Goal: Task Accomplishment & Management: Manage account settings

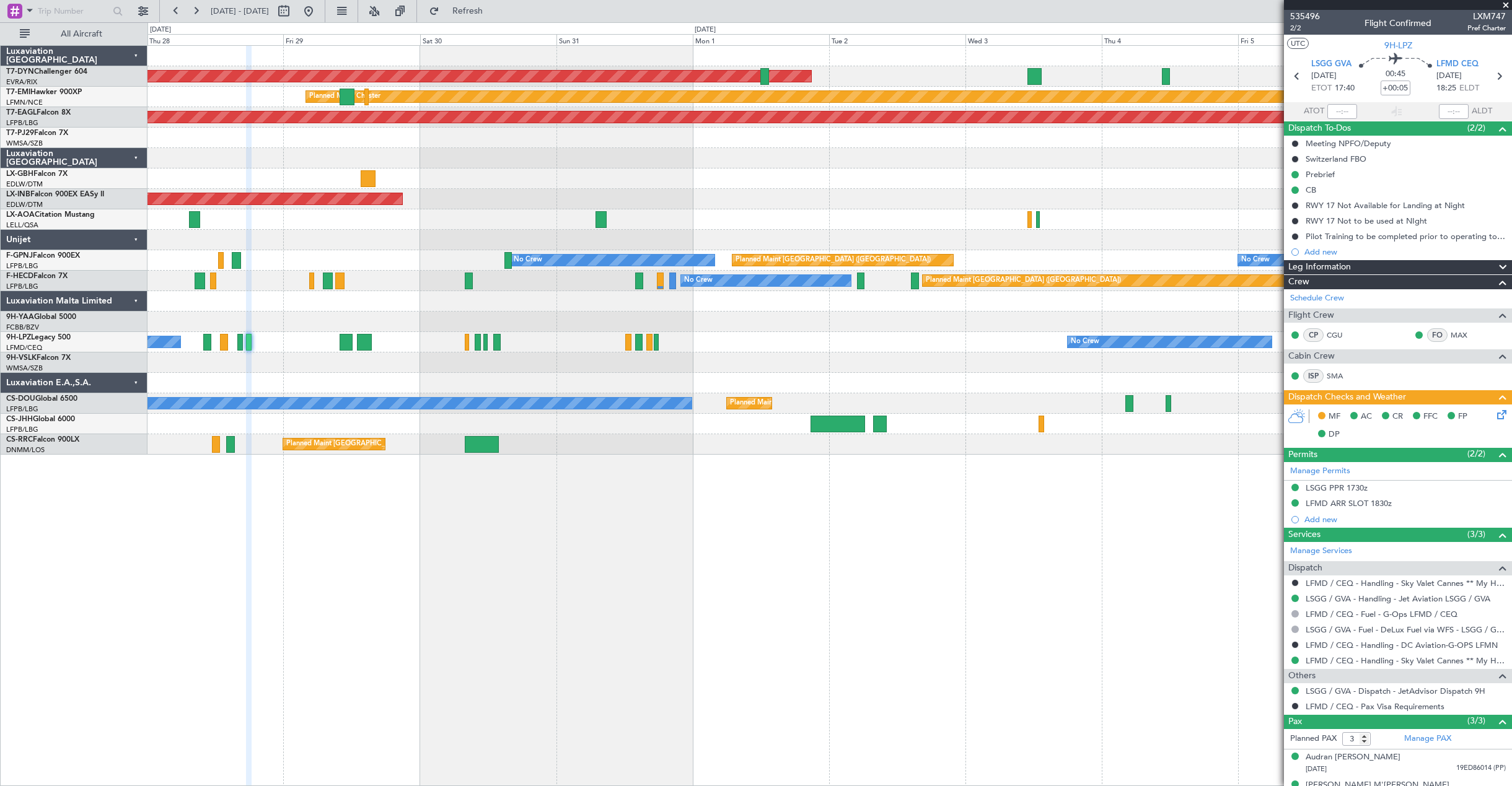
click at [658, 484] on div "AOG Maint Riga (Riga Intl) Planned Maint [PERSON_NAME] Grounded [US_STATE] ([GE…" at bounding box center [830, 415] width 1364 height 741
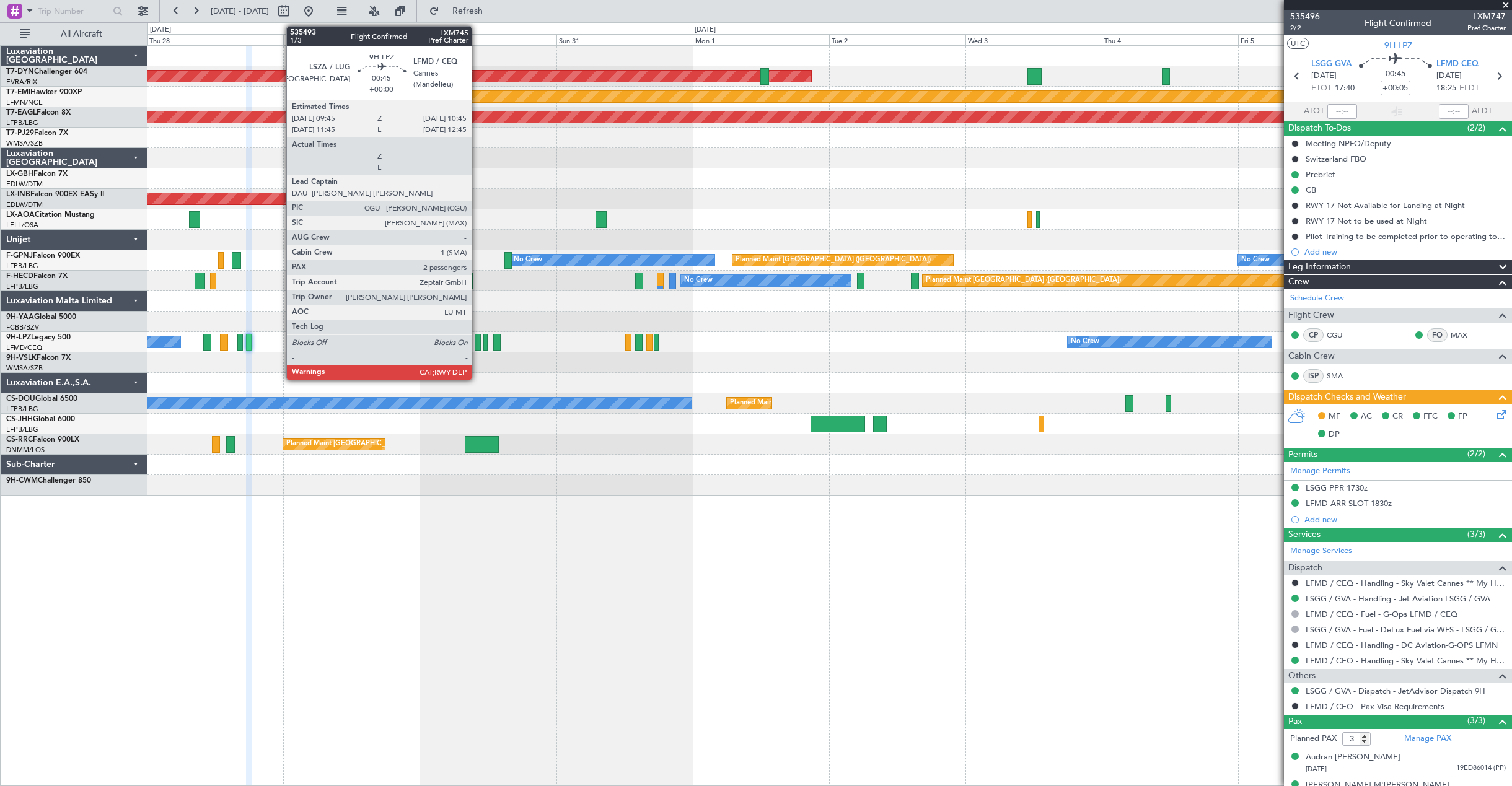
click at [477, 337] on div at bounding box center [478, 342] width 7 height 17
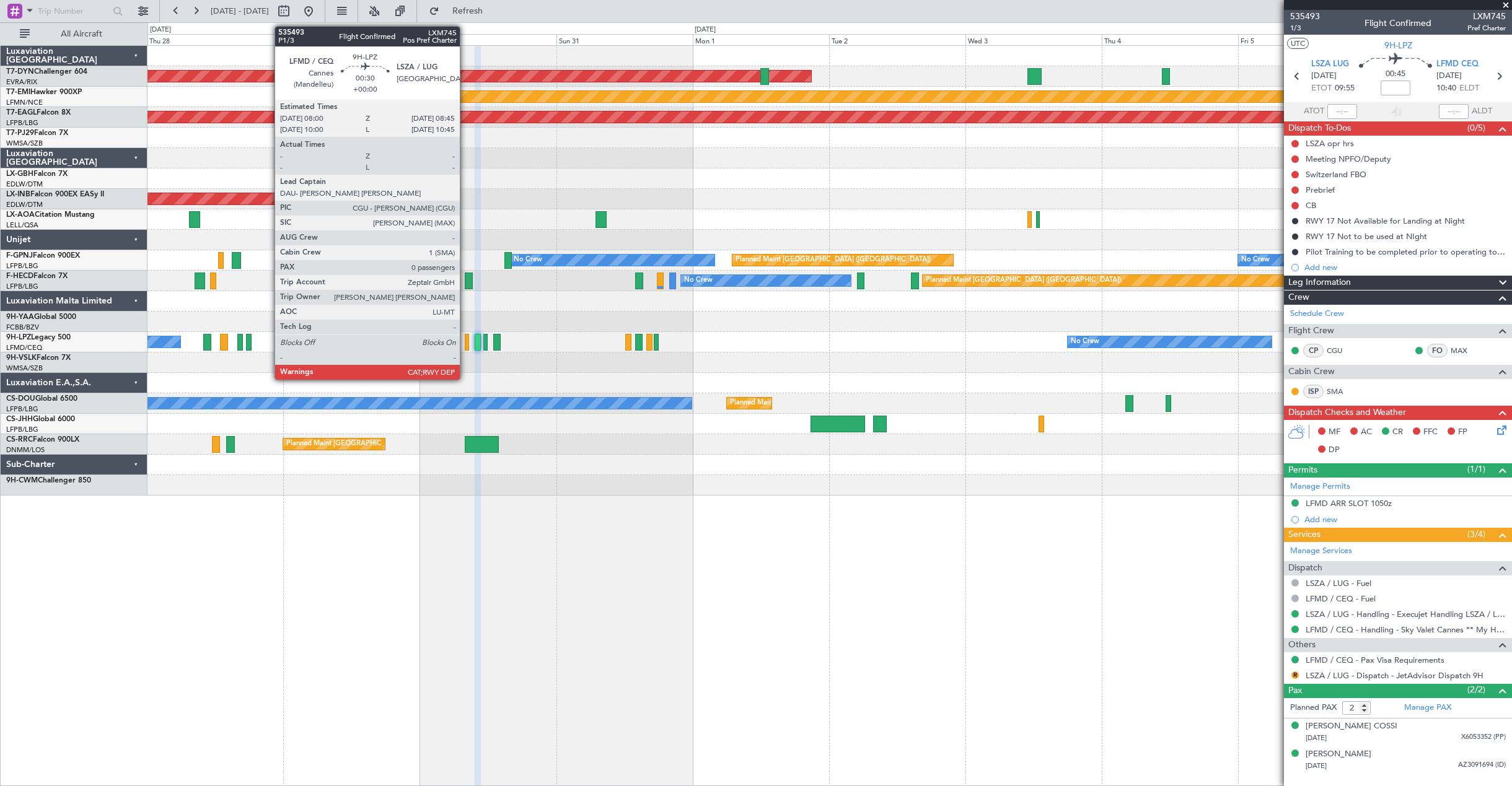
click at [466, 342] on div at bounding box center [467, 342] width 4 height 17
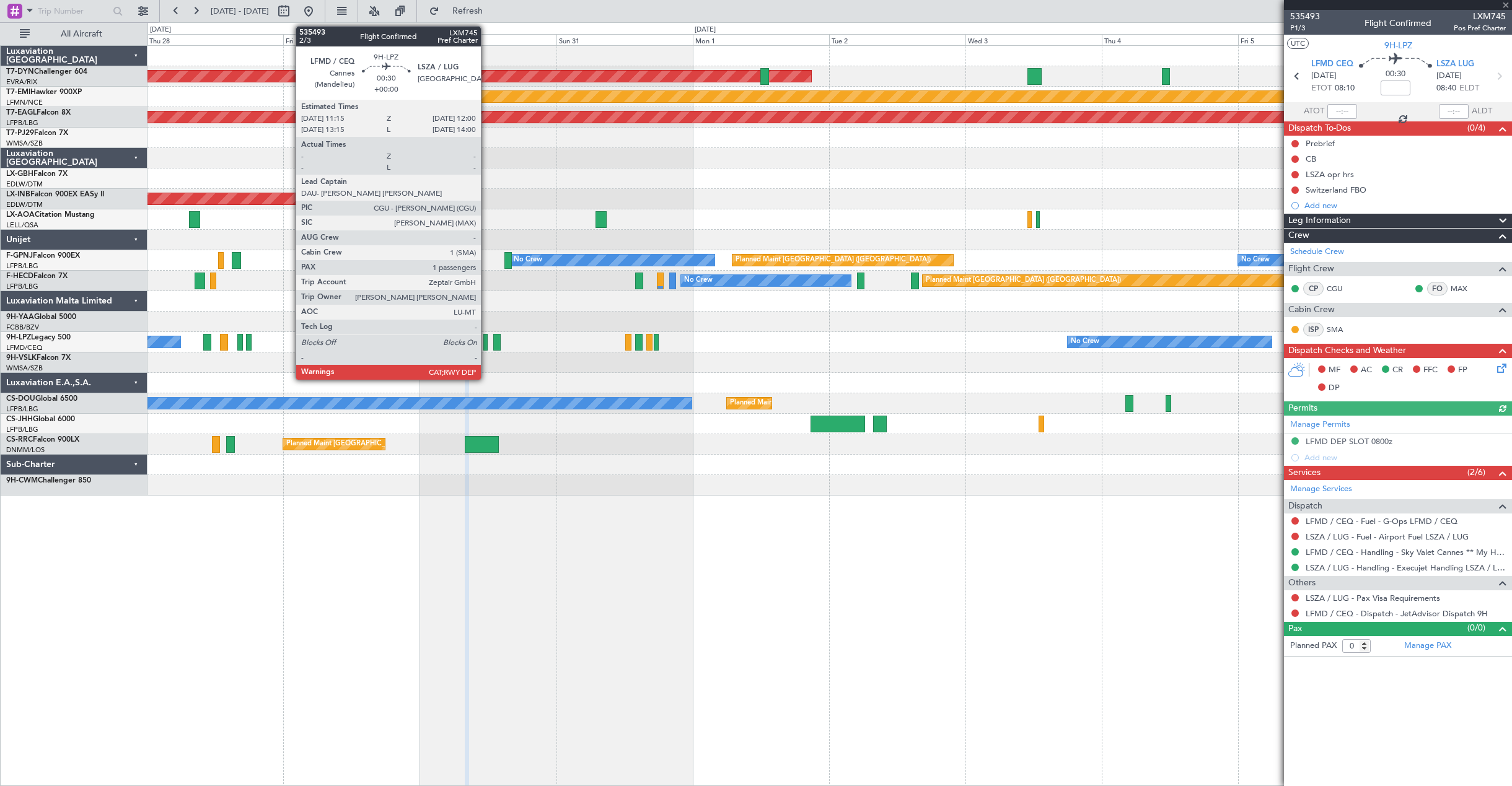
click at [487, 339] on div at bounding box center [486, 342] width 4 height 17
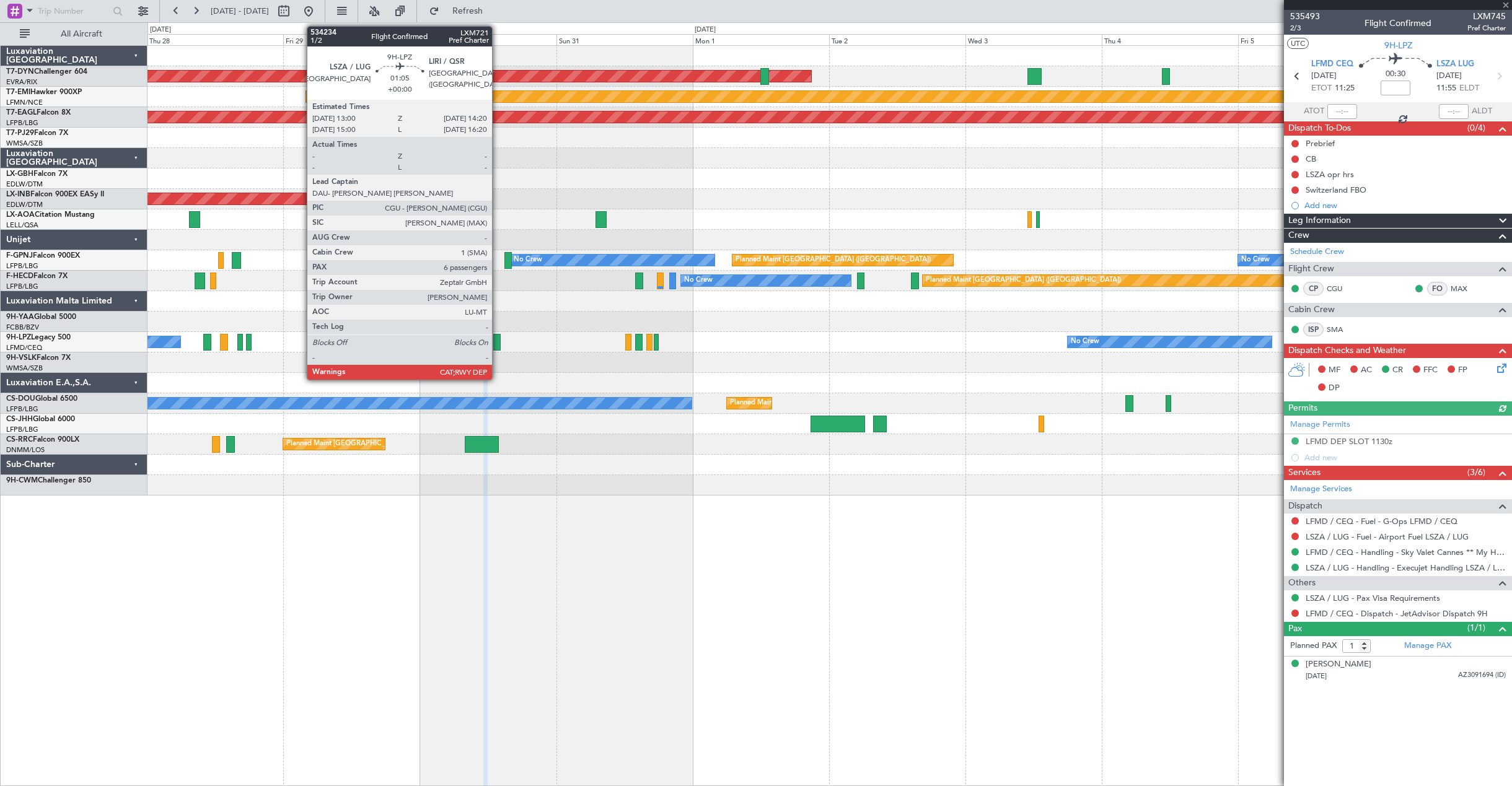
click at [497, 344] on div at bounding box center [497, 342] width 8 height 17
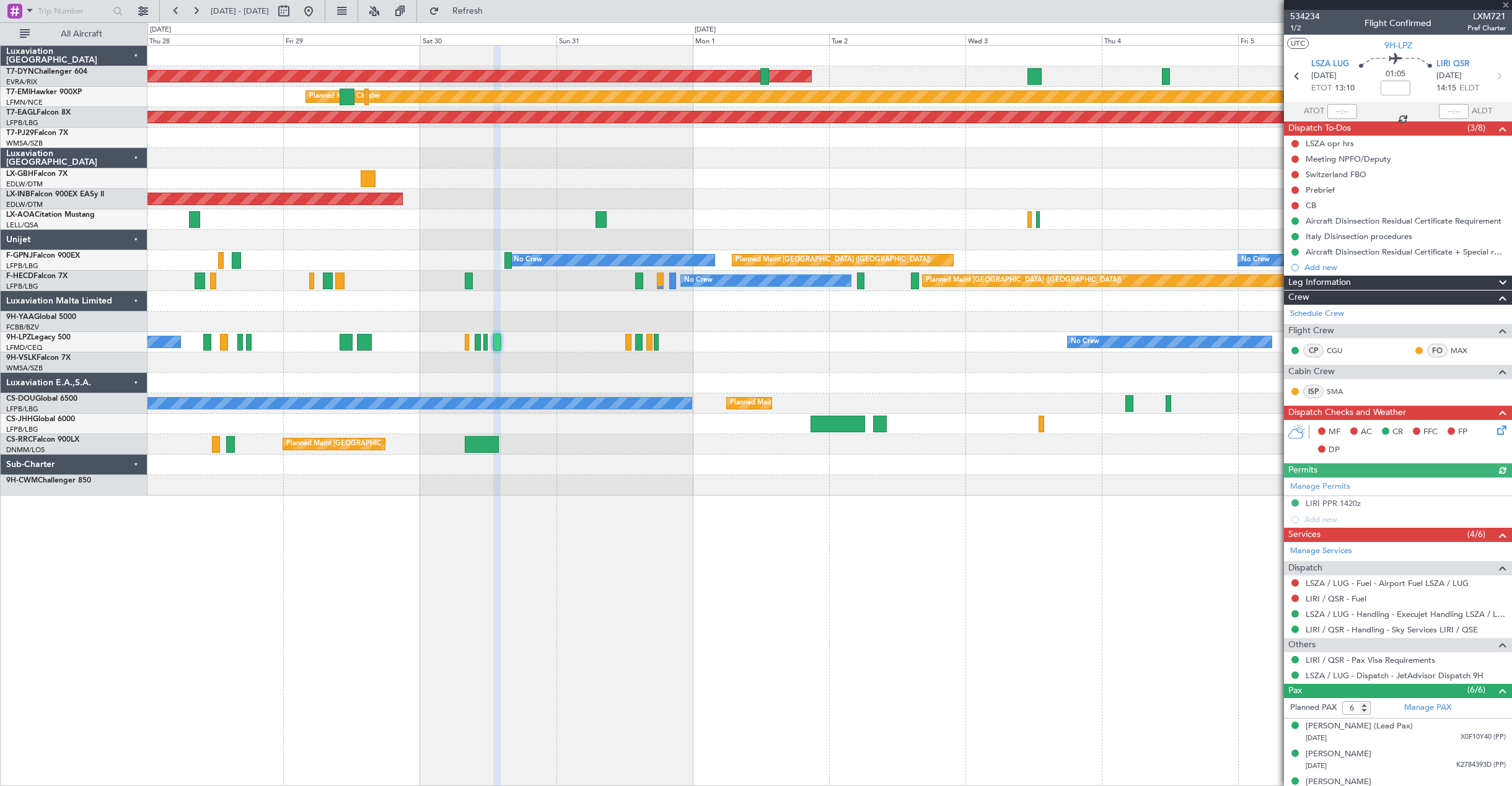
scroll to position [99, 0]
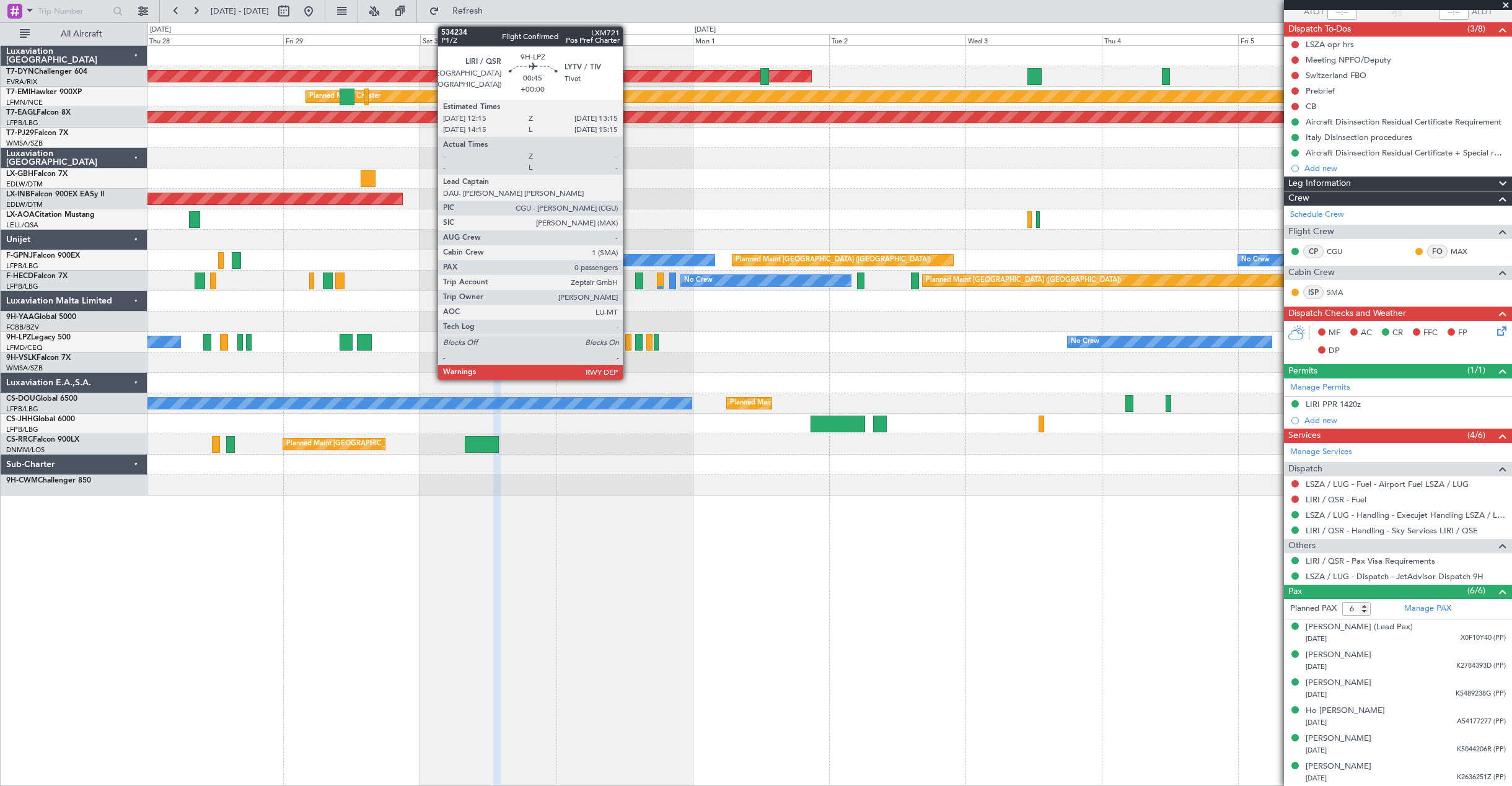
click at [629, 342] on div at bounding box center [629, 342] width 7 height 17
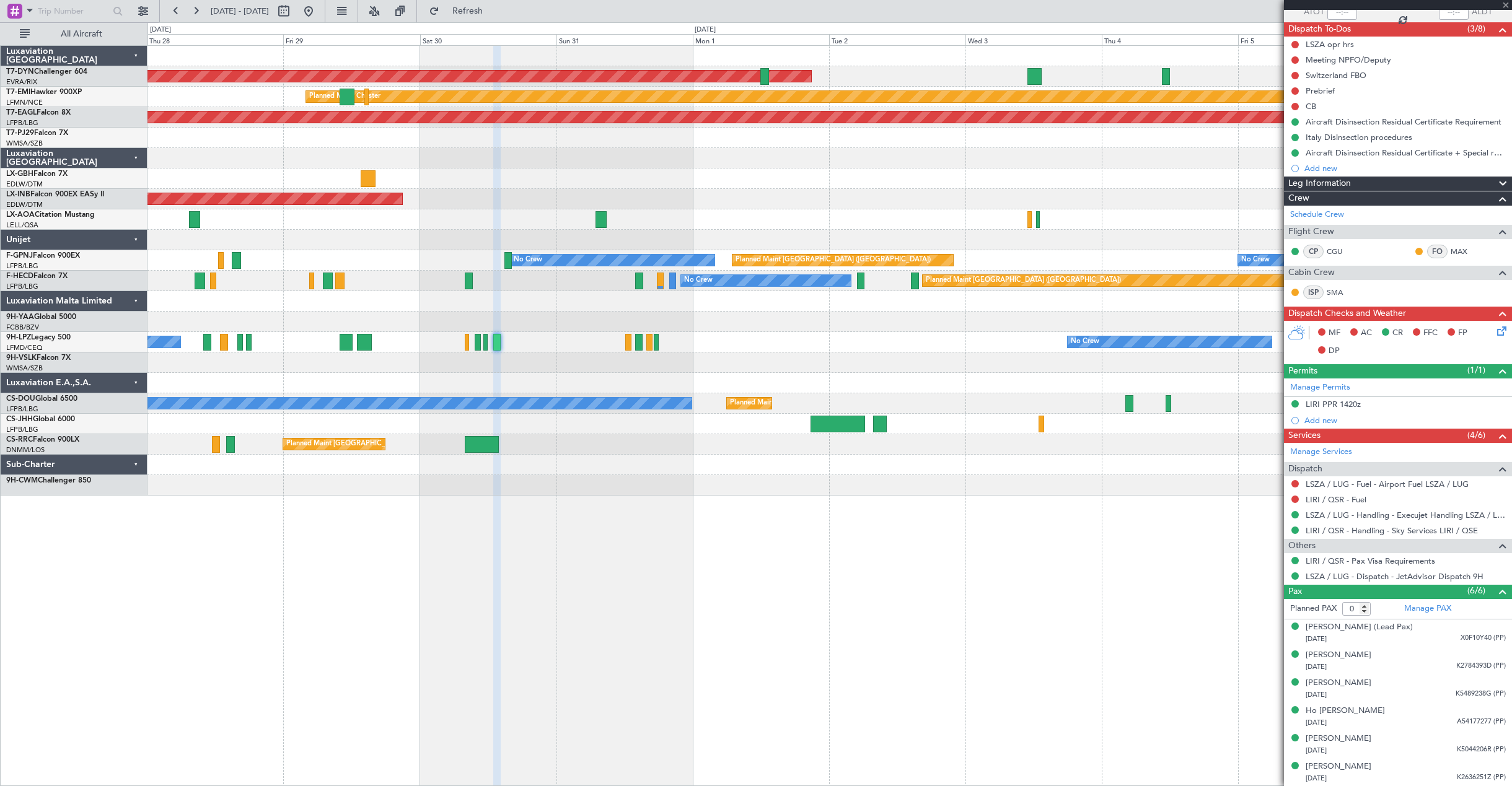
scroll to position [0, 0]
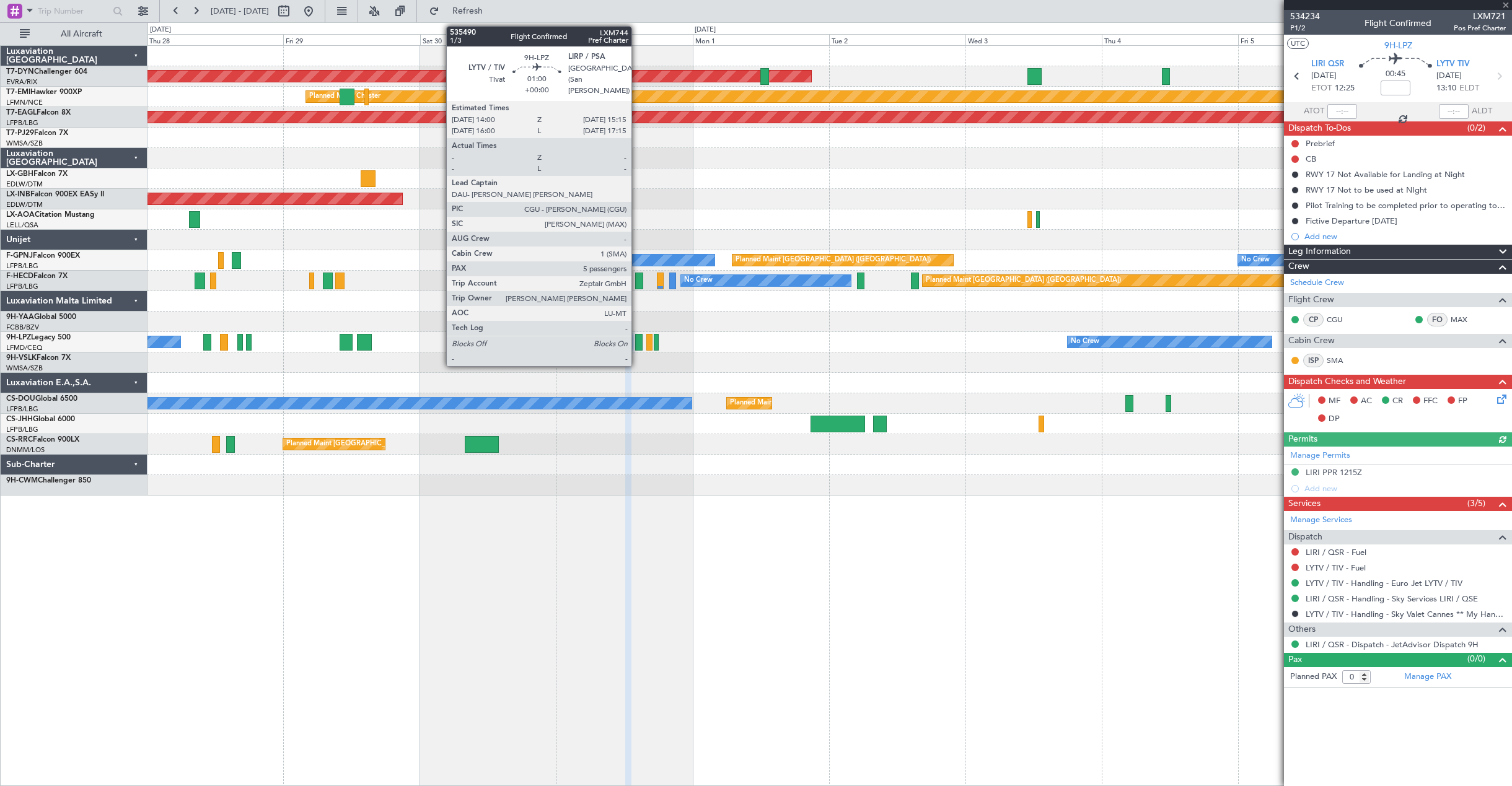
click at [637, 344] on div at bounding box center [639, 342] width 7 height 17
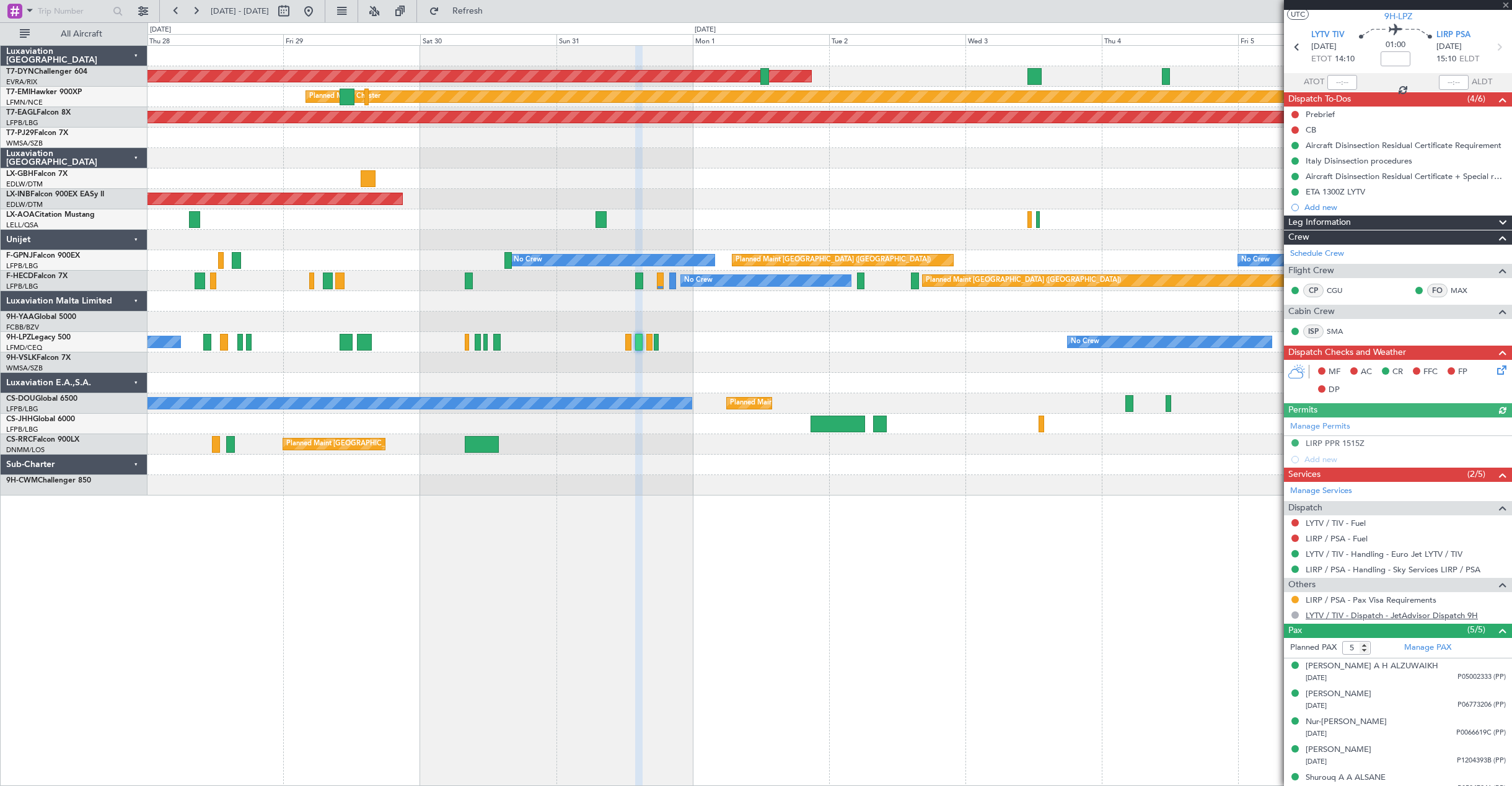
scroll to position [41, 0]
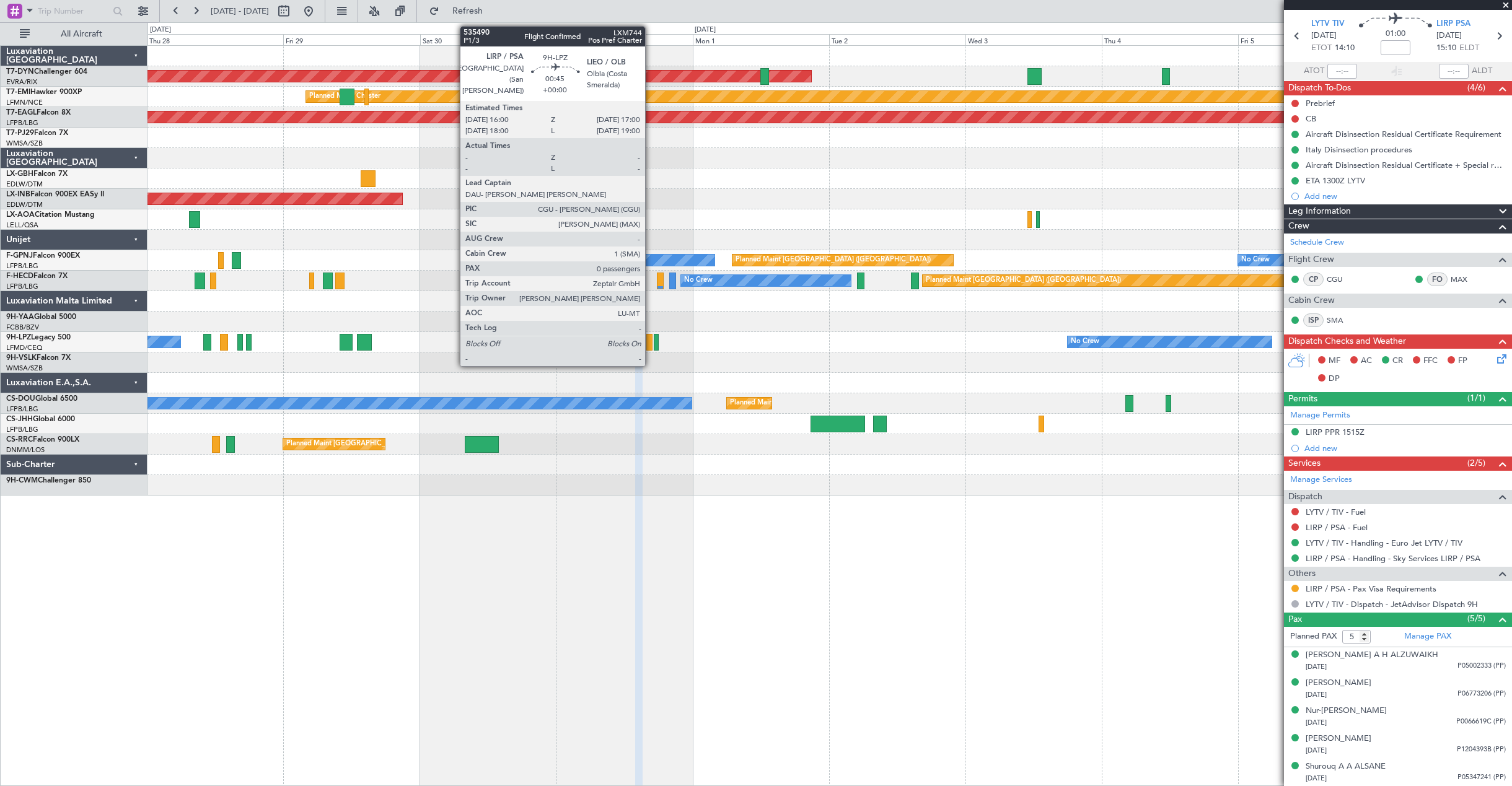
click at [651, 340] on div at bounding box center [650, 342] width 7 height 17
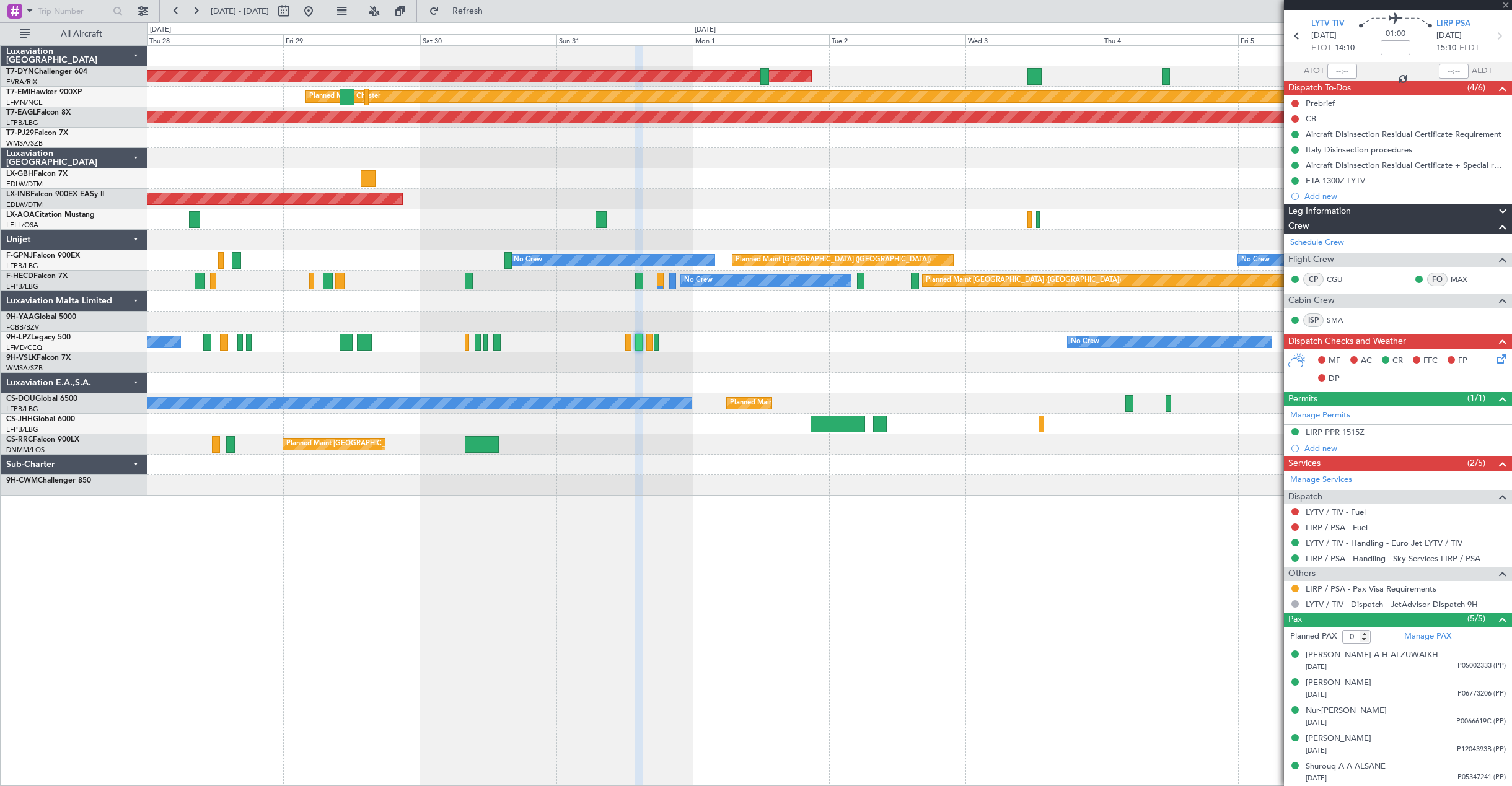
scroll to position [0, 0]
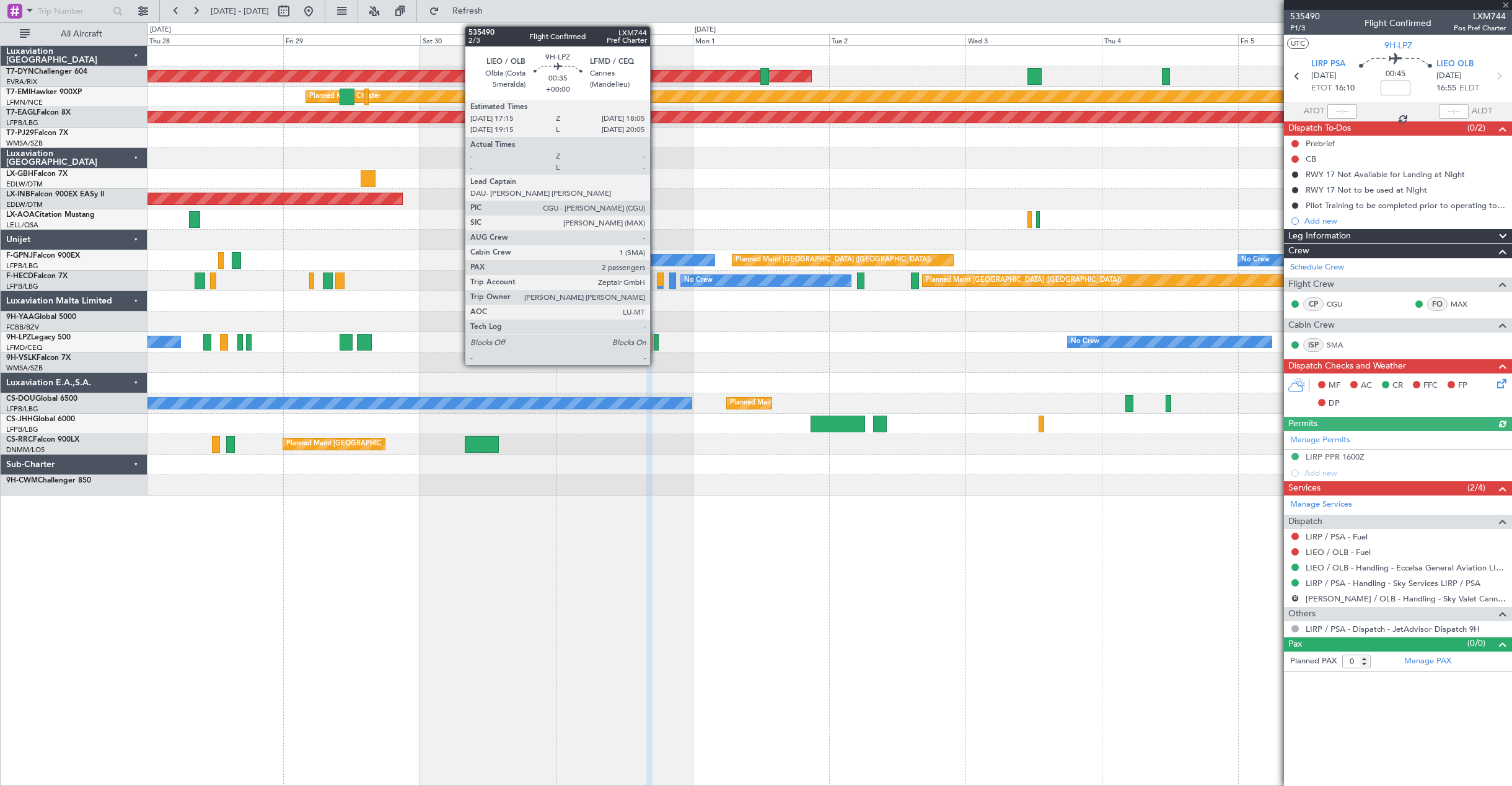
click at [655, 339] on div at bounding box center [656, 342] width 5 height 17
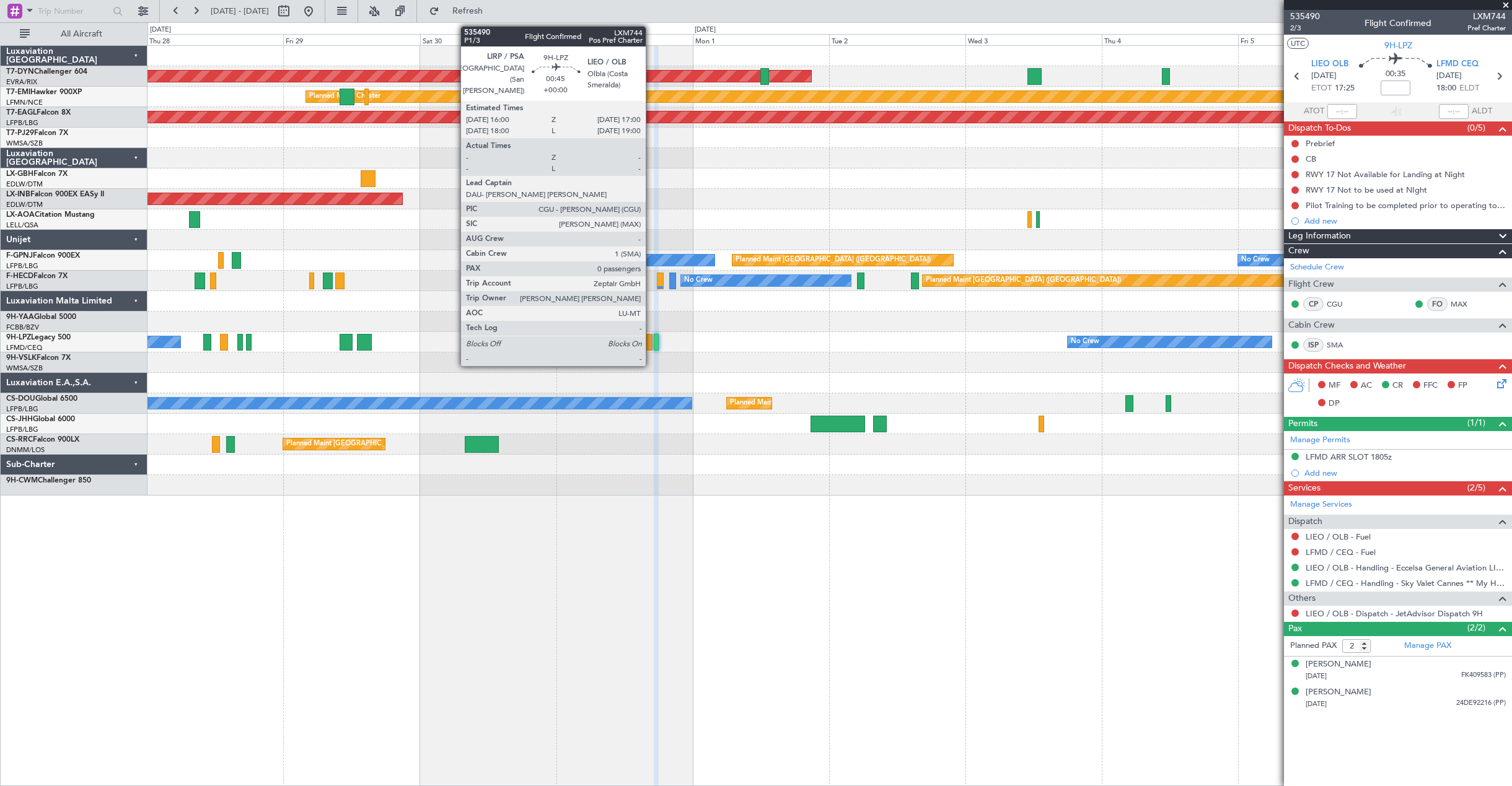
click at [651, 341] on div at bounding box center [650, 342] width 7 height 17
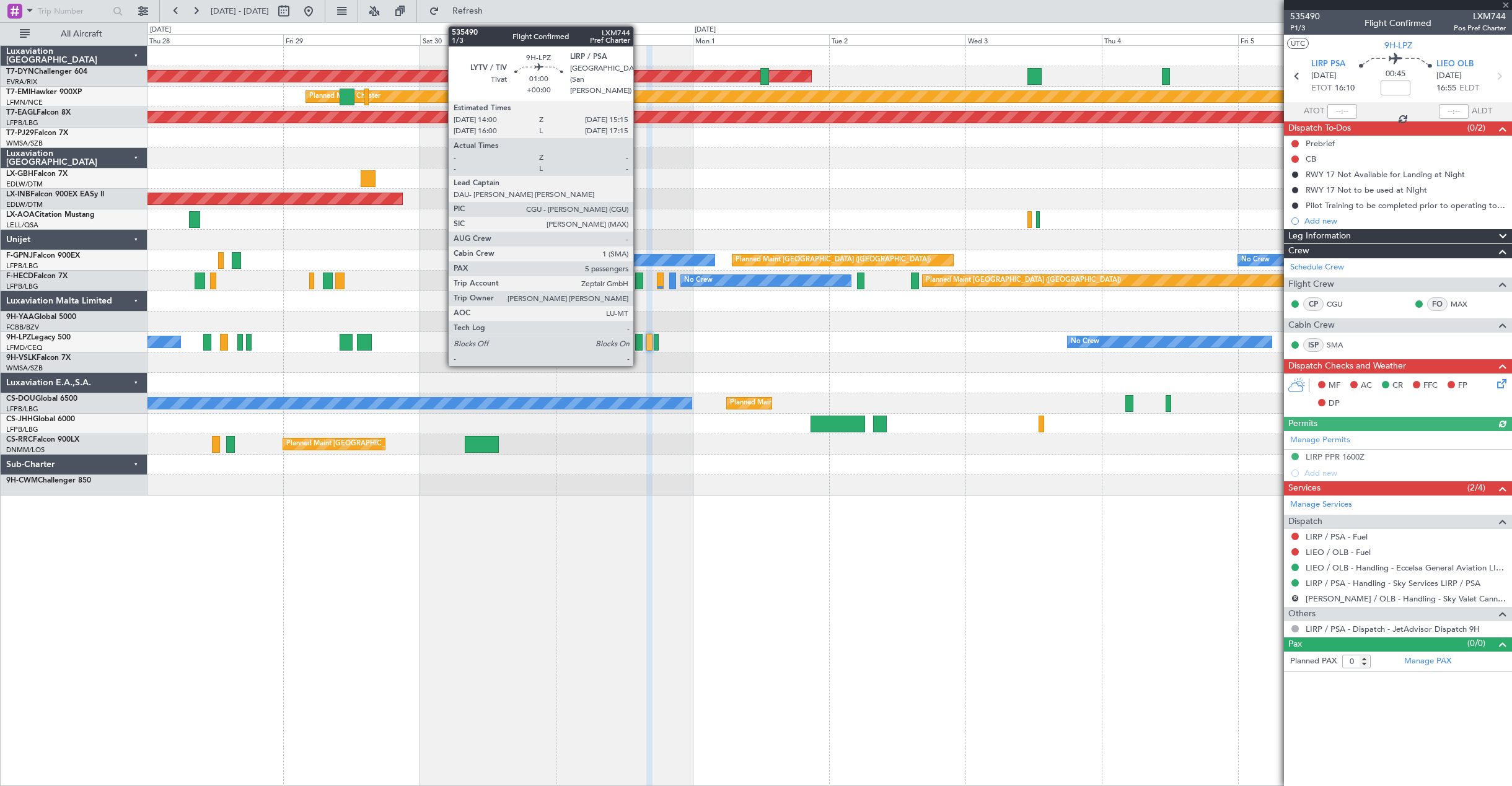
click at [639, 338] on div at bounding box center [639, 342] width 7 height 17
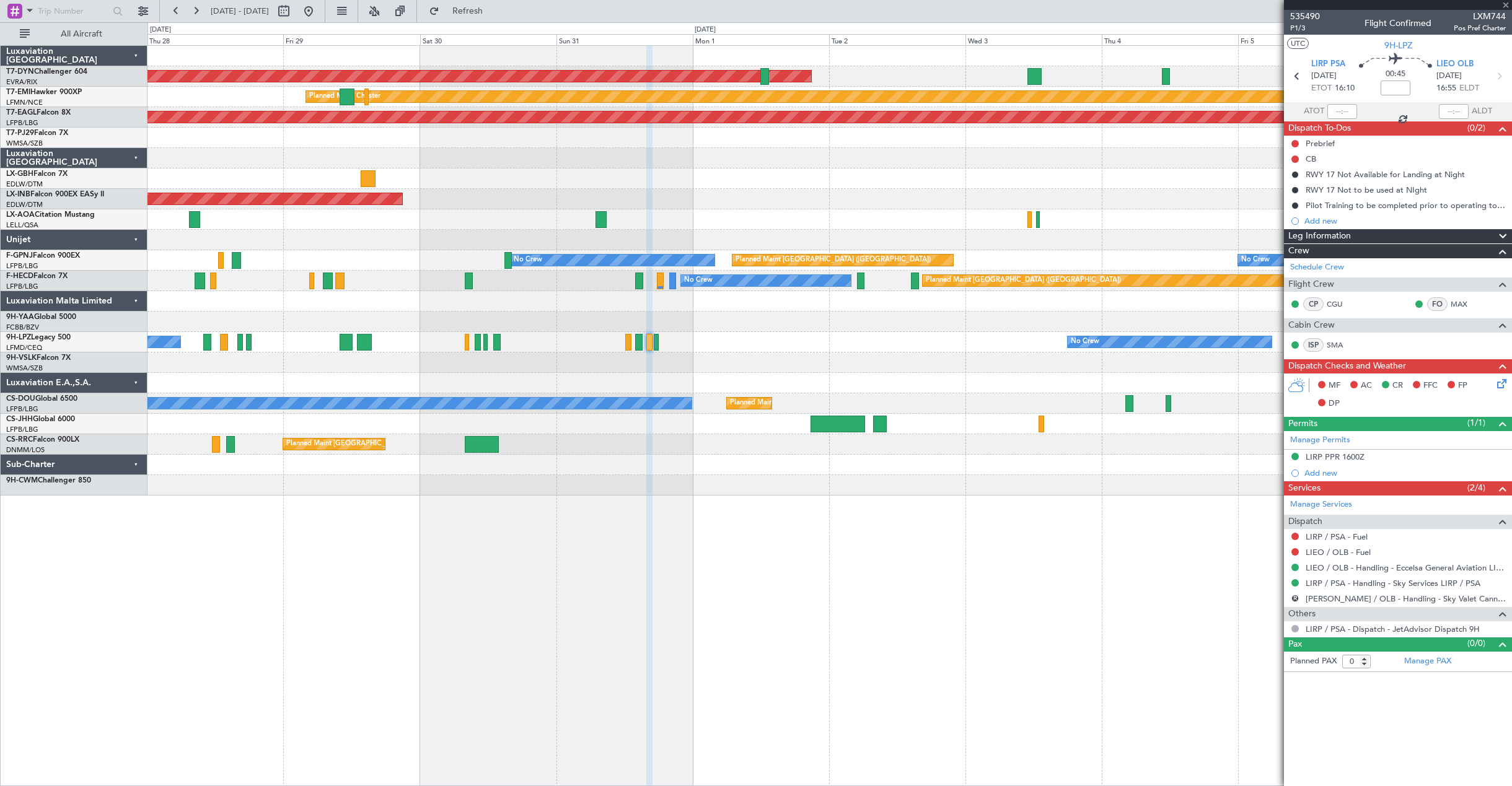
type input "5"
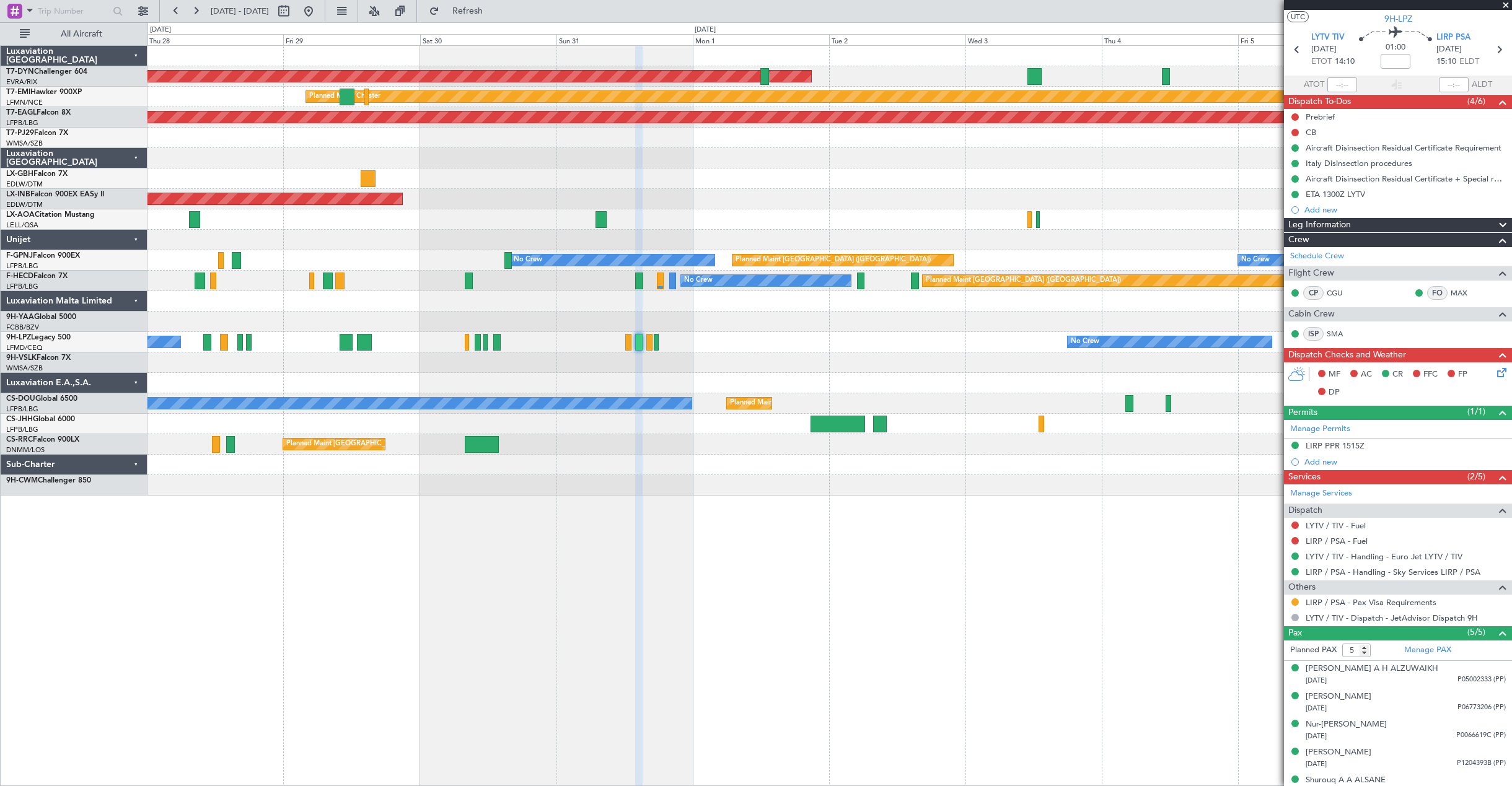
scroll to position [41, 0]
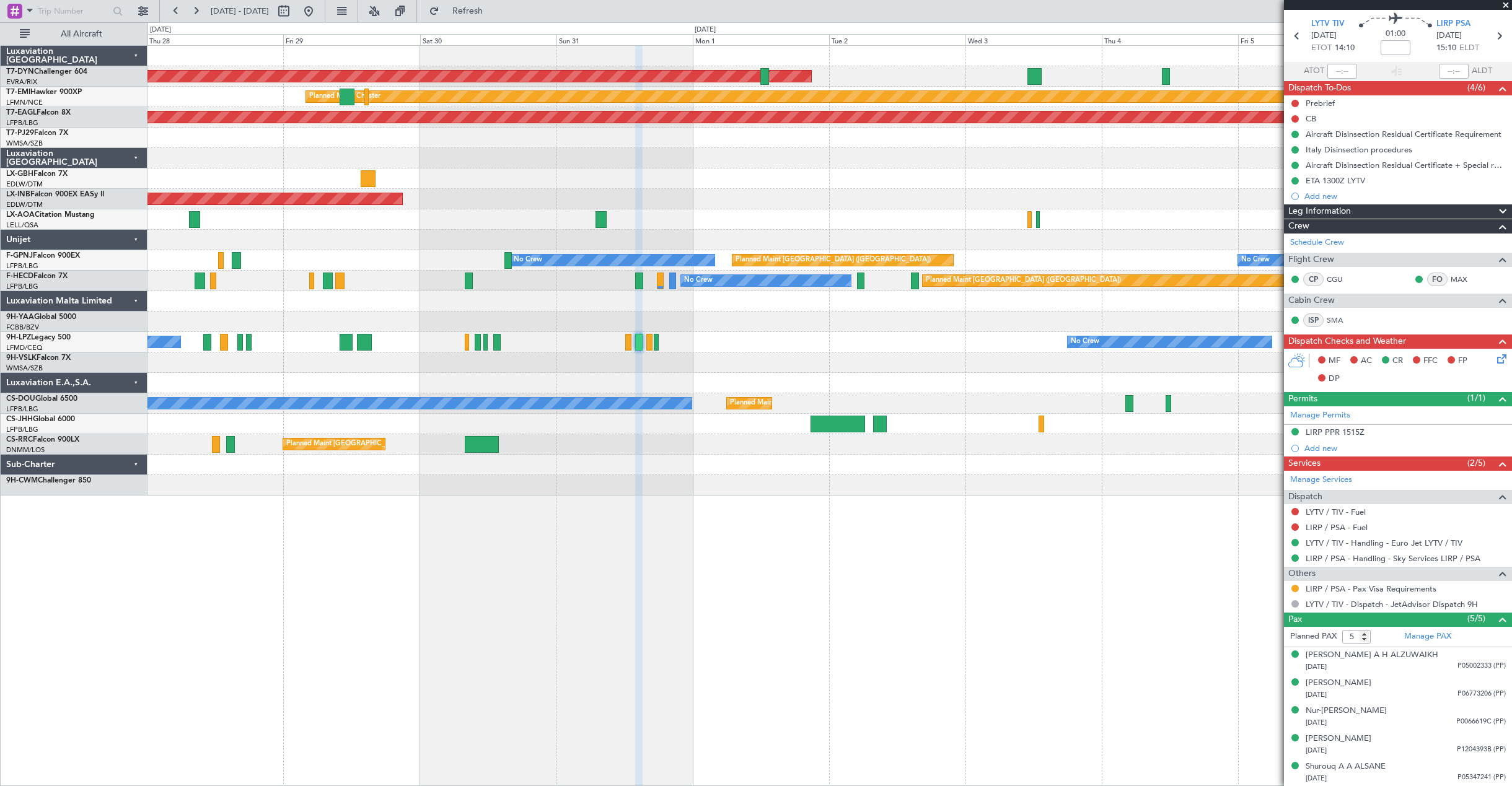
click at [1446, 588] on div "LIRP / PSA - Pax Visa Requirements" at bounding box center [1398, 588] width 228 height 15
click at [1394, 773] on div "[DATE] P05347241 (PP)" at bounding box center [1406, 778] width 200 height 12
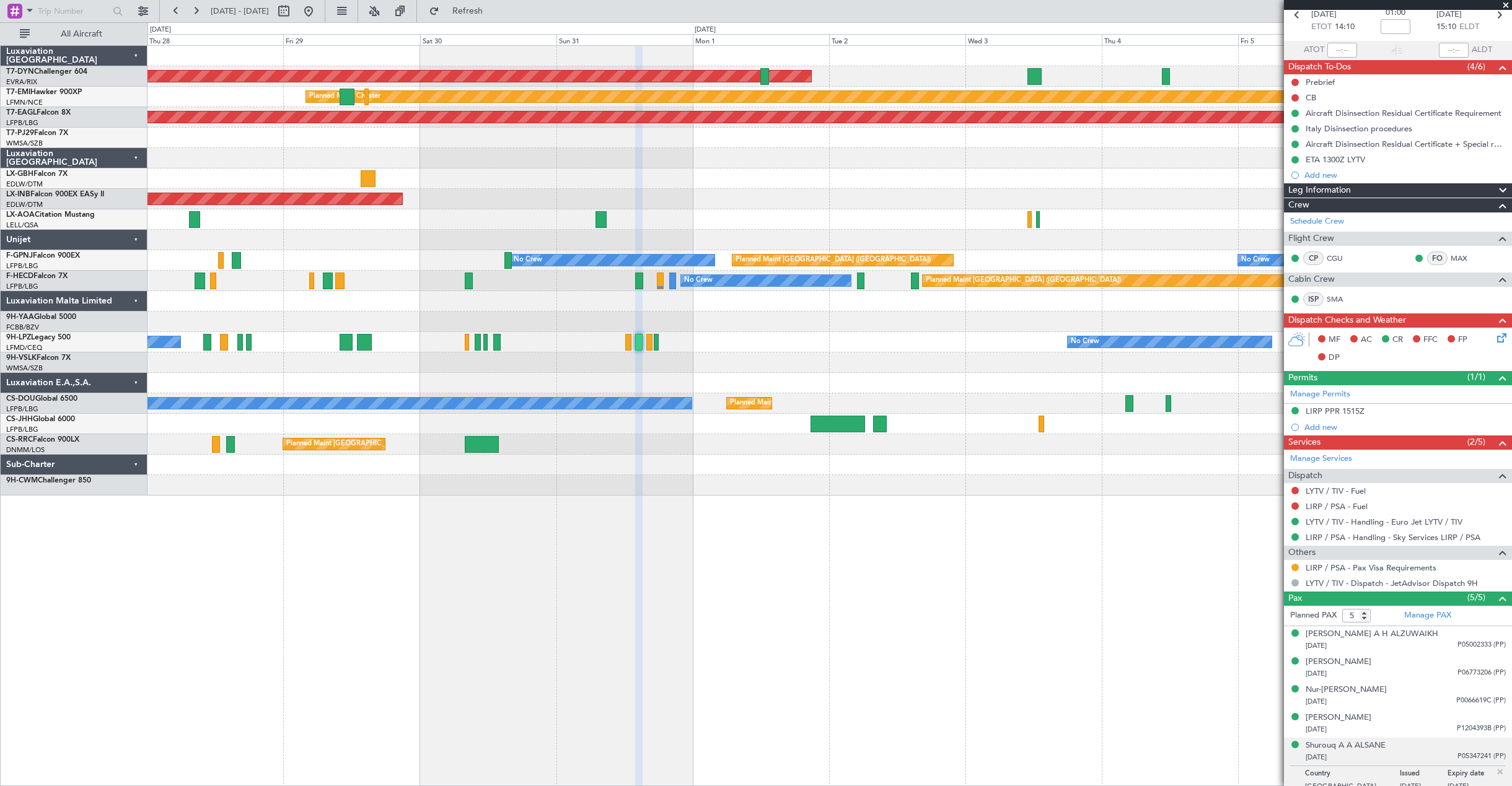
scroll to position [71, 0]
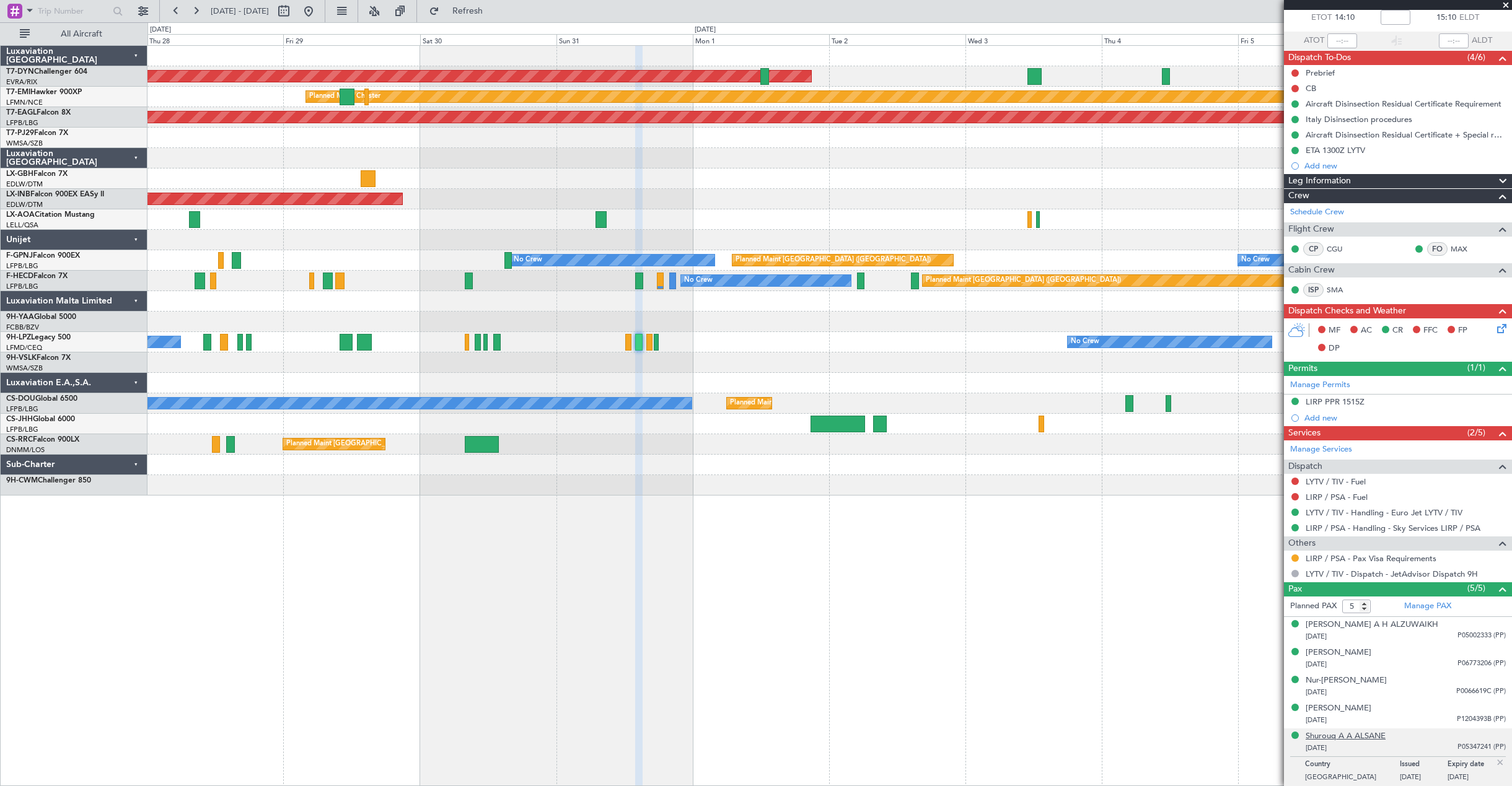
click at [1361, 737] on div "Shurouq A A ALSANE" at bounding box center [1345, 736] width 80 height 12
click at [1356, 732] on div "Shurouq A A ALSANE" at bounding box center [1345, 736] width 80 height 12
click at [1294, 557] on button at bounding box center [1295, 558] width 7 height 7
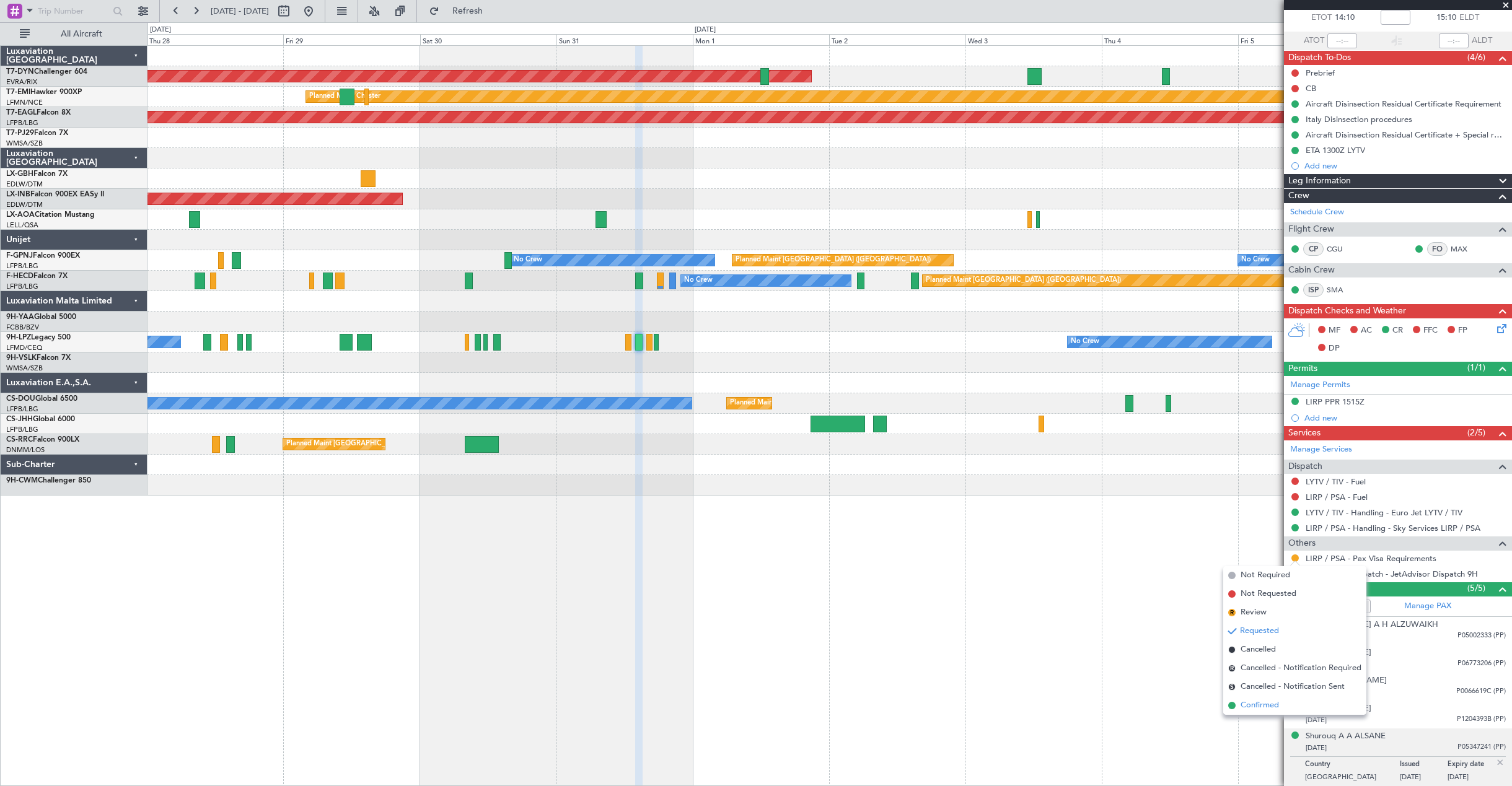
click at [1277, 710] on span "Confirmed" at bounding box center [1259, 705] width 38 height 12
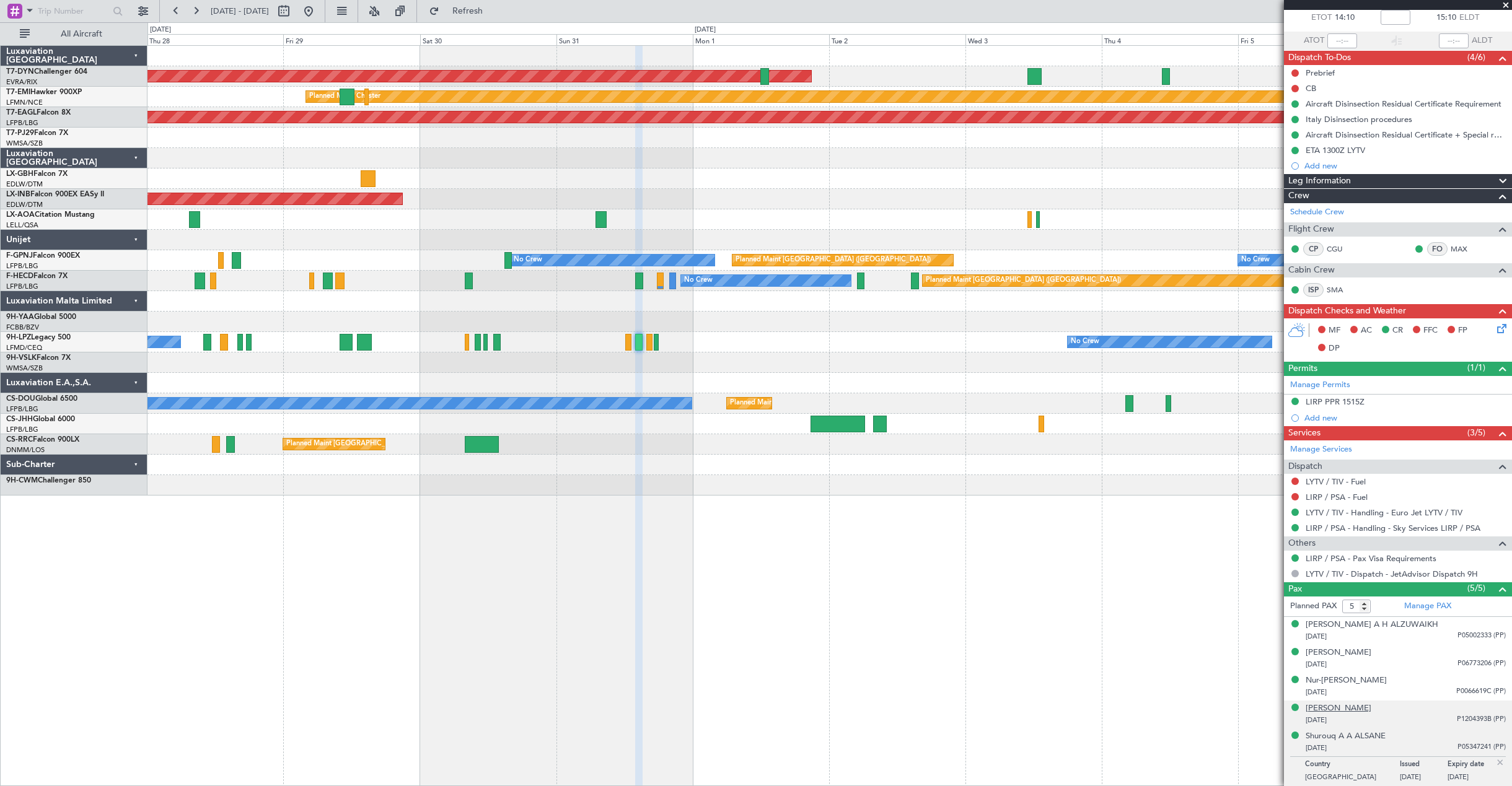
click at [1330, 710] on div "[PERSON_NAME]" at bounding box center [1338, 708] width 66 height 12
click at [1341, 681] on div "Nur-[PERSON_NAME]" at bounding box center [1346, 680] width 81 height 12
click at [488, 16] on button "Refresh" at bounding box center [461, 11] width 75 height 20
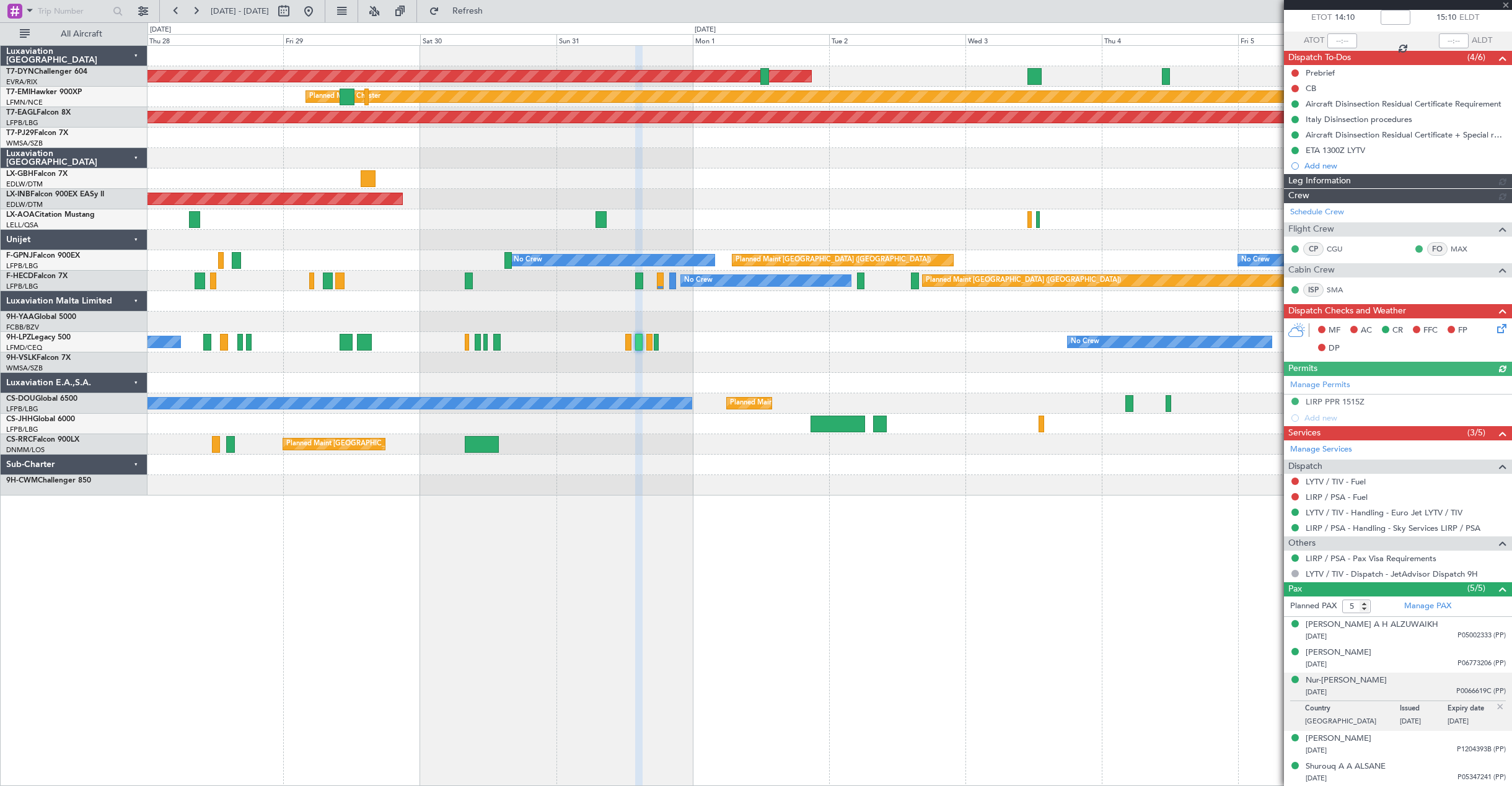
click at [1402, 655] on div "[PERSON_NAME] [PERSON_NAME] [DATE] P06773206 (PP)" at bounding box center [1406, 658] width 200 height 24
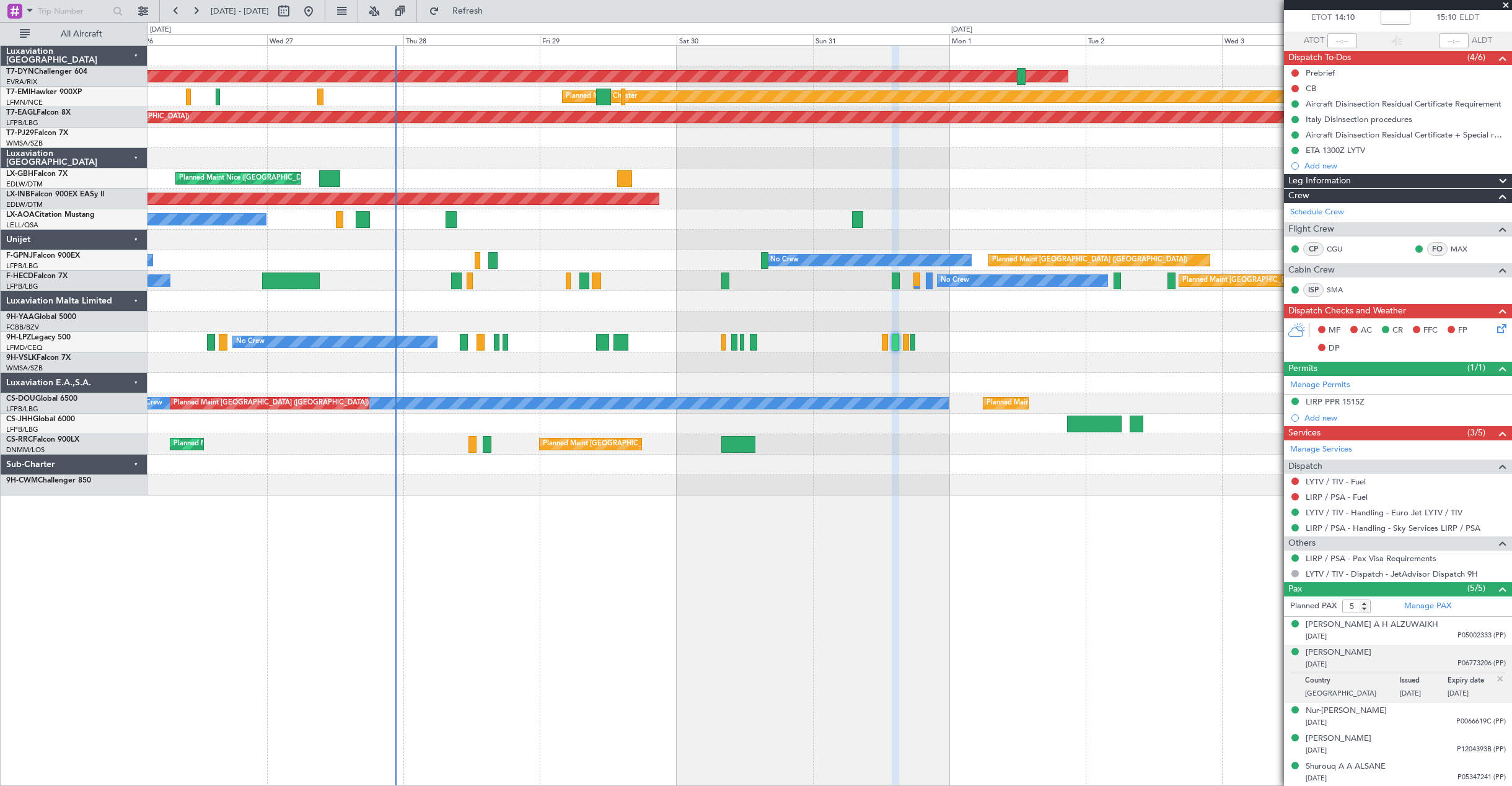
click at [771, 642] on div "AOG Maint Riga (Riga Intl) Planned Maint [PERSON_NAME] Grounded [US_STATE] ([GE…" at bounding box center [830, 415] width 1364 height 741
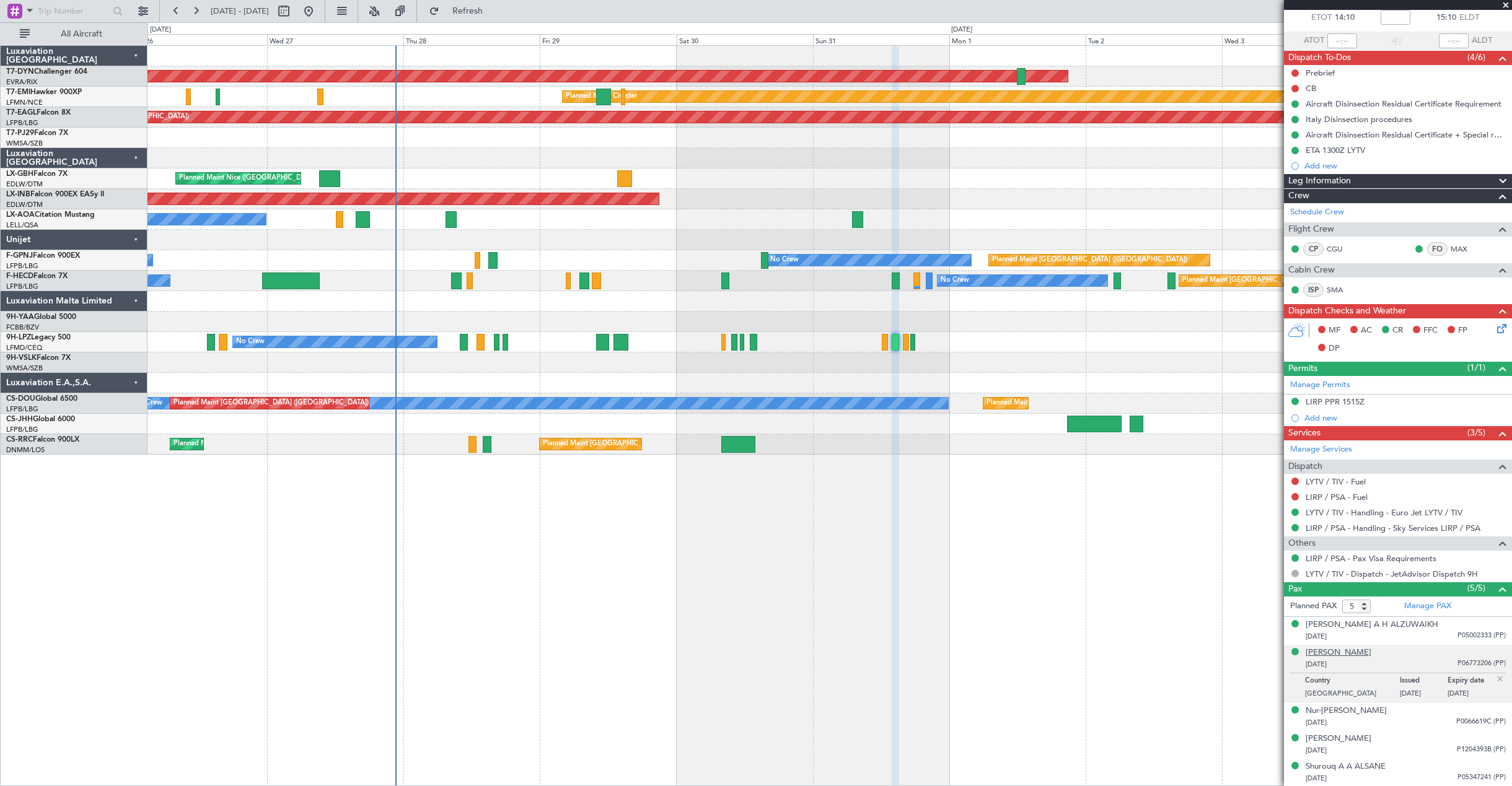
click at [1358, 651] on div "[PERSON_NAME]" at bounding box center [1338, 652] width 66 height 12
click at [1335, 712] on div "Nur-[PERSON_NAME]" at bounding box center [1346, 711] width 81 height 12
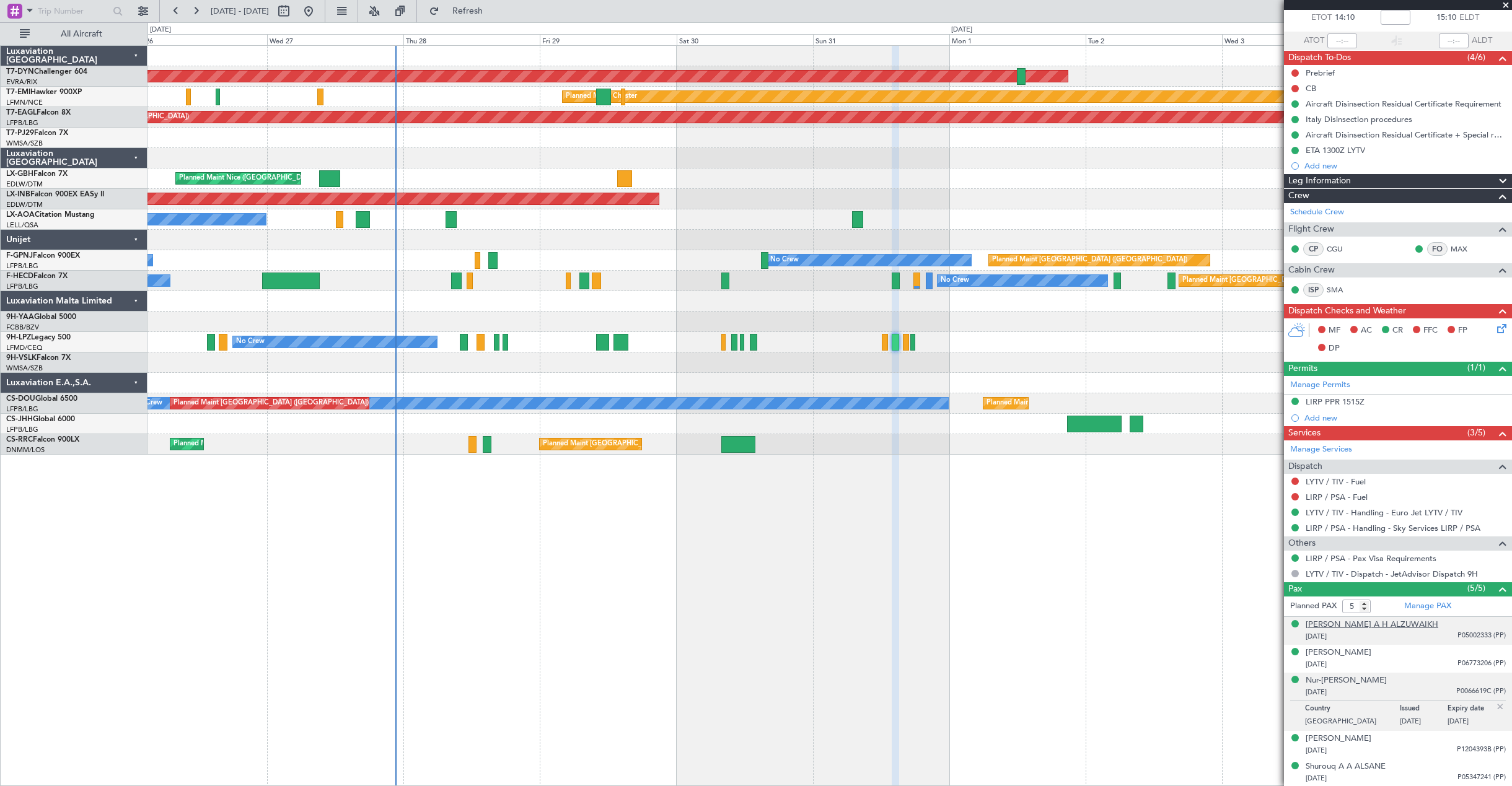
click at [1369, 626] on div "[PERSON_NAME] A H ALZUWAIKH" at bounding box center [1372, 625] width 133 height 12
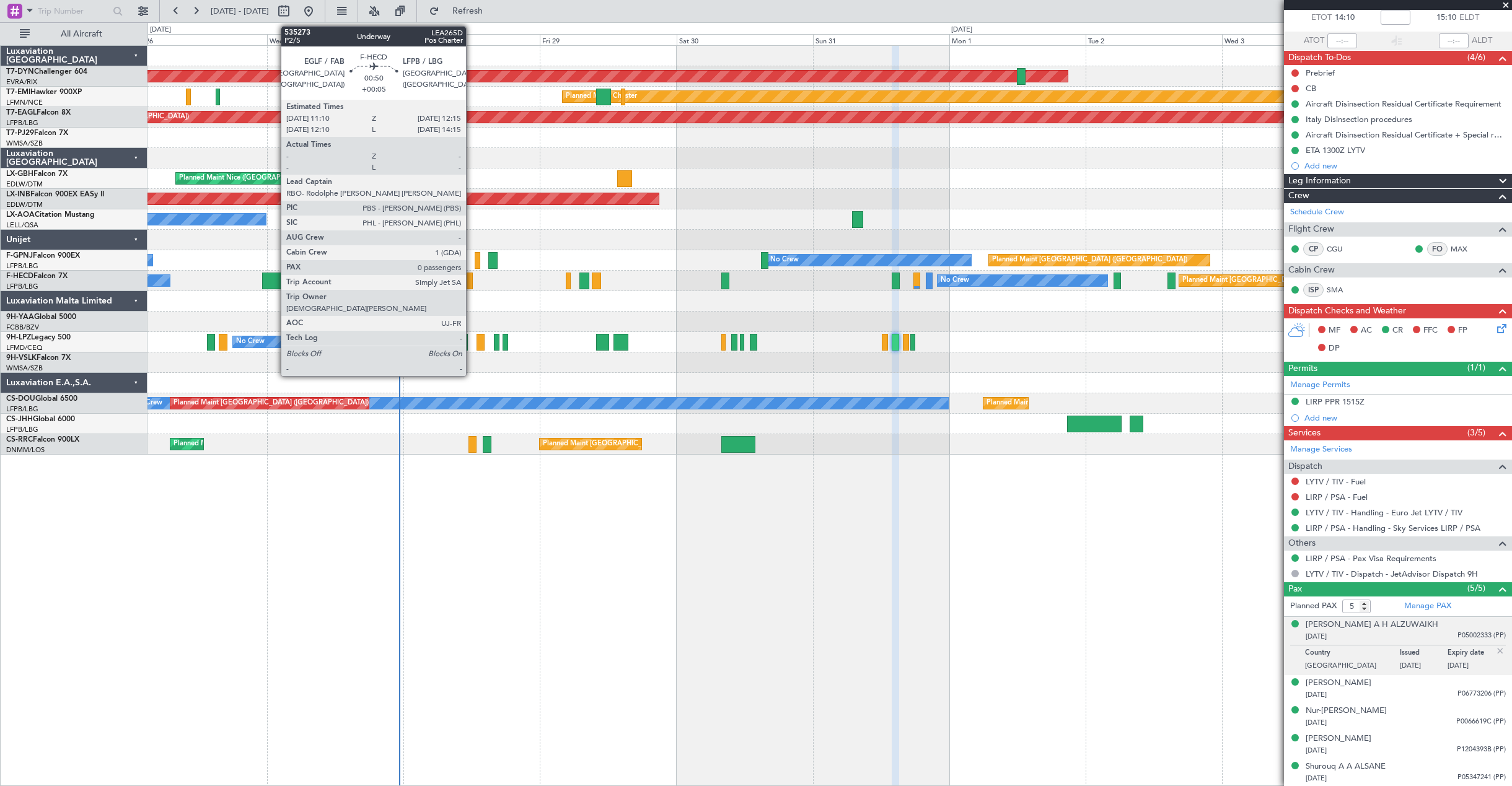
click at [471, 281] on div at bounding box center [469, 281] width 7 height 17
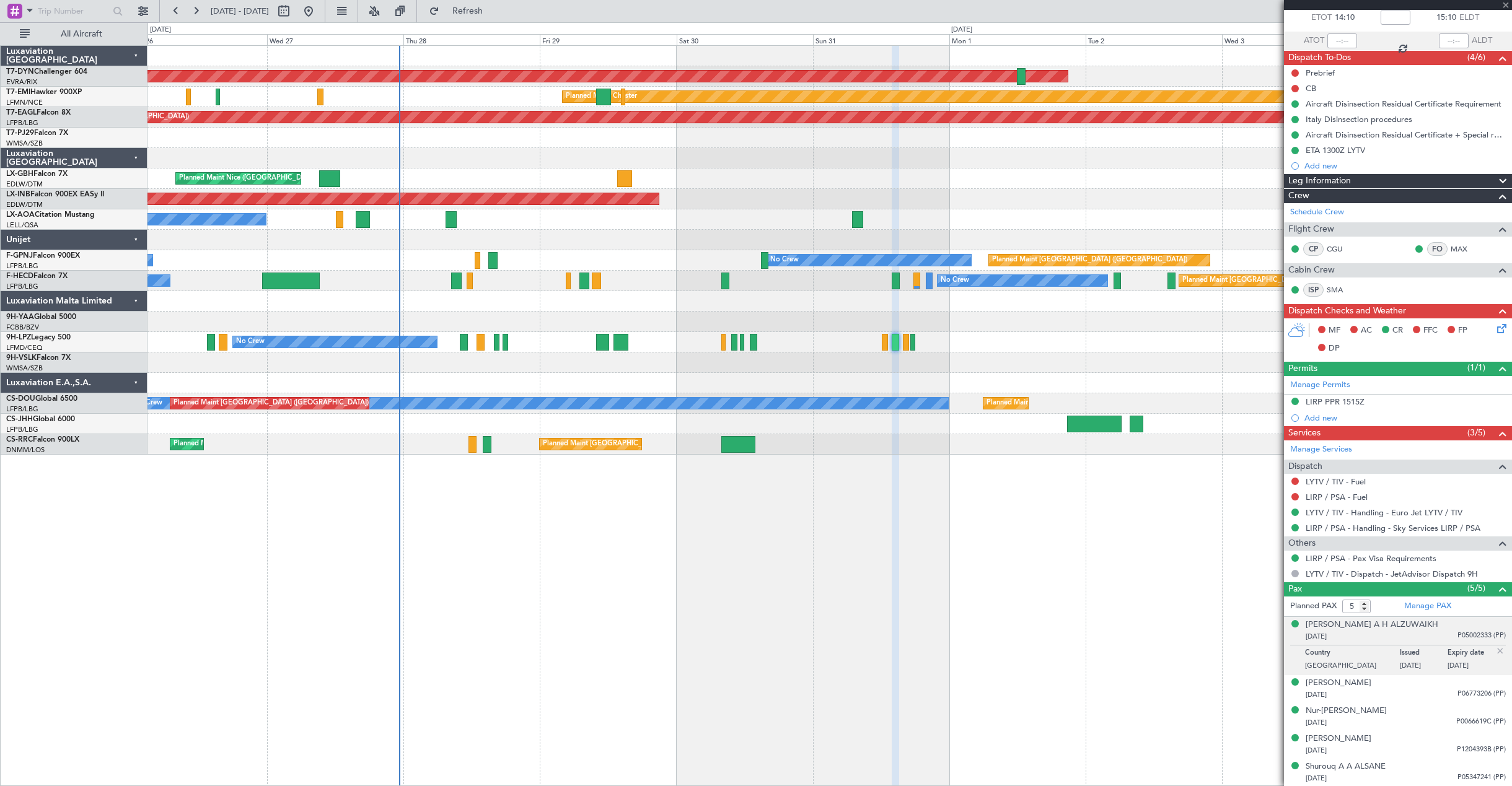
type input "+00:05"
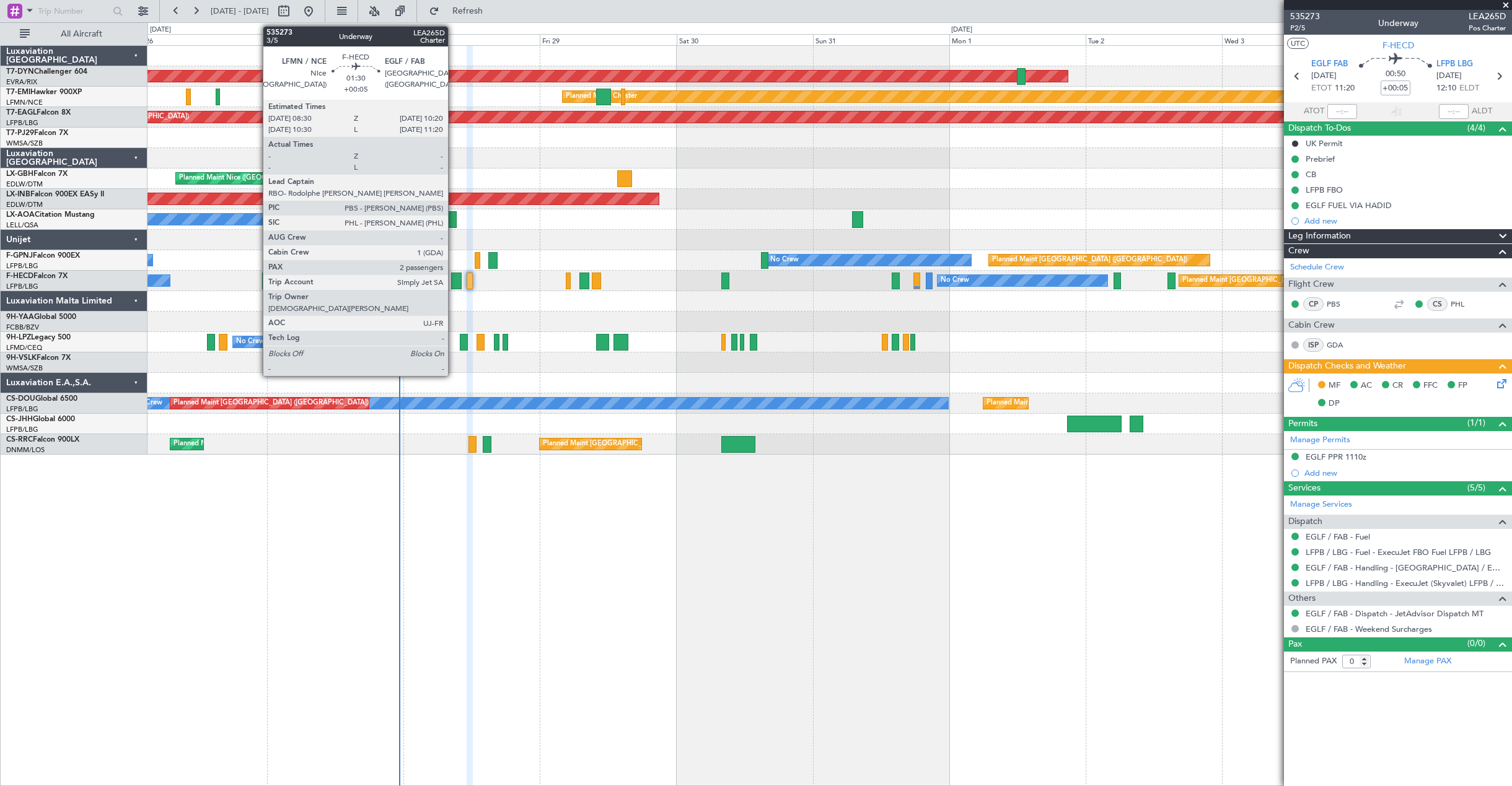
click at [453, 285] on div at bounding box center [456, 281] width 11 height 17
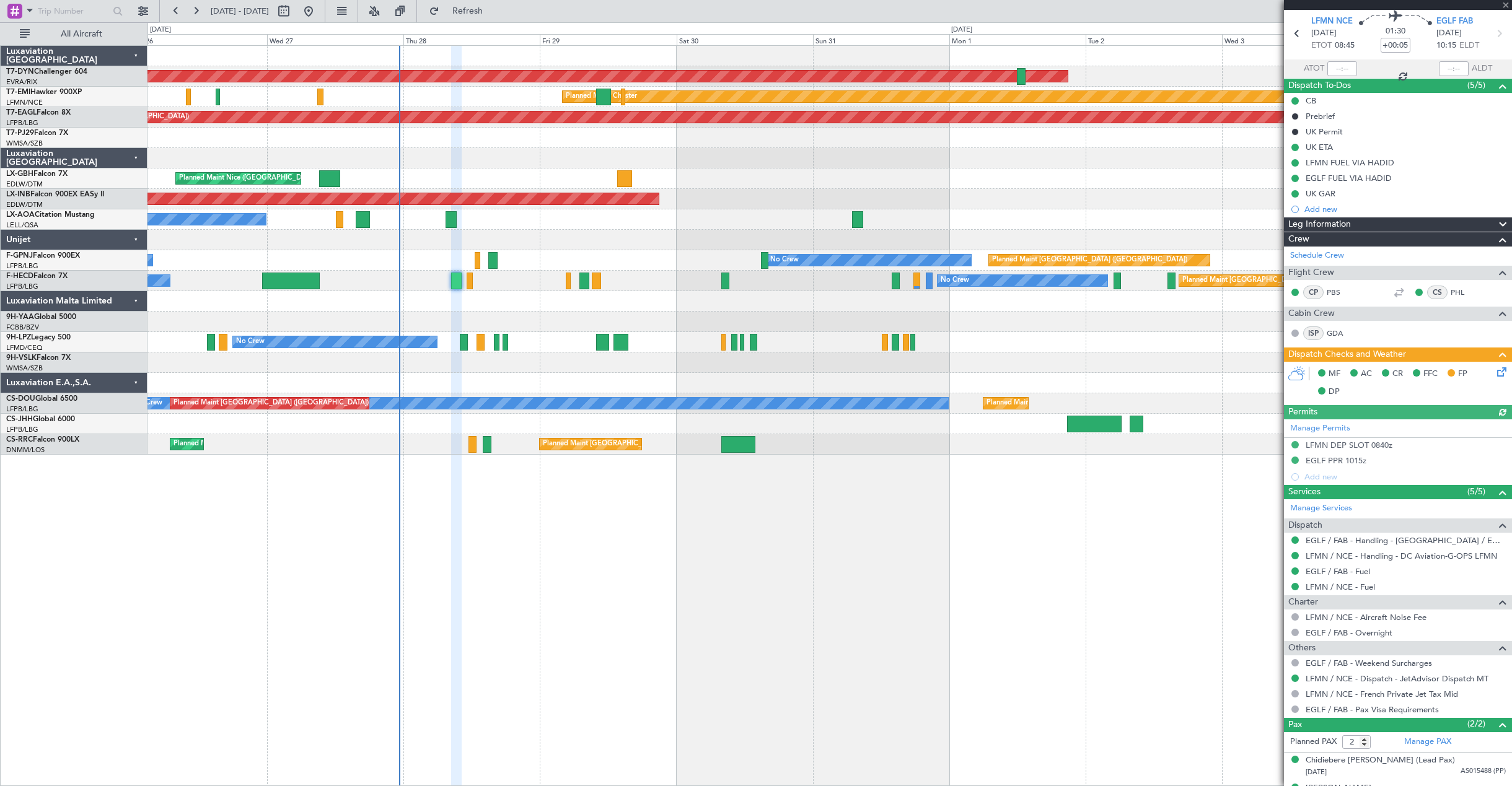
scroll to position [64, 0]
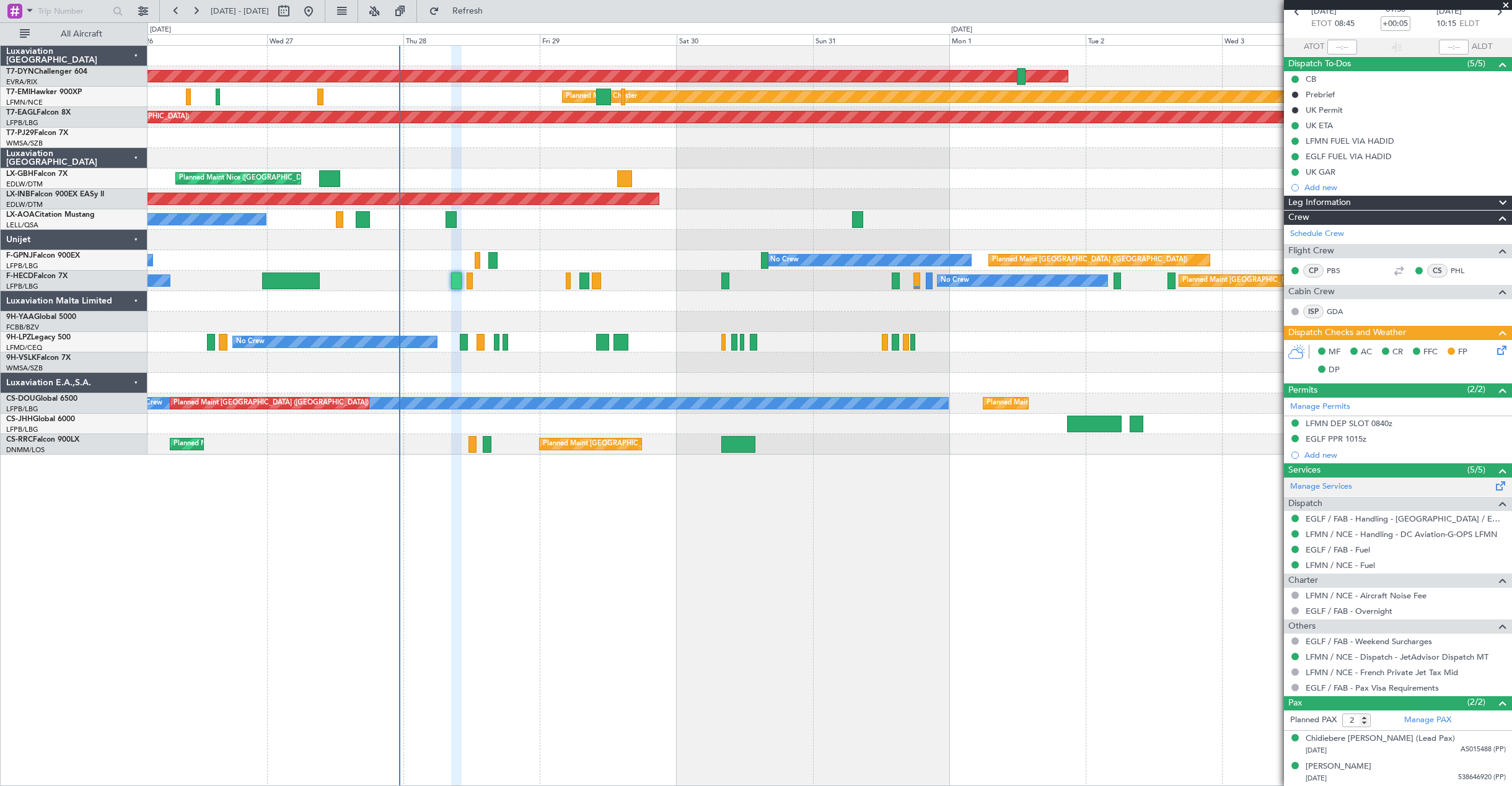
click at [1427, 492] on div "Manage Services" at bounding box center [1398, 487] width 228 height 19
click at [494, 12] on span "Refresh" at bounding box center [468, 11] width 52 height 9
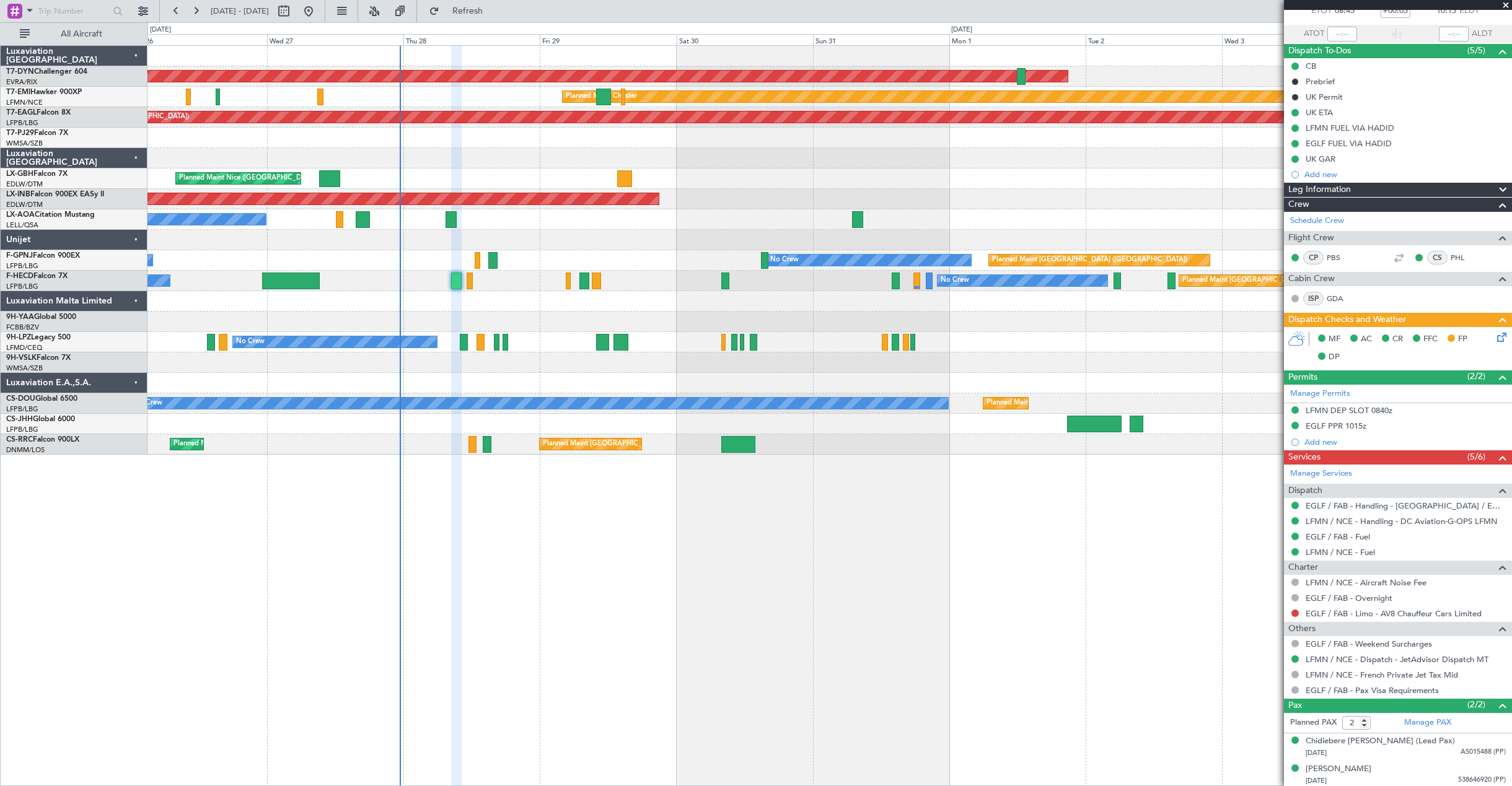
scroll to position [80, 0]
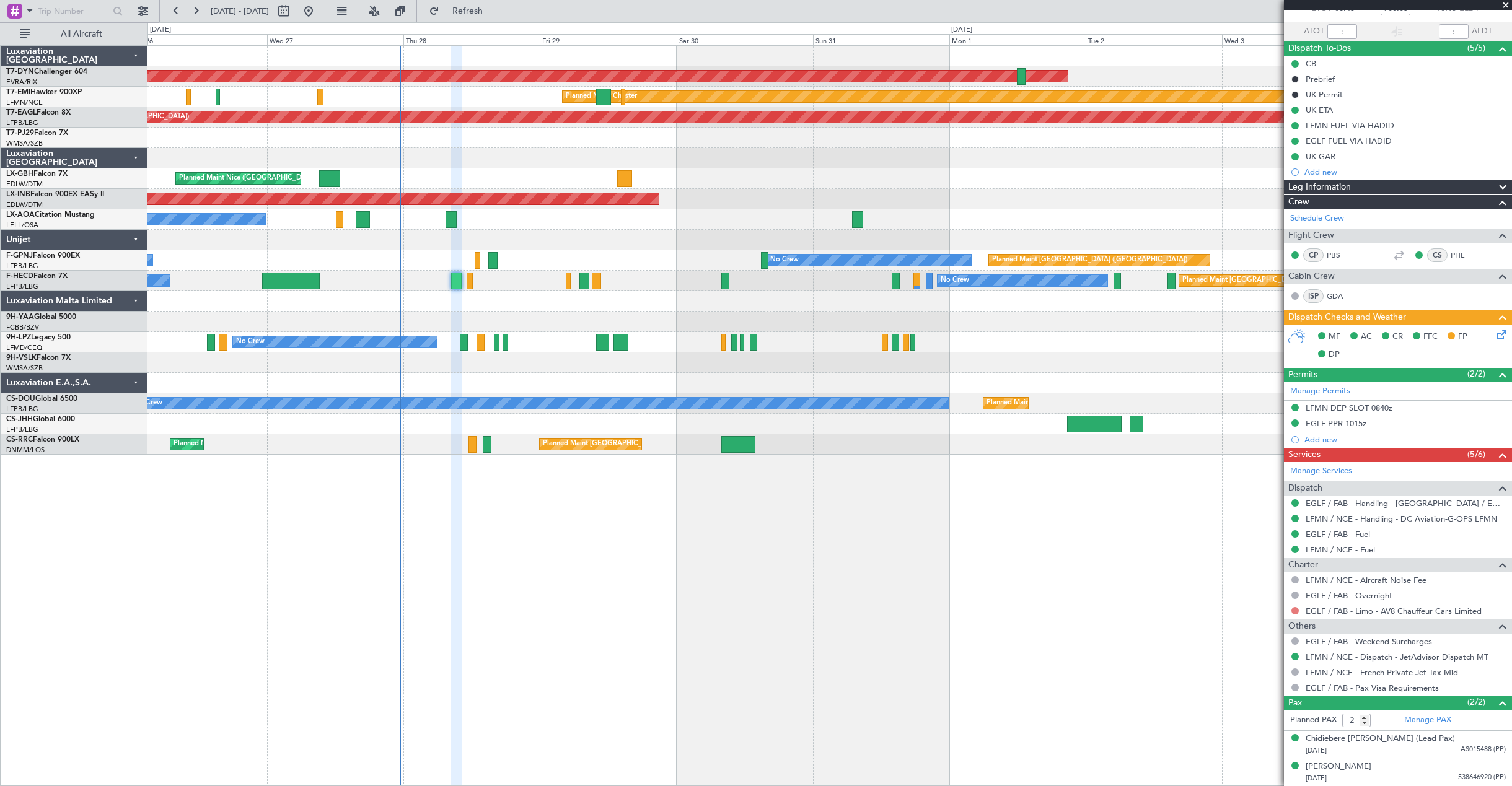
click at [1297, 612] on button at bounding box center [1295, 611] width 7 height 7
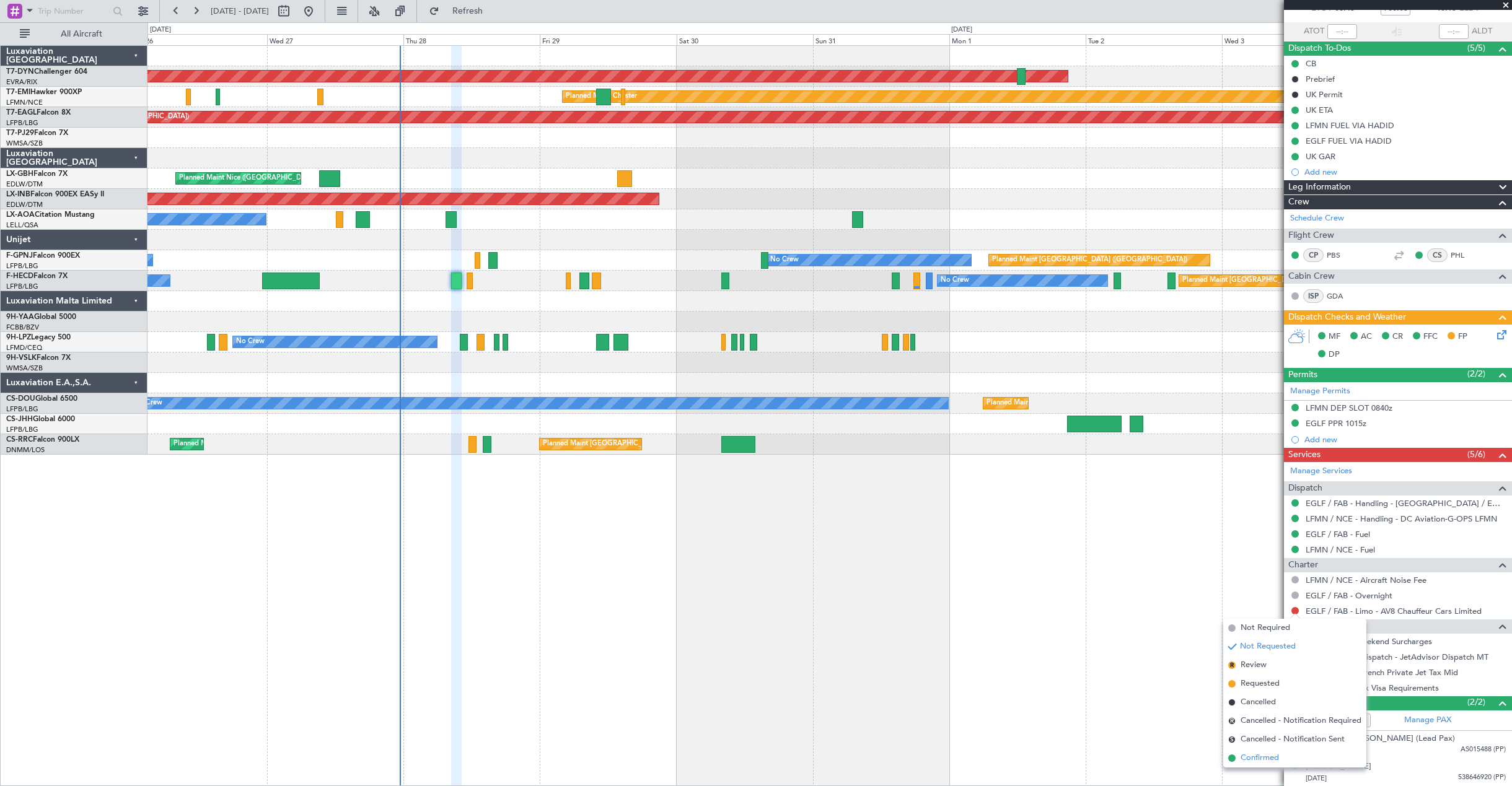
click at [1268, 758] on span "Confirmed" at bounding box center [1259, 758] width 38 height 12
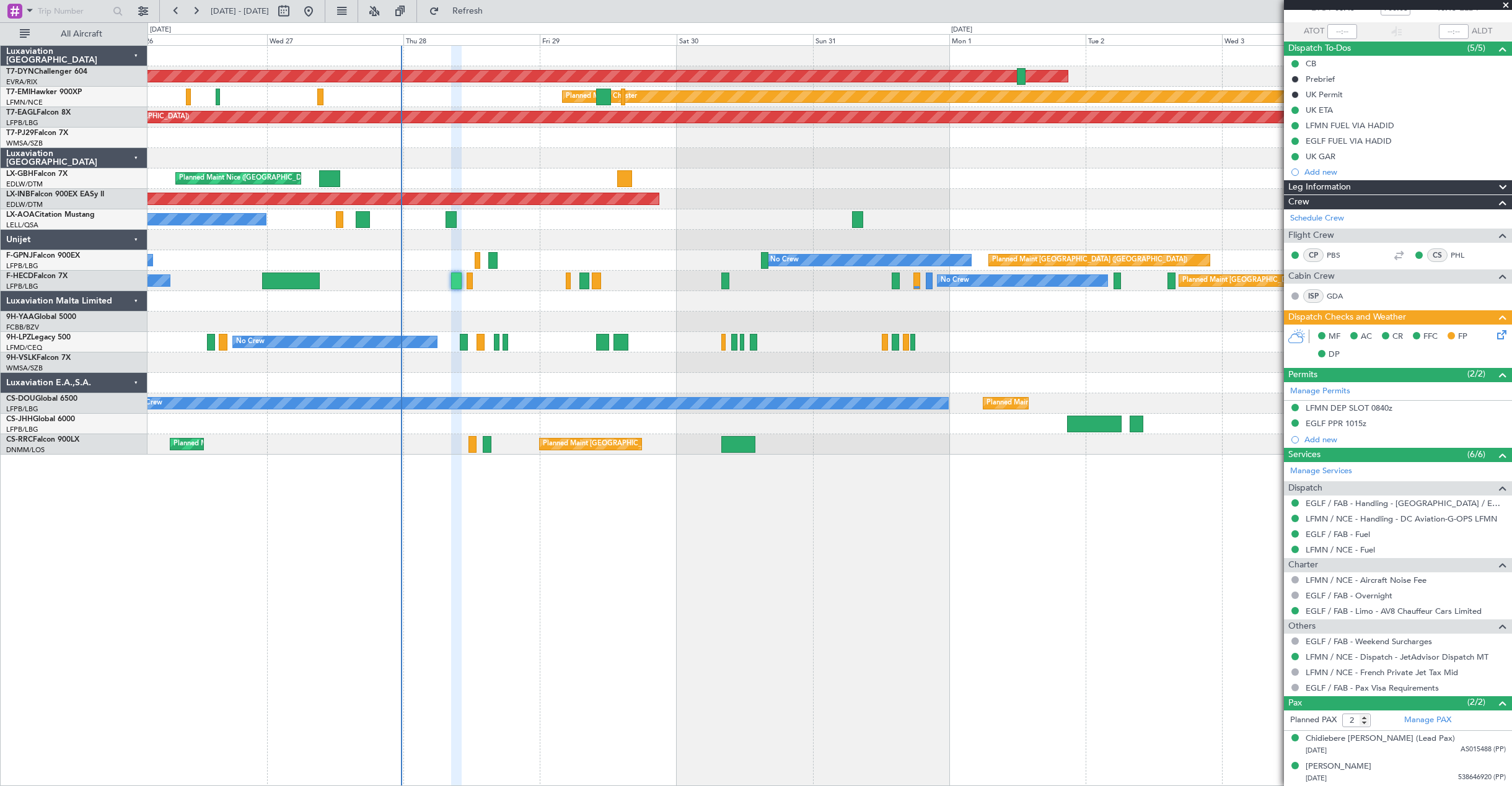
click at [503, 311] on div at bounding box center [830, 301] width 1364 height 20
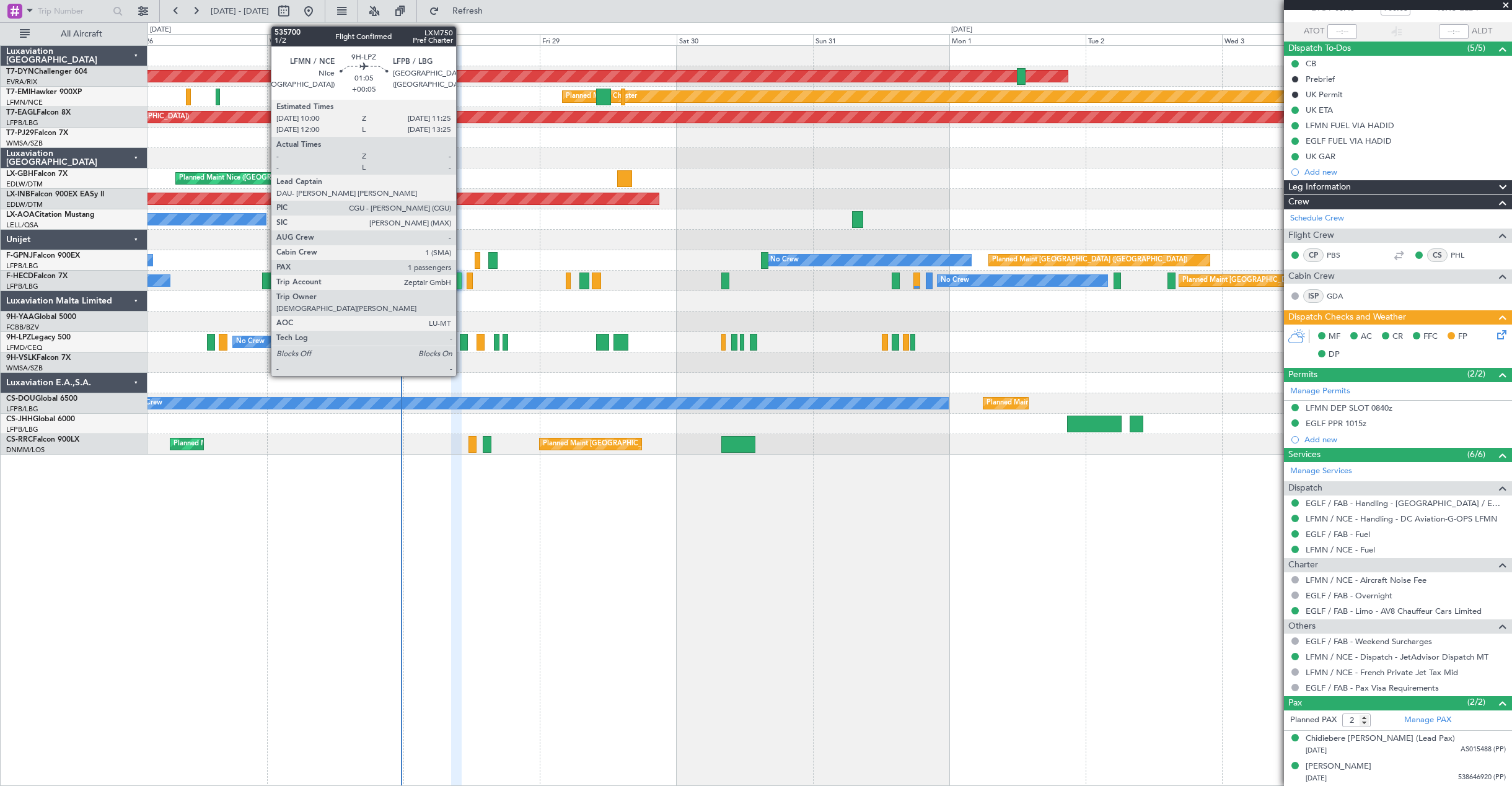
click at [462, 342] on div at bounding box center [463, 342] width 8 height 17
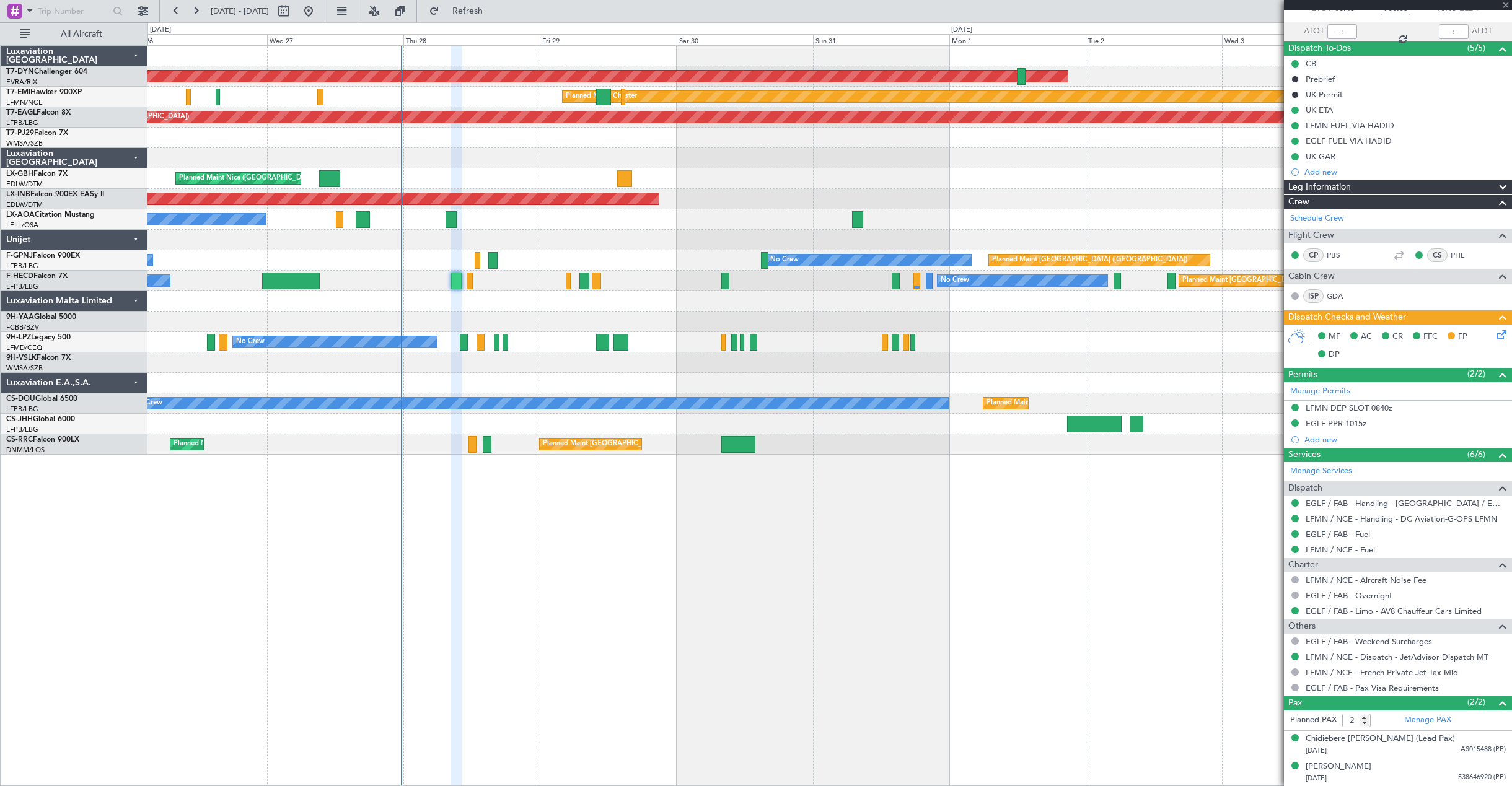
click at [462, 282] on div "No Crew Planned Maint [GEOGRAPHIC_DATA] ([GEOGRAPHIC_DATA]) No Crew" at bounding box center [830, 281] width 1364 height 20
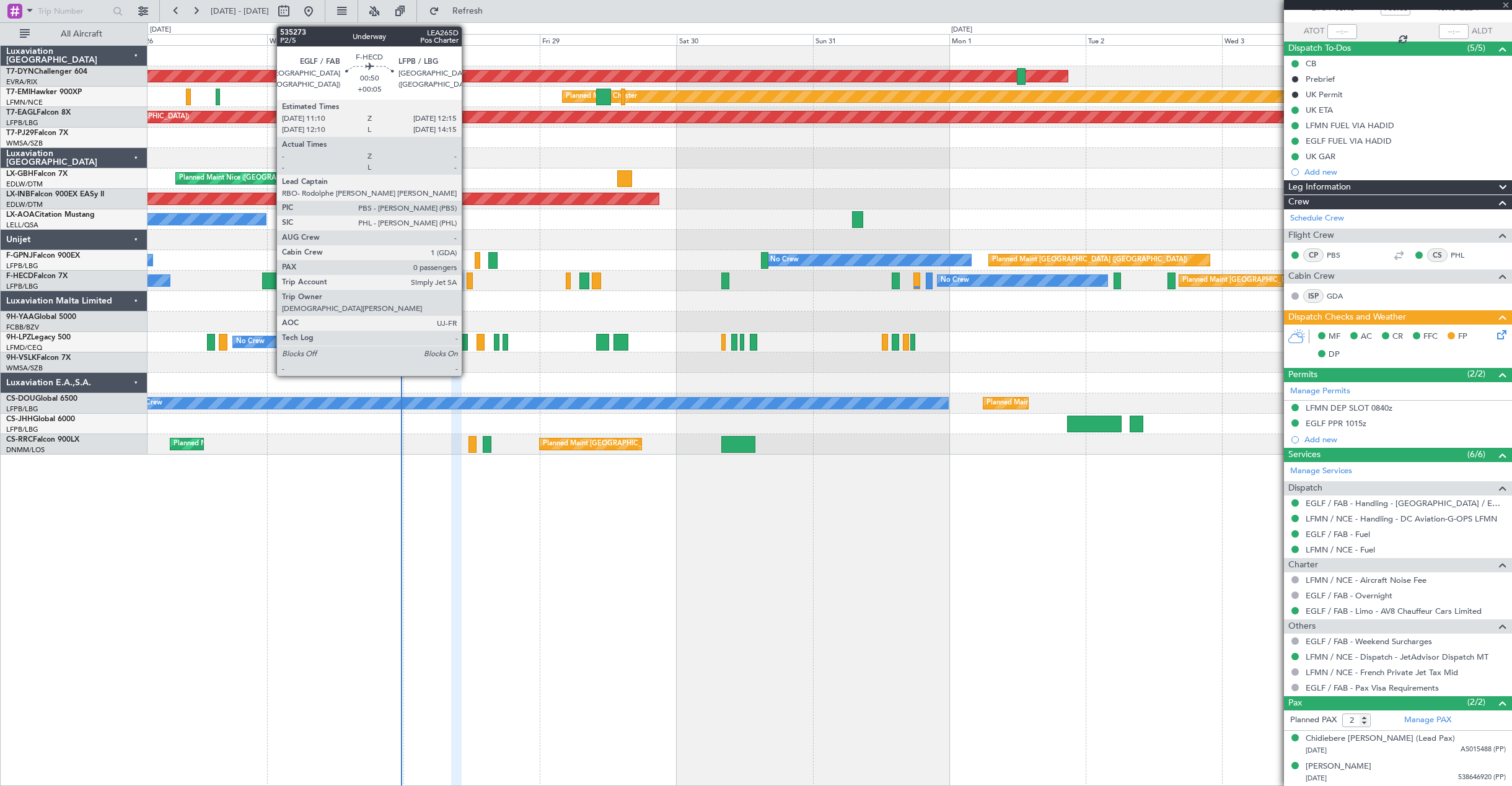
click at [469, 286] on div at bounding box center [469, 281] width 7 height 17
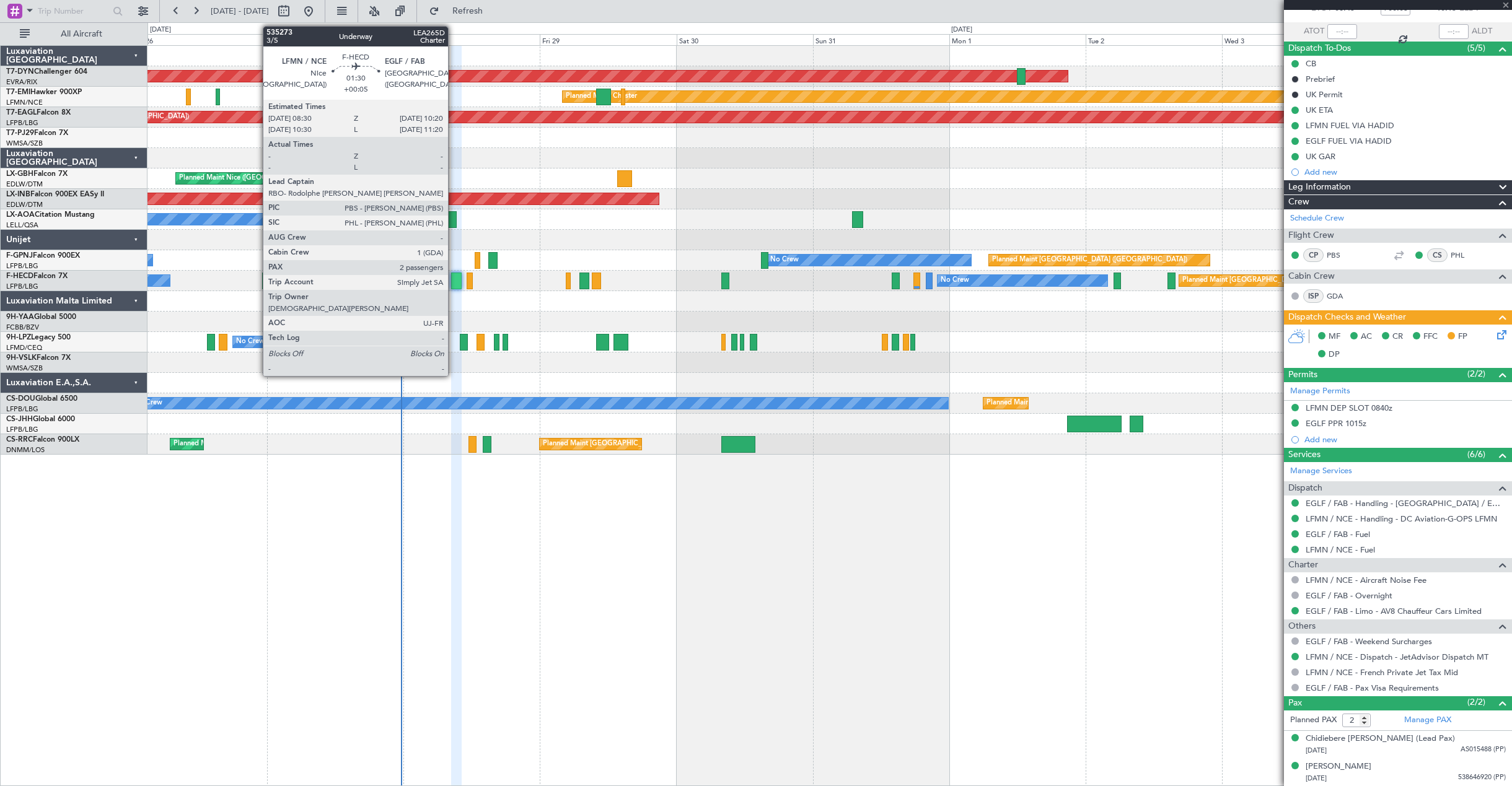
click at [453, 283] on div at bounding box center [456, 281] width 11 height 17
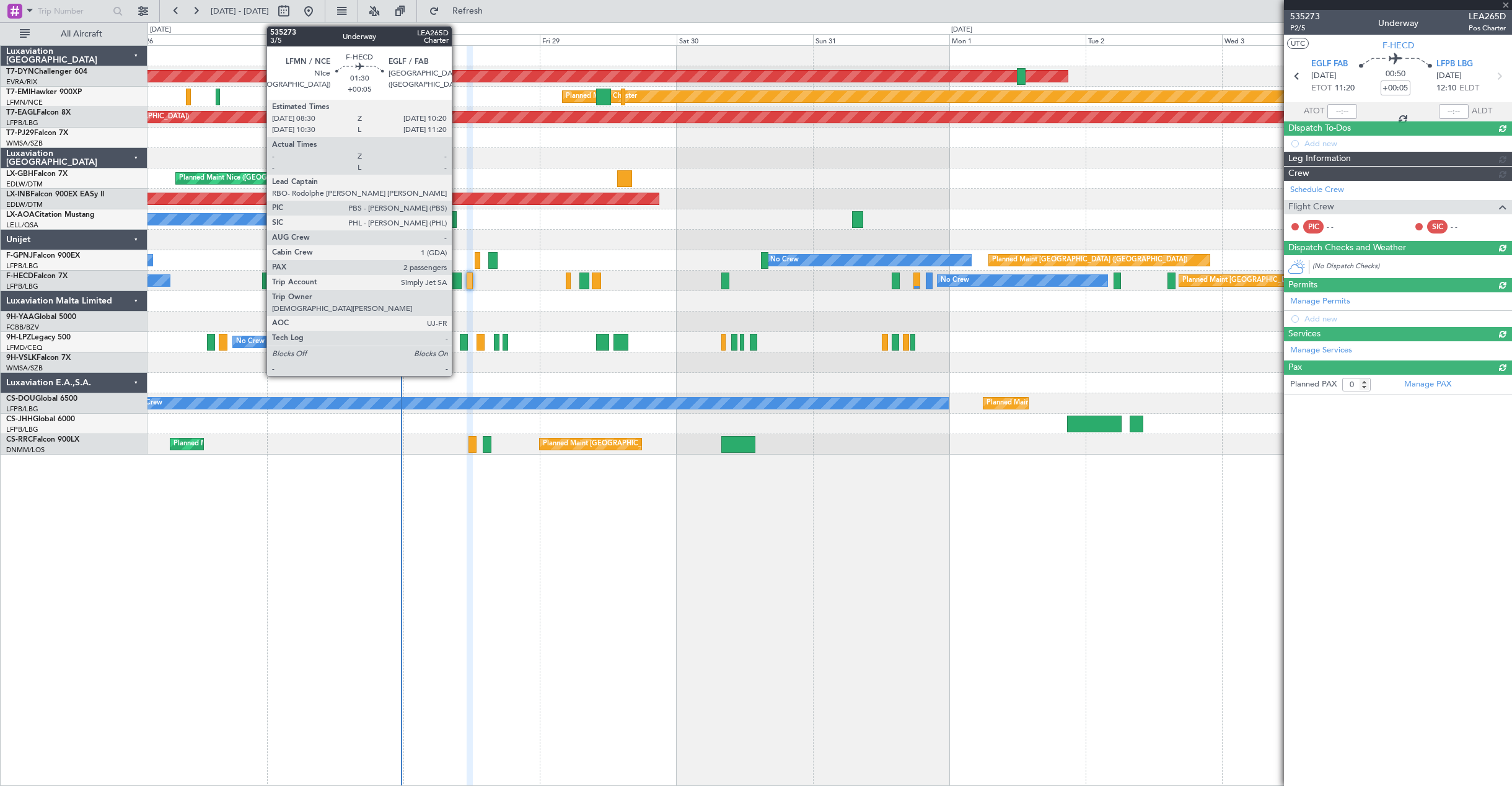
scroll to position [0, 0]
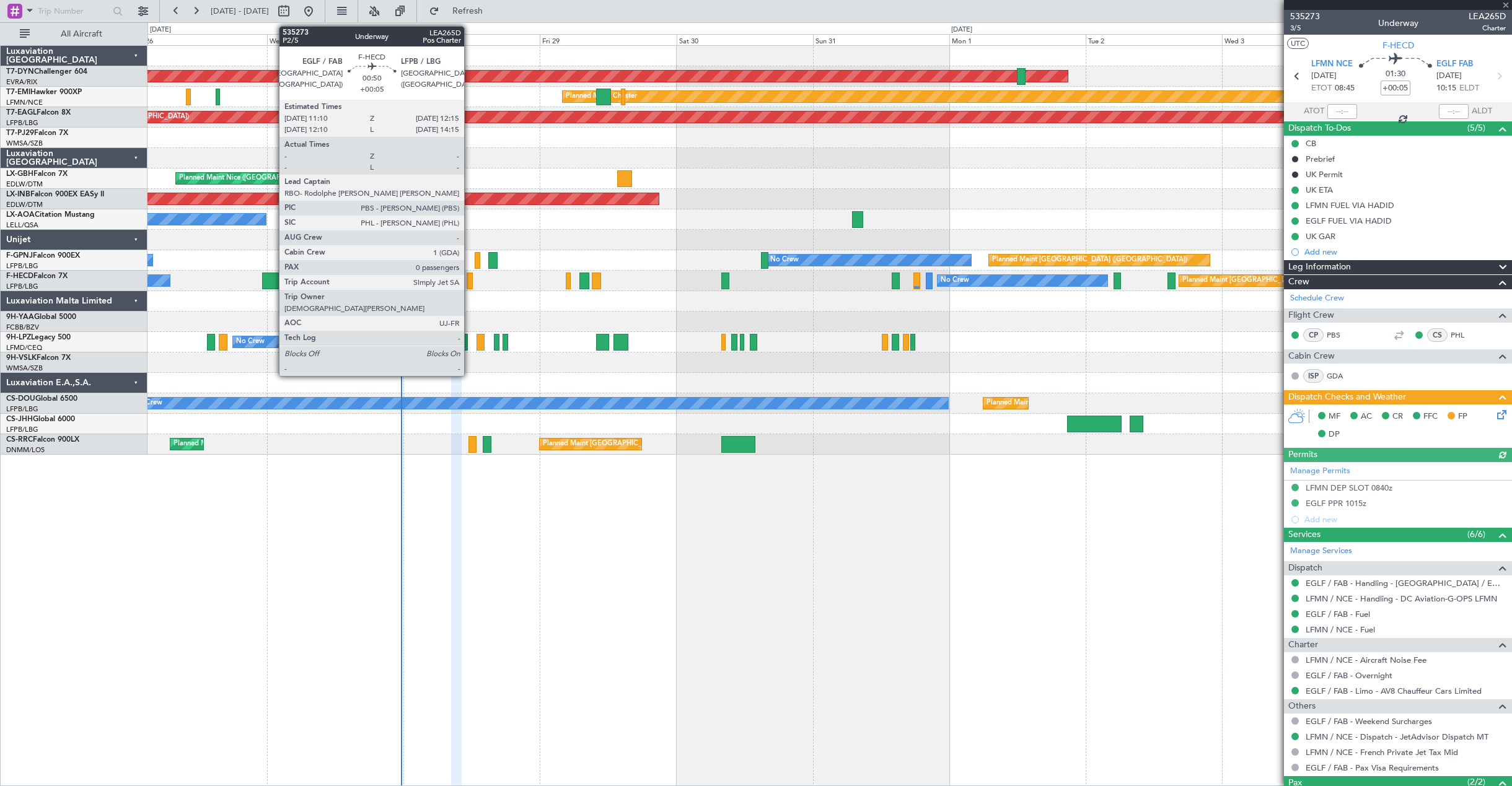
click at [470, 276] on div at bounding box center [469, 281] width 7 height 17
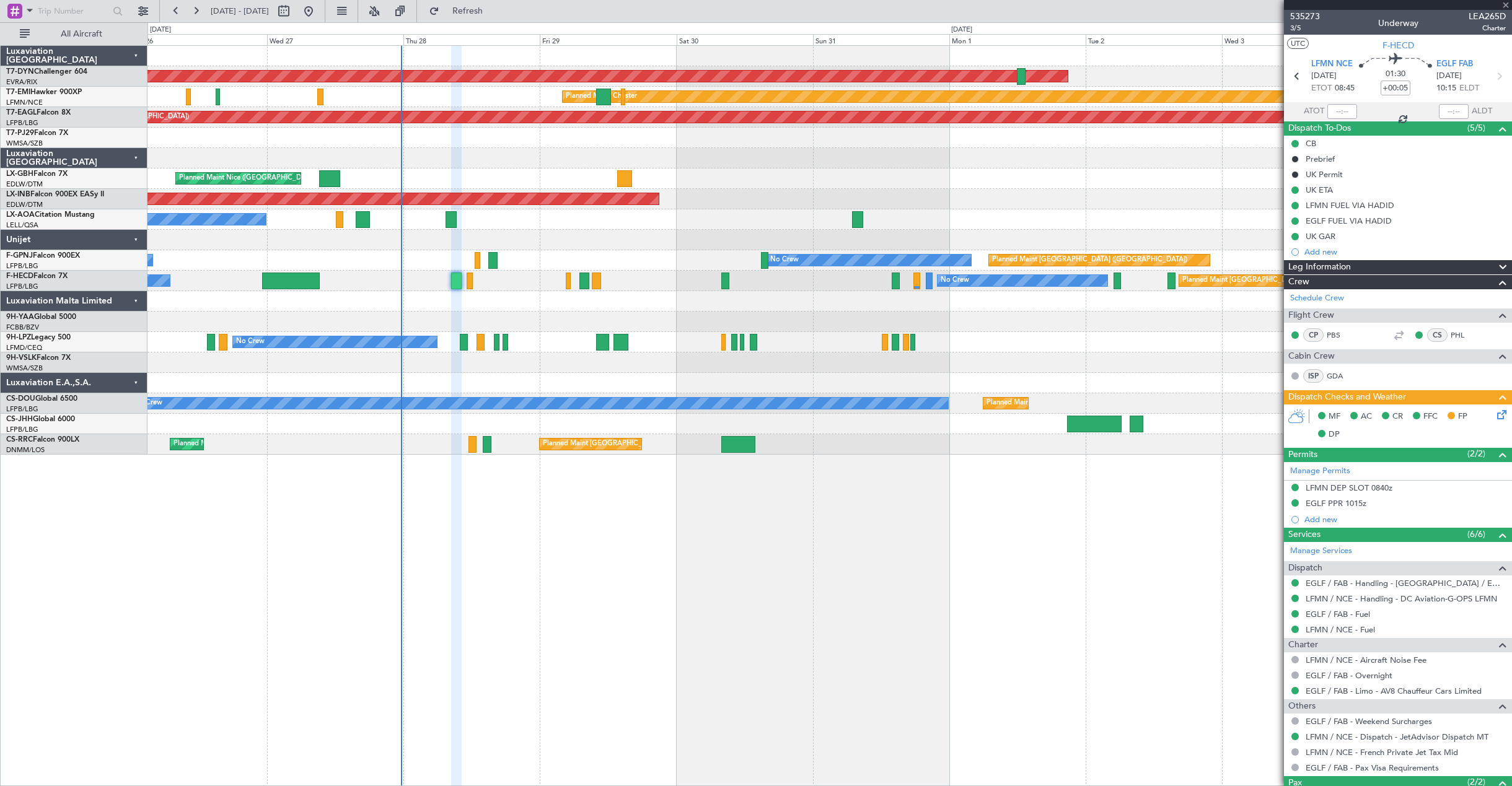
type input "0"
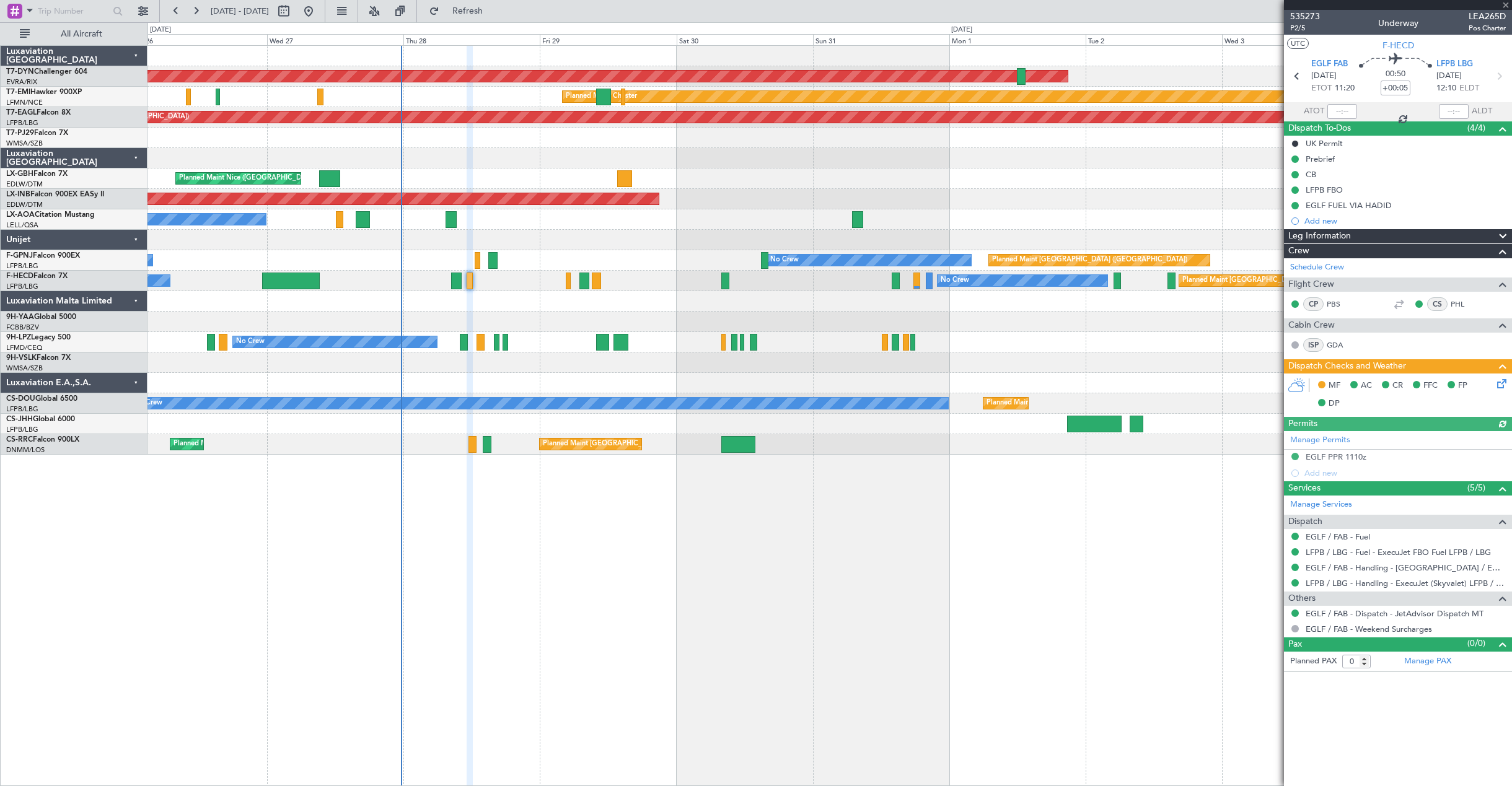
click at [1501, 383] on icon at bounding box center [1500, 381] width 10 height 10
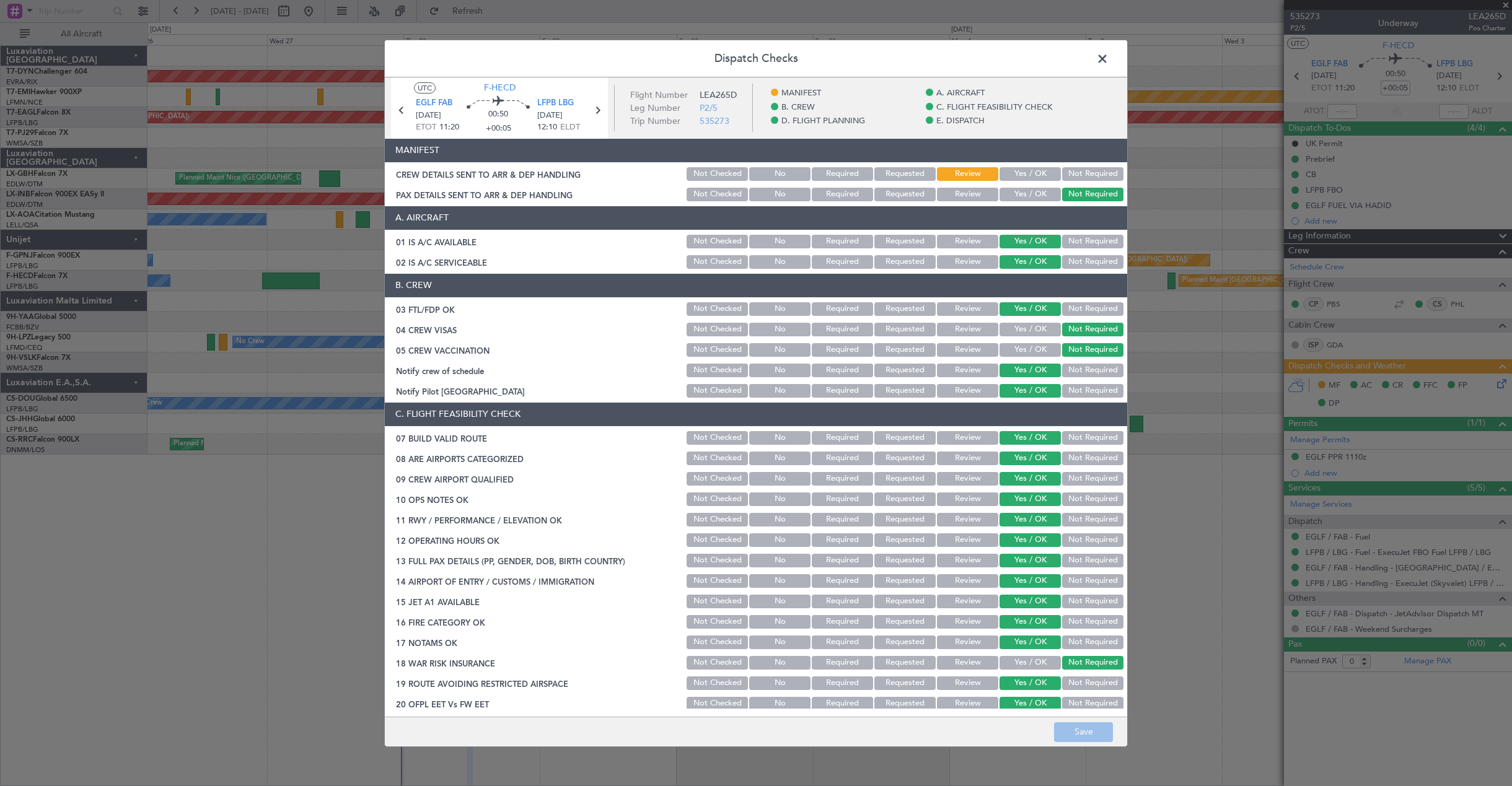
click at [1010, 174] on button "Yes / OK" at bounding box center [1030, 174] width 62 height 14
click at [1015, 193] on button "Yes / OK" at bounding box center [1030, 194] width 62 height 14
click at [1062, 736] on button "Save" at bounding box center [1083, 732] width 59 height 20
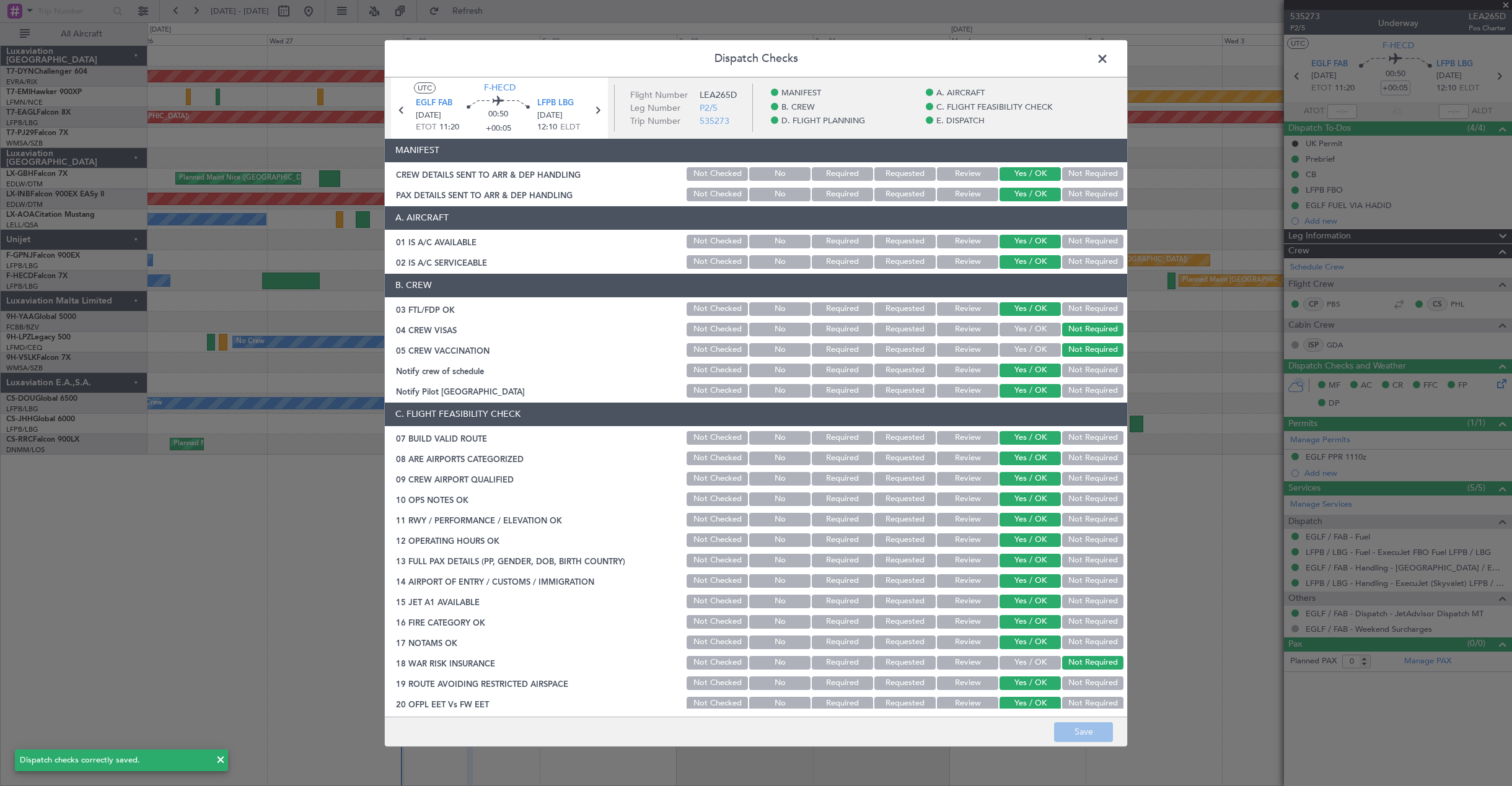
click at [1109, 57] on span at bounding box center [1109, 62] width 0 height 25
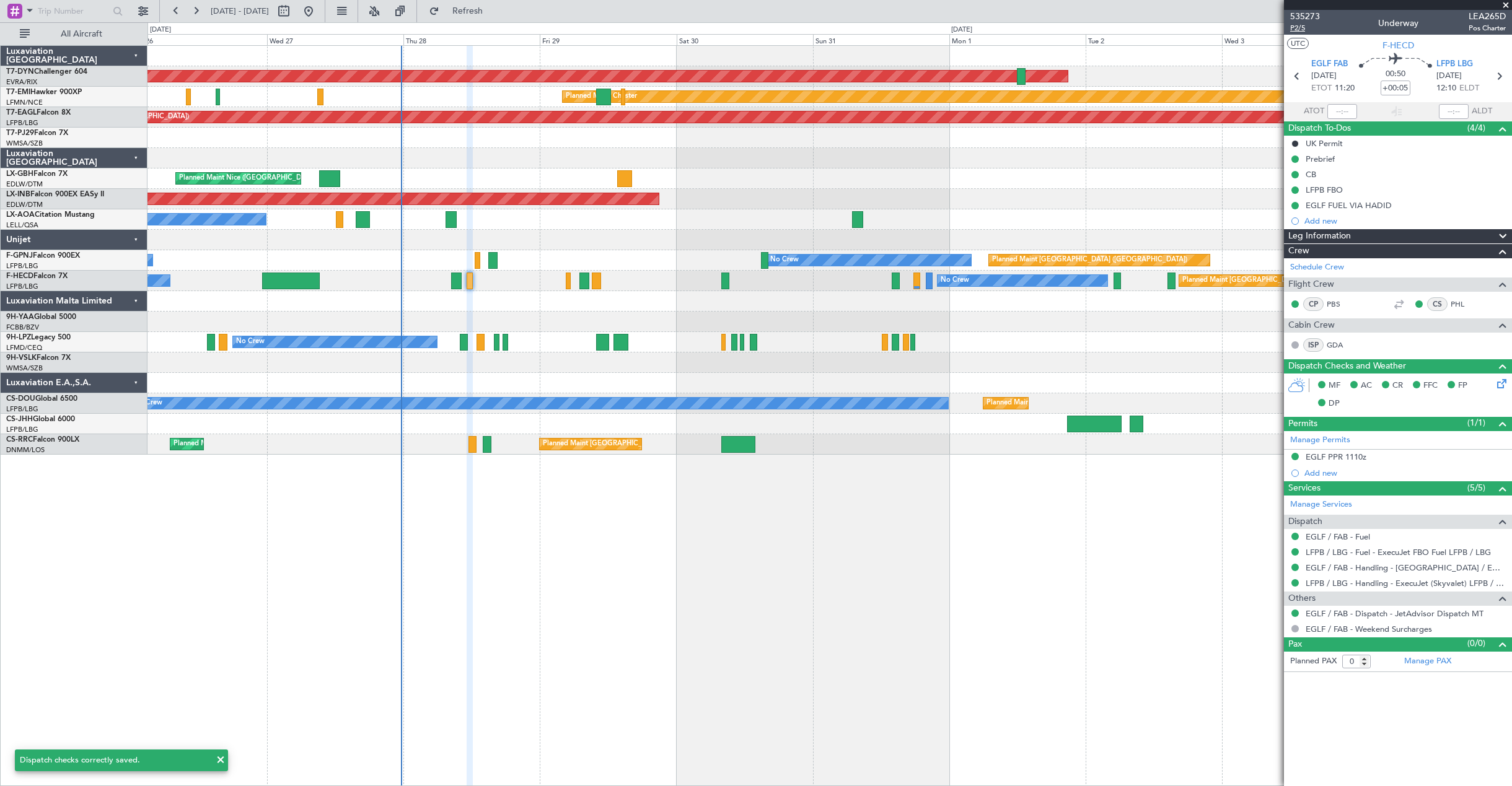
click at [1295, 28] on span "P2/5" at bounding box center [1305, 28] width 30 height 11
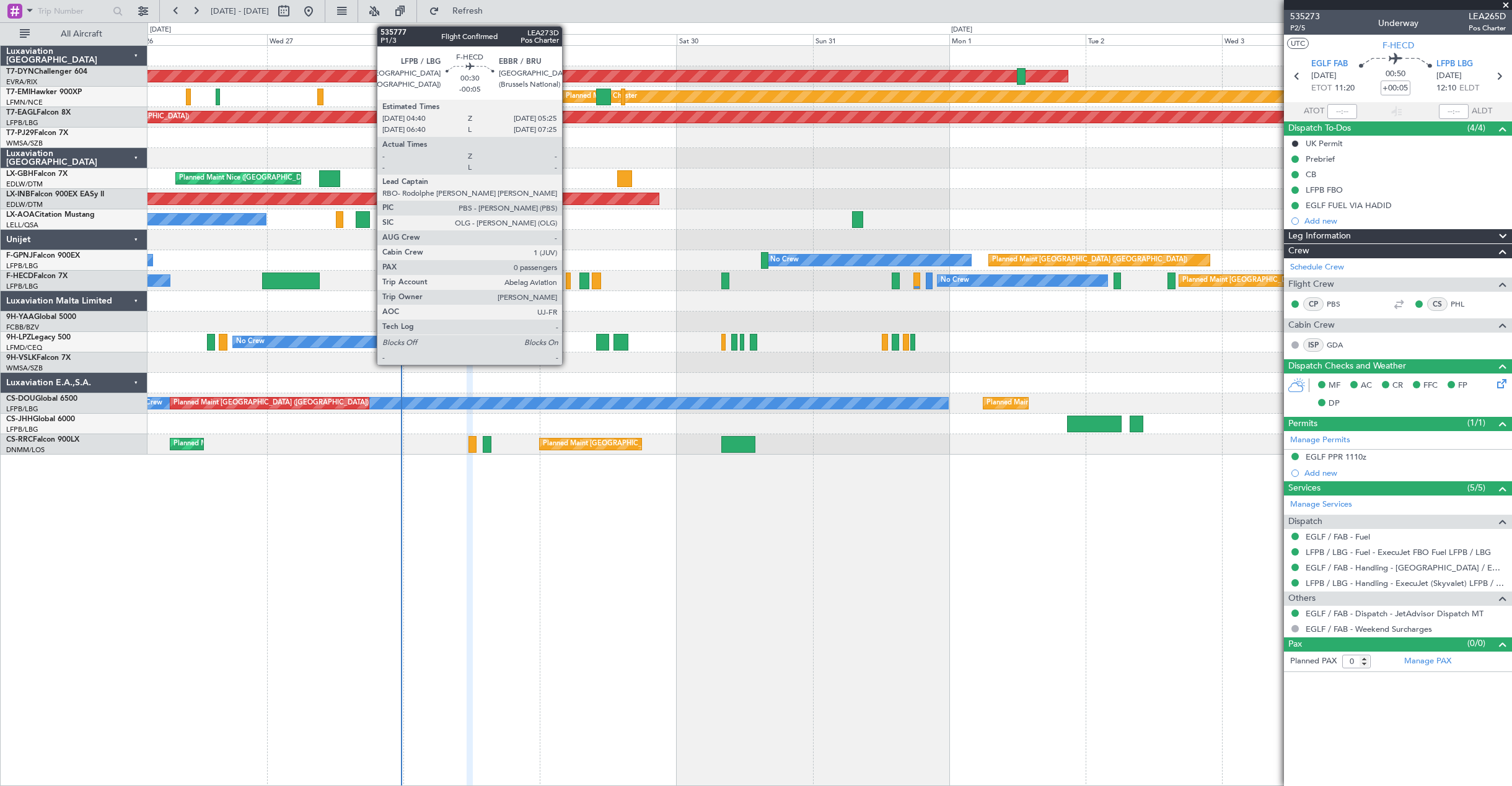
click at [568, 277] on div at bounding box center [568, 281] width 4 height 17
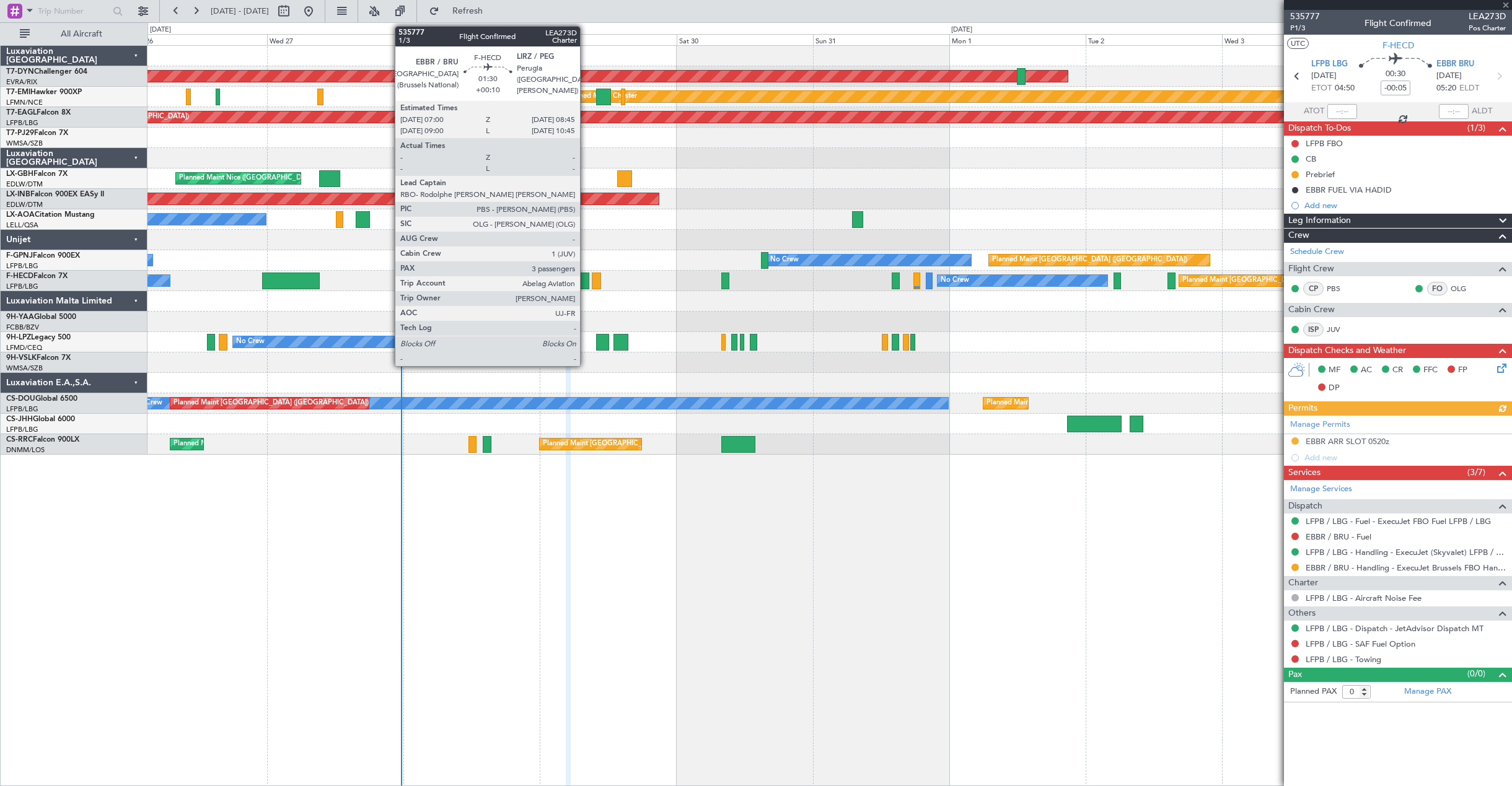
click at [586, 278] on div at bounding box center [584, 281] width 11 height 17
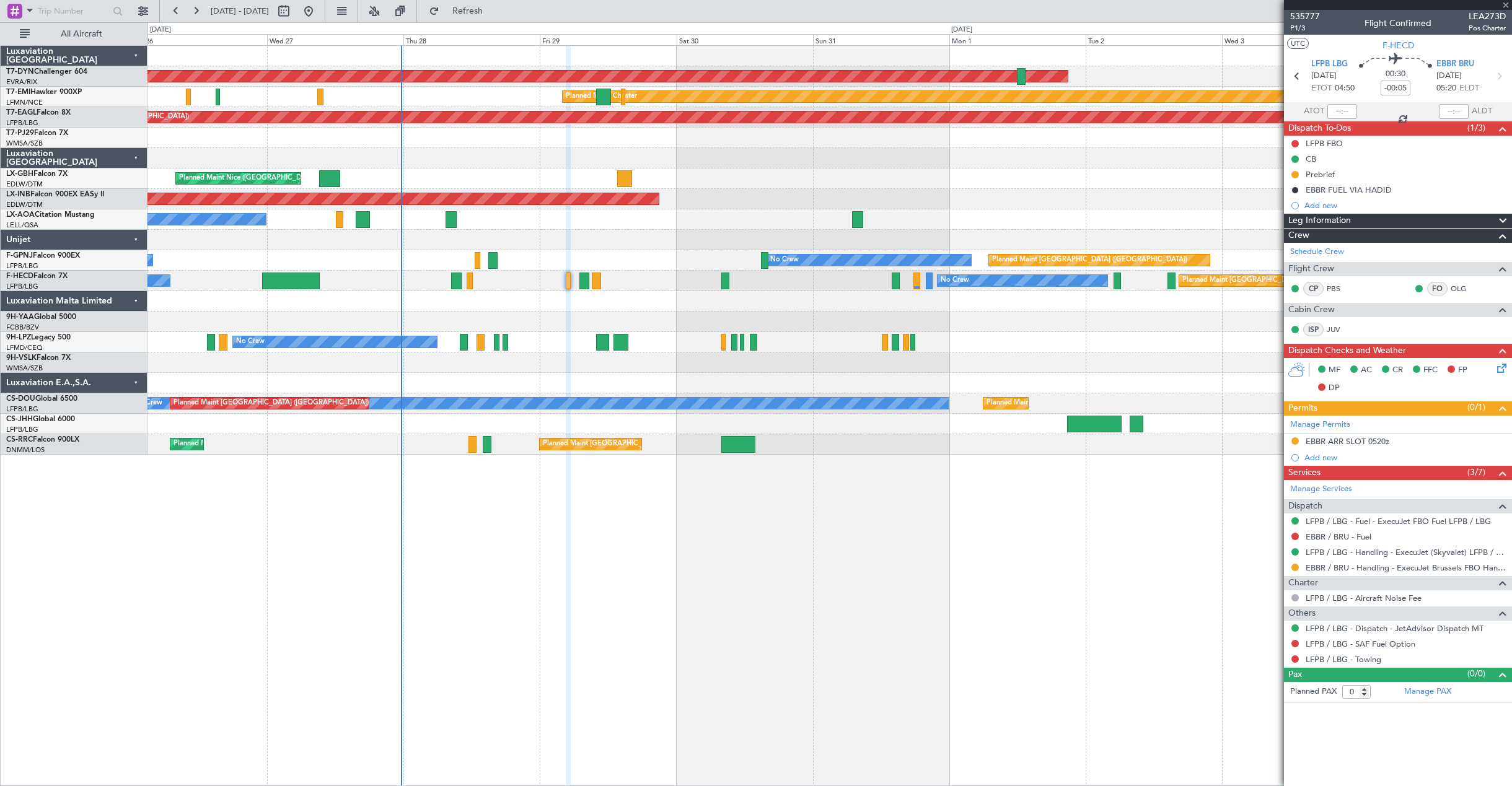
type input "+00:10"
type input "3"
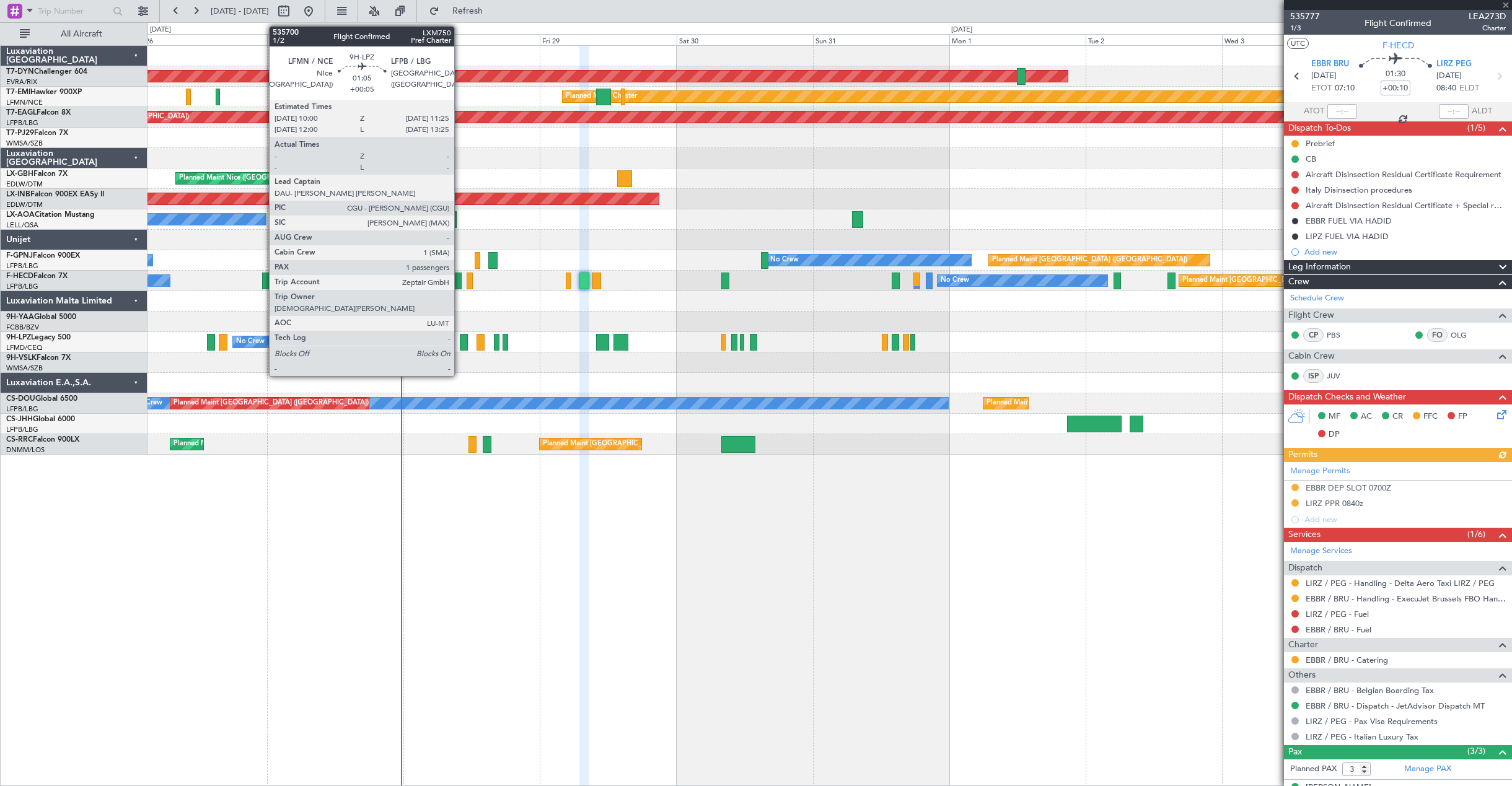
click at [460, 343] on div at bounding box center [463, 342] width 8 height 17
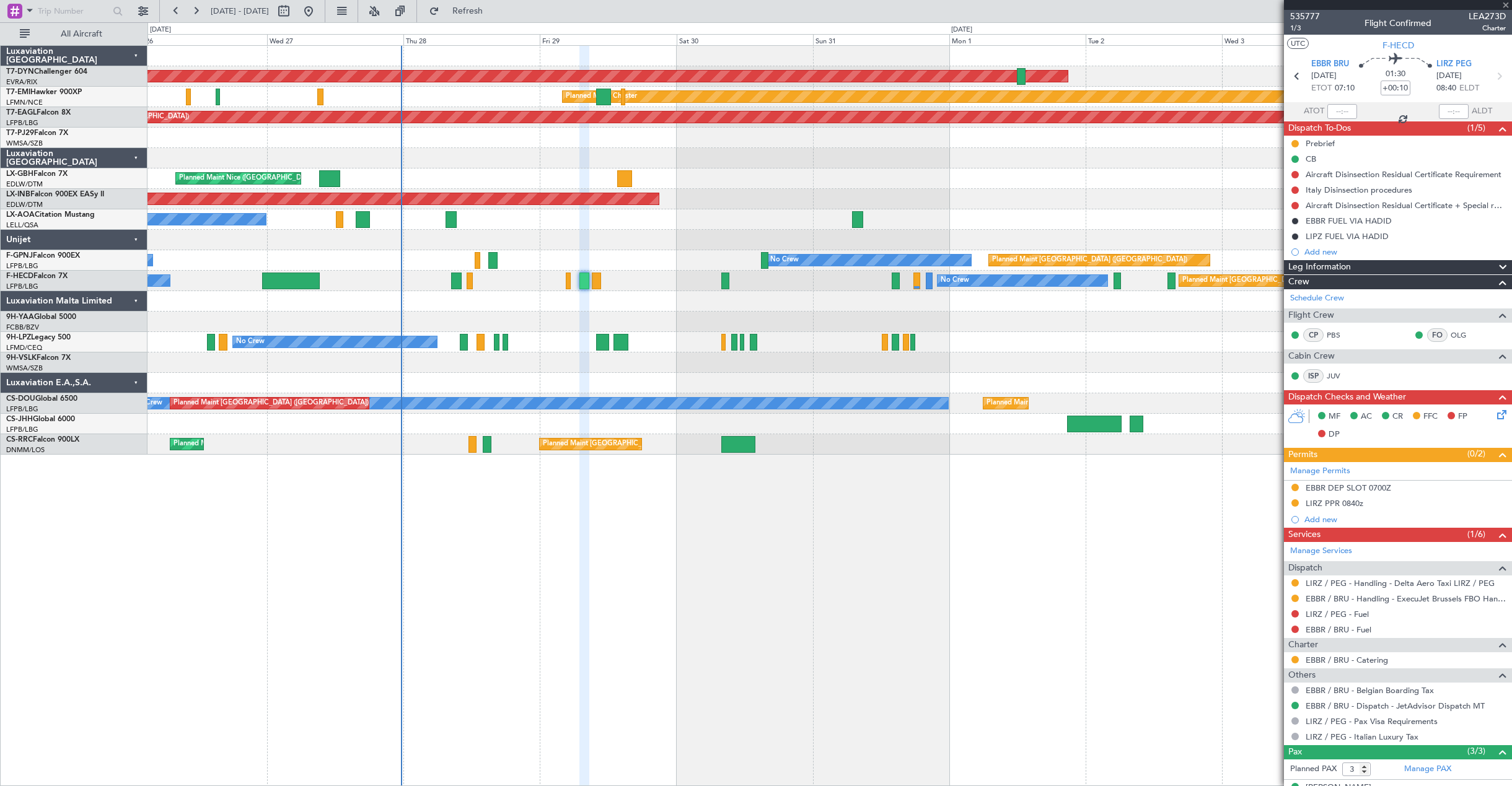
type input "+00:05"
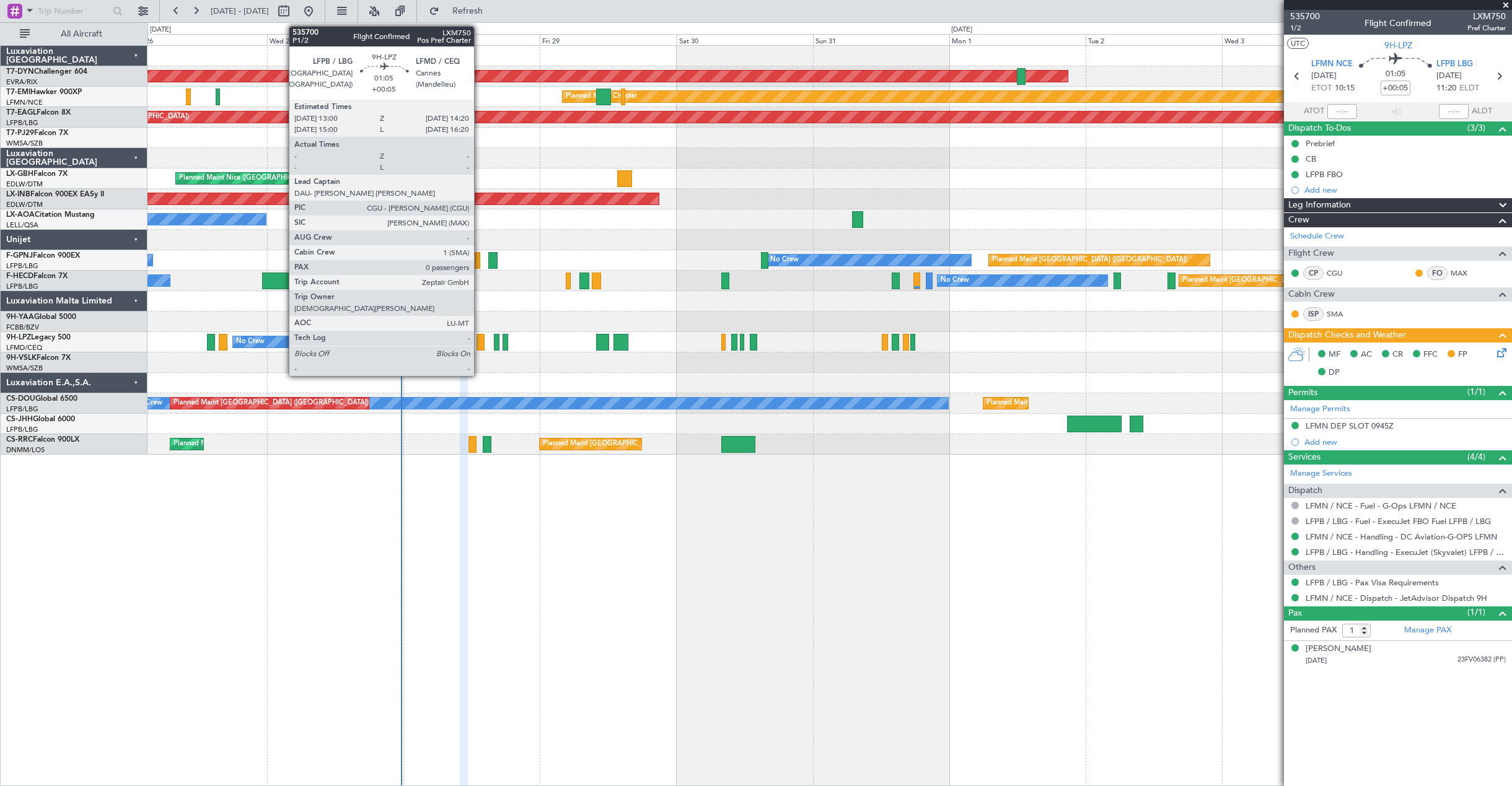
click at [479, 342] on div at bounding box center [480, 342] width 8 height 17
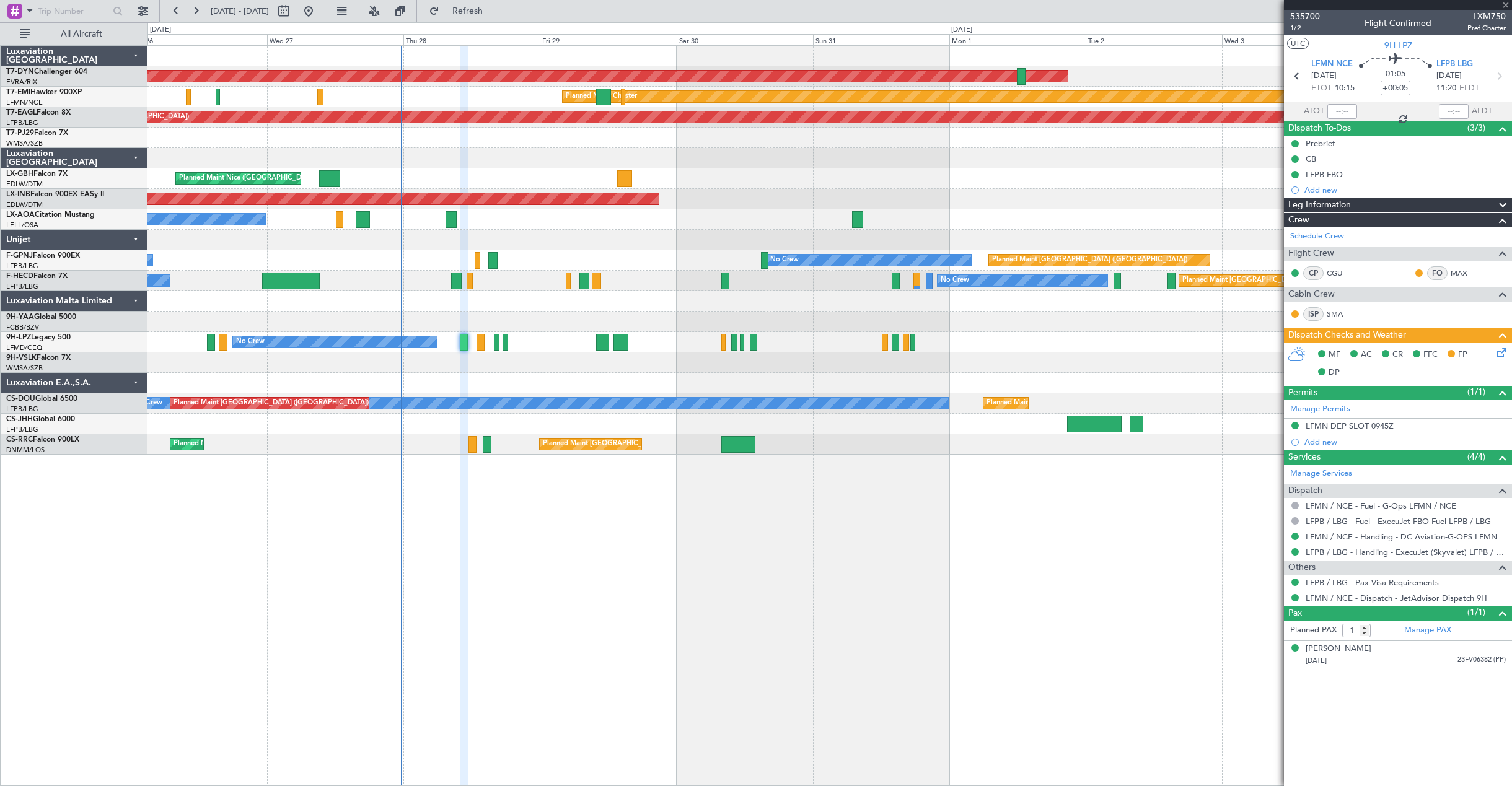
type input "0"
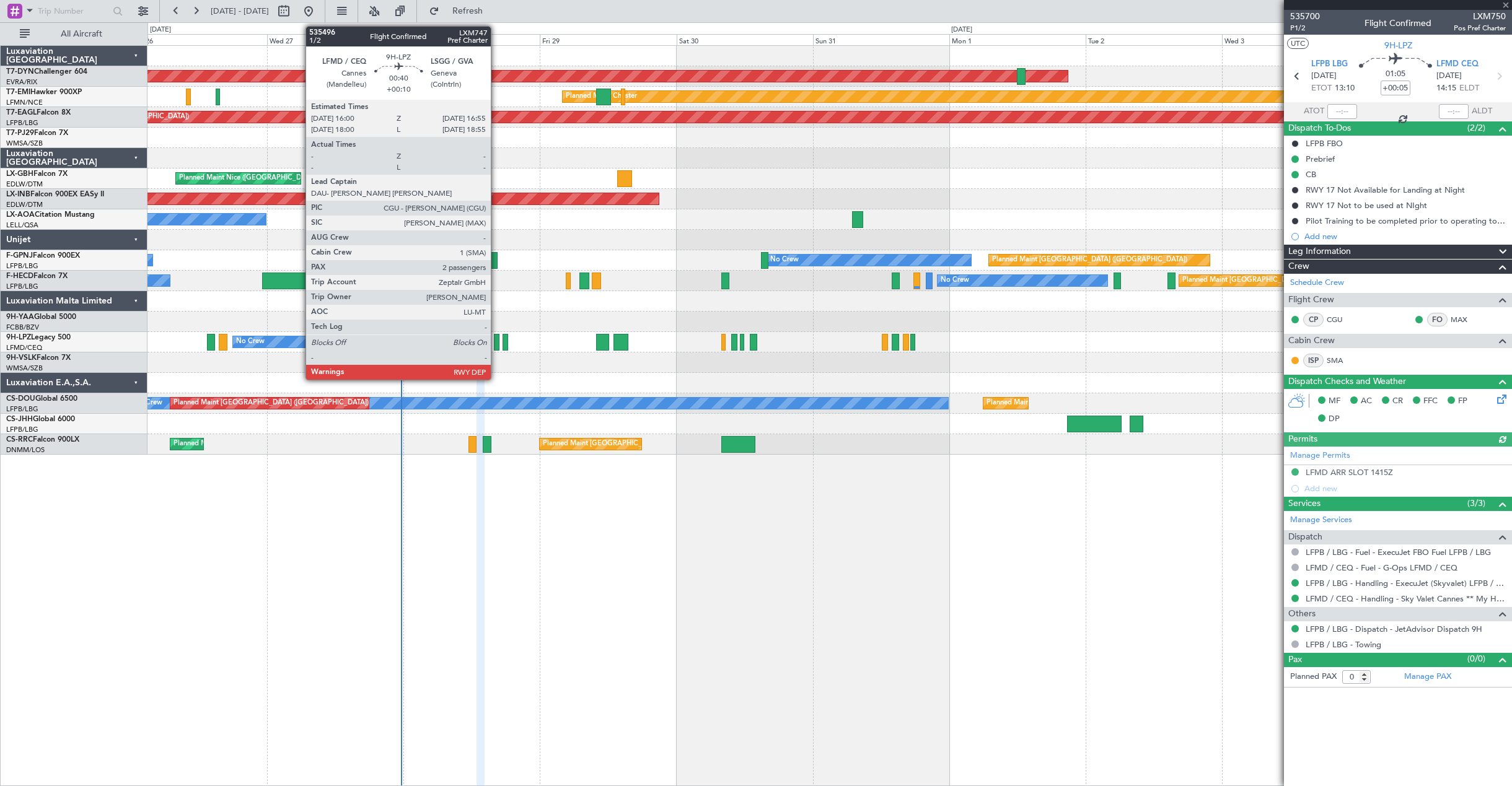
click at [497, 346] on div at bounding box center [497, 342] width 6 height 17
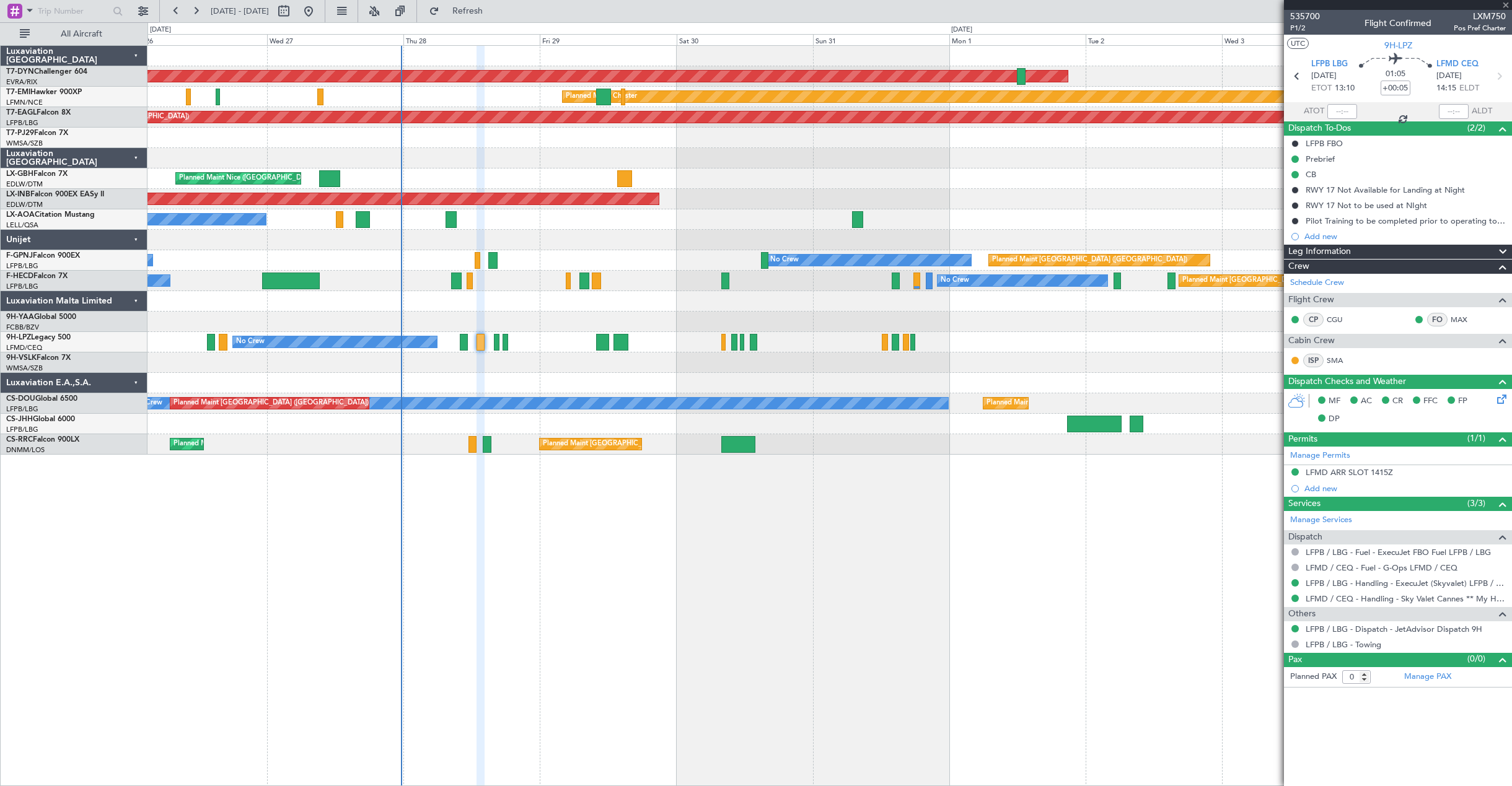
type input "+00:10"
type input "2"
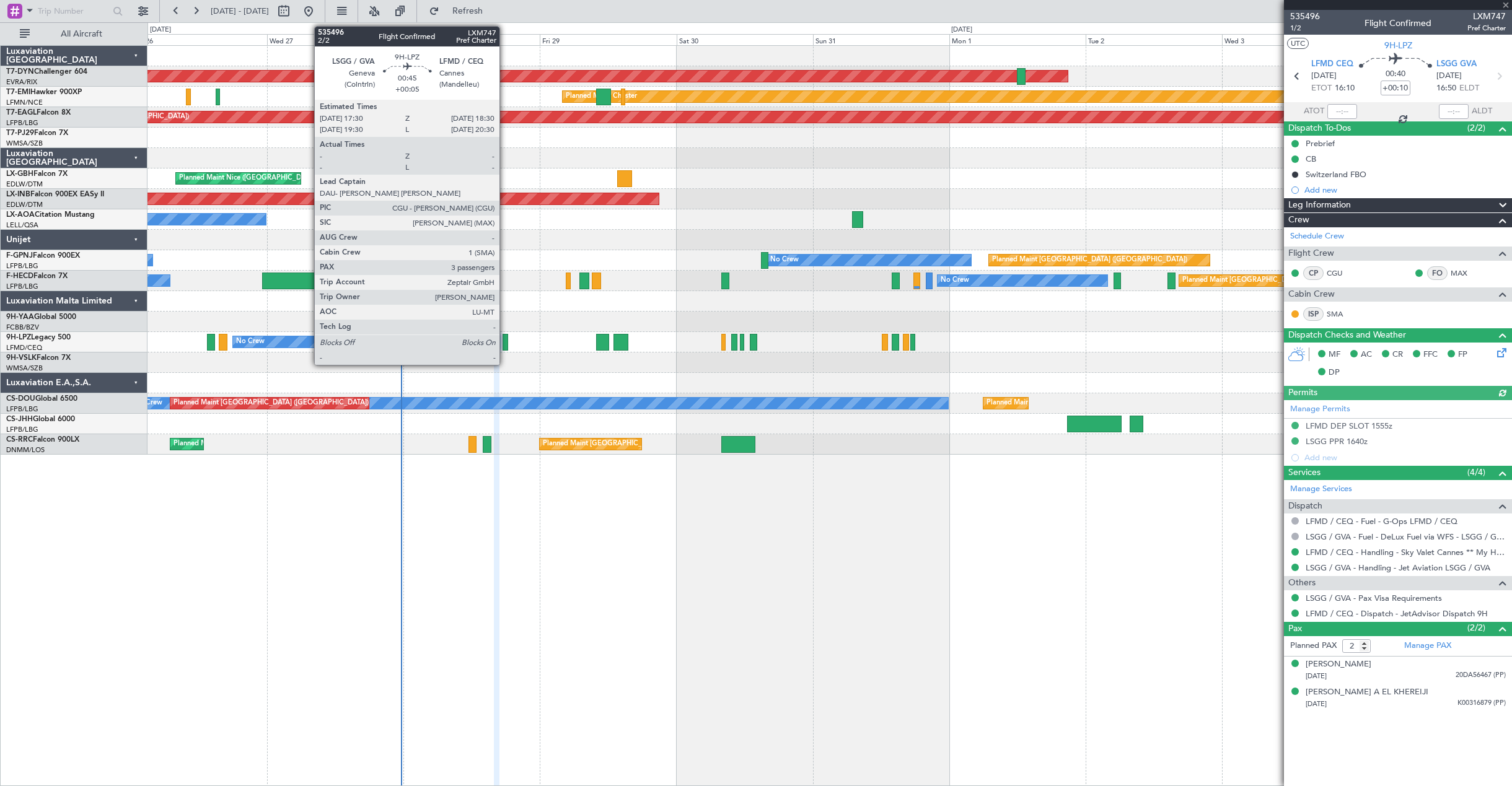
click at [505, 346] on div at bounding box center [505, 342] width 7 height 17
click at [505, 336] on div at bounding box center [505, 342] width 7 height 17
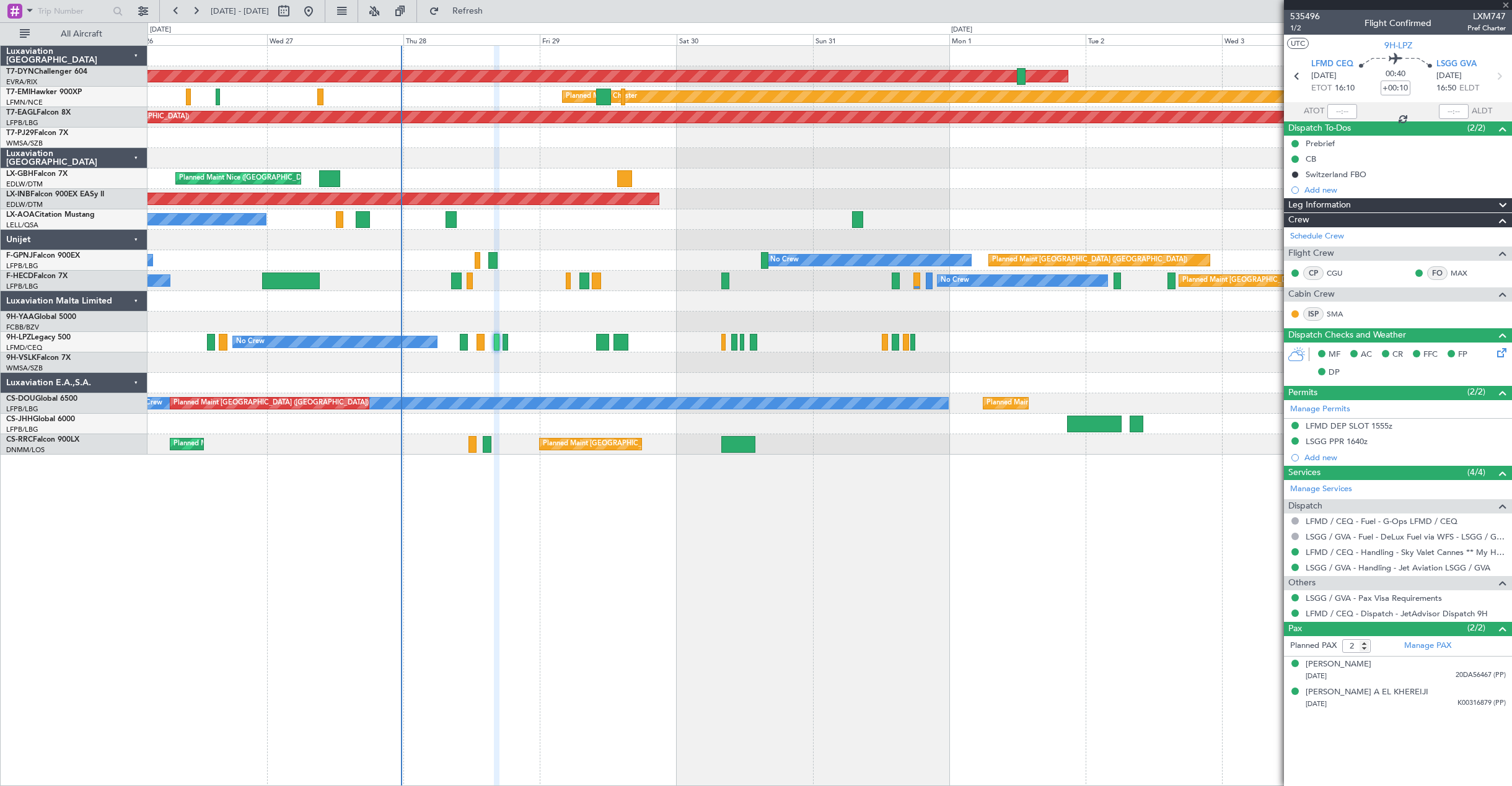
type input "+00:05"
type input "3"
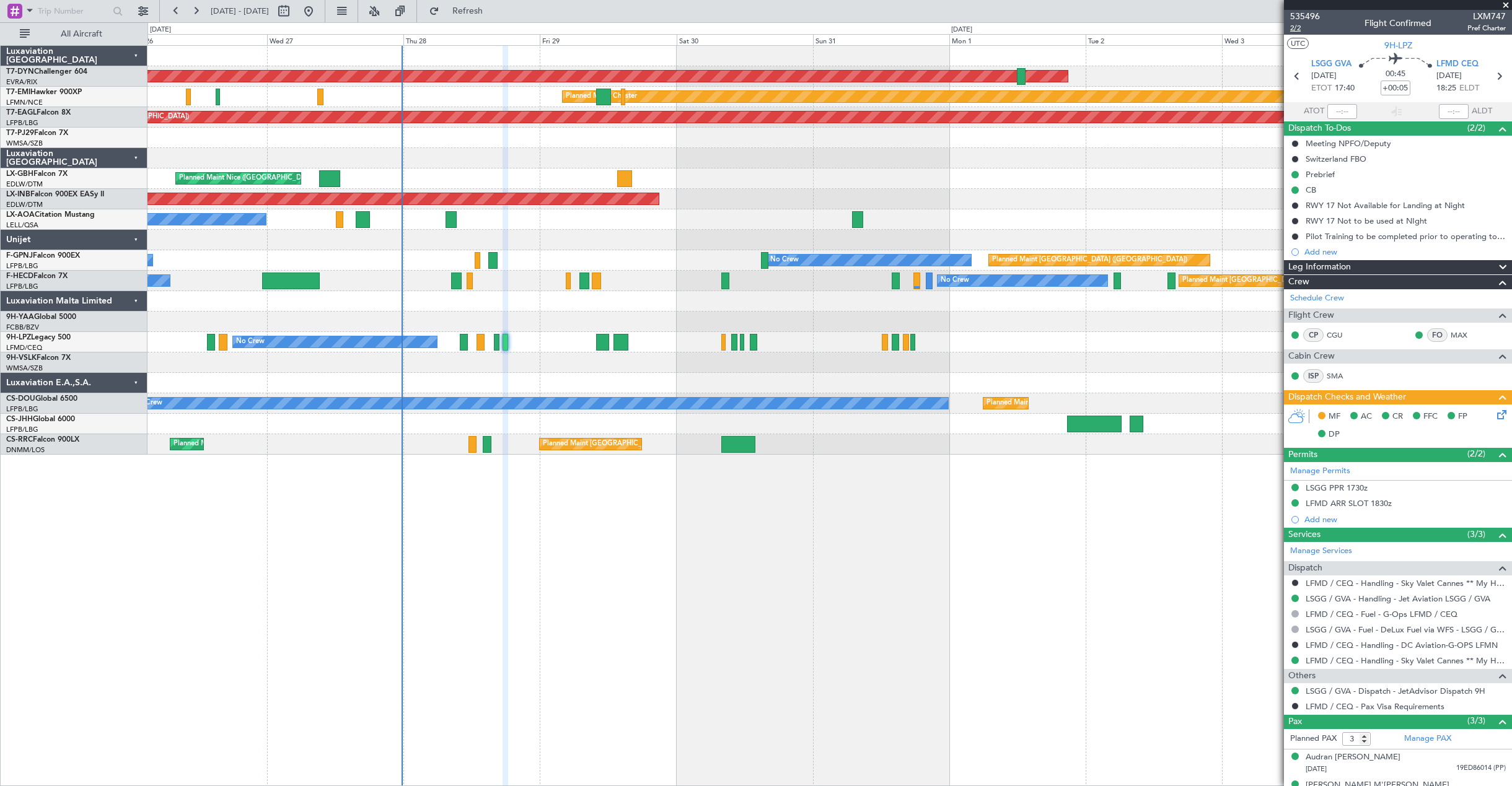
click at [1301, 28] on span "2/2" at bounding box center [1305, 28] width 30 height 11
click at [1495, 418] on icon at bounding box center [1500, 413] width 10 height 10
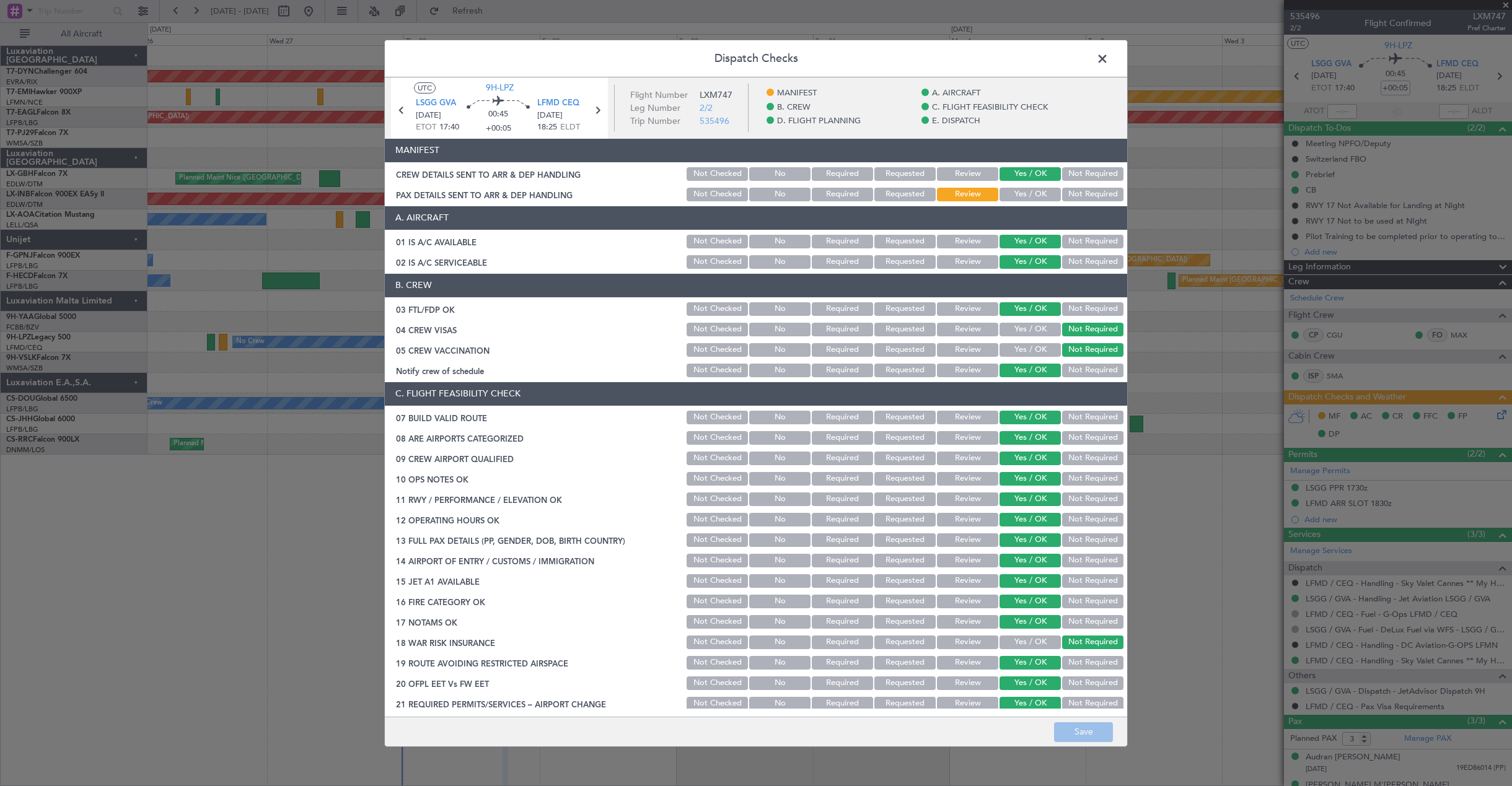
click at [1017, 197] on button "Yes / OK" at bounding box center [1030, 194] width 62 height 14
click at [1084, 728] on button "Save" at bounding box center [1083, 732] width 59 height 20
click at [1109, 62] on span at bounding box center [1109, 62] width 0 height 25
click at [1108, 62] on div at bounding box center [830, 56] width 1364 height 20
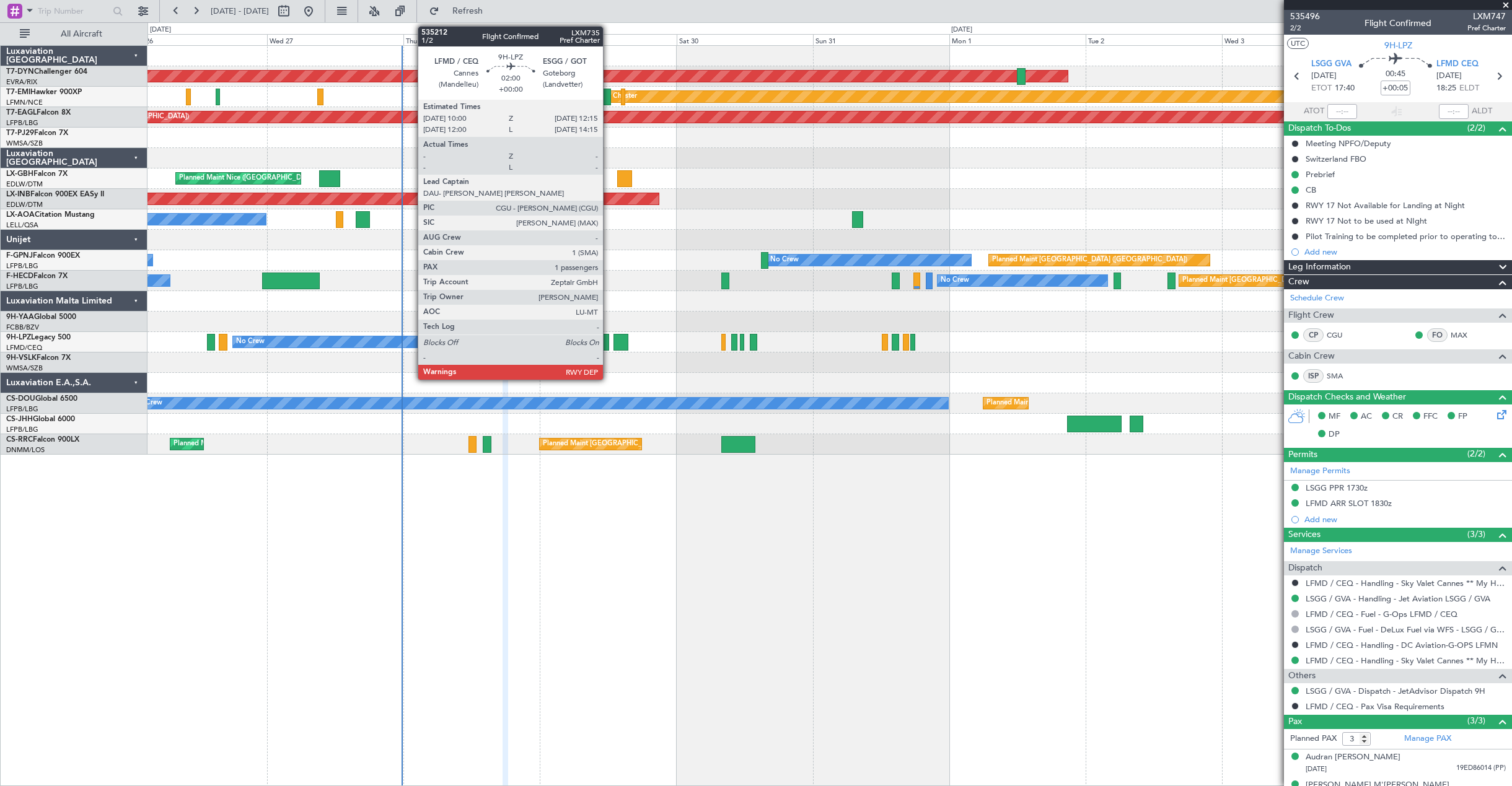
click at [608, 342] on div at bounding box center [602, 342] width 13 height 17
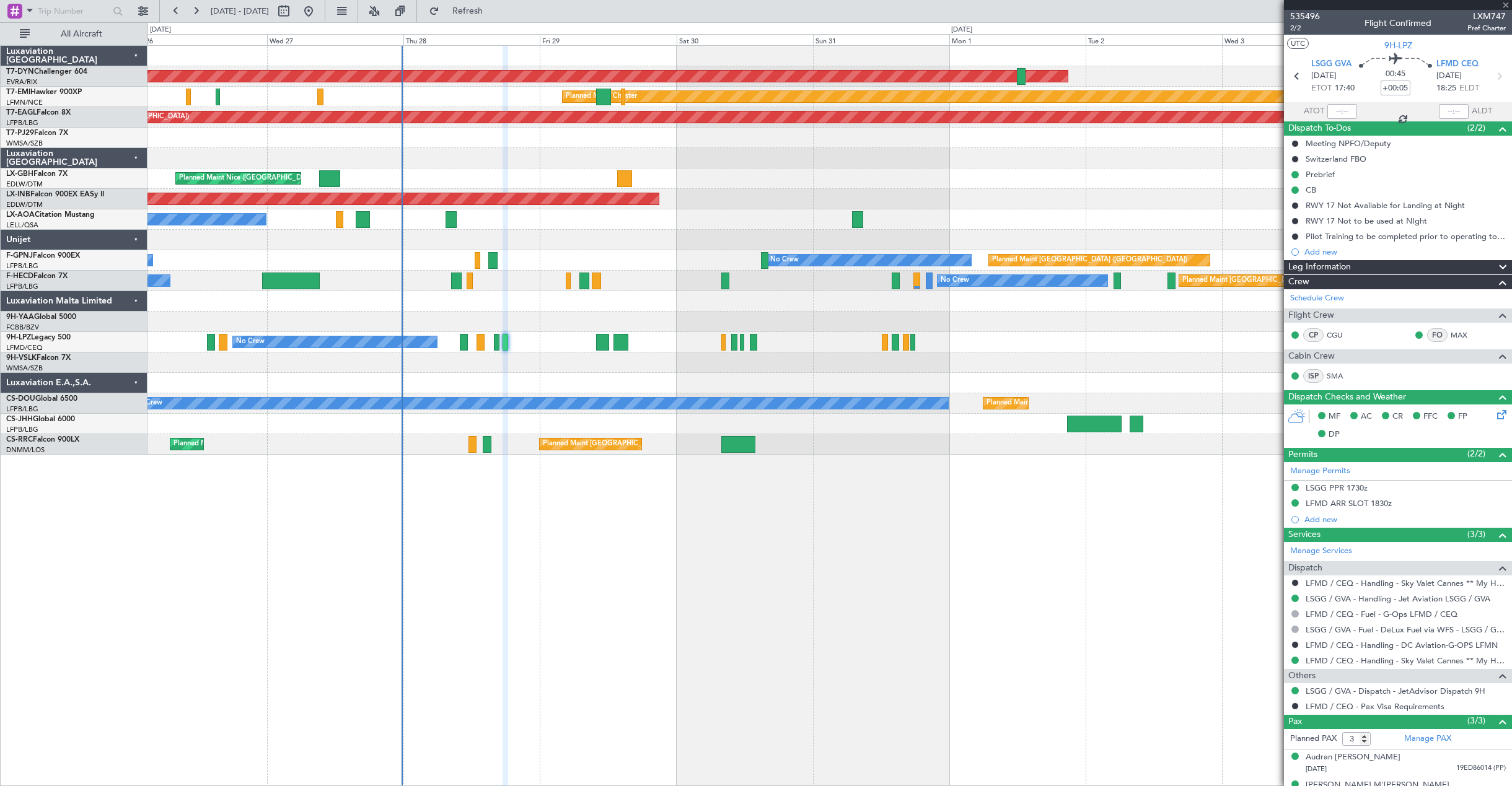
type input "1"
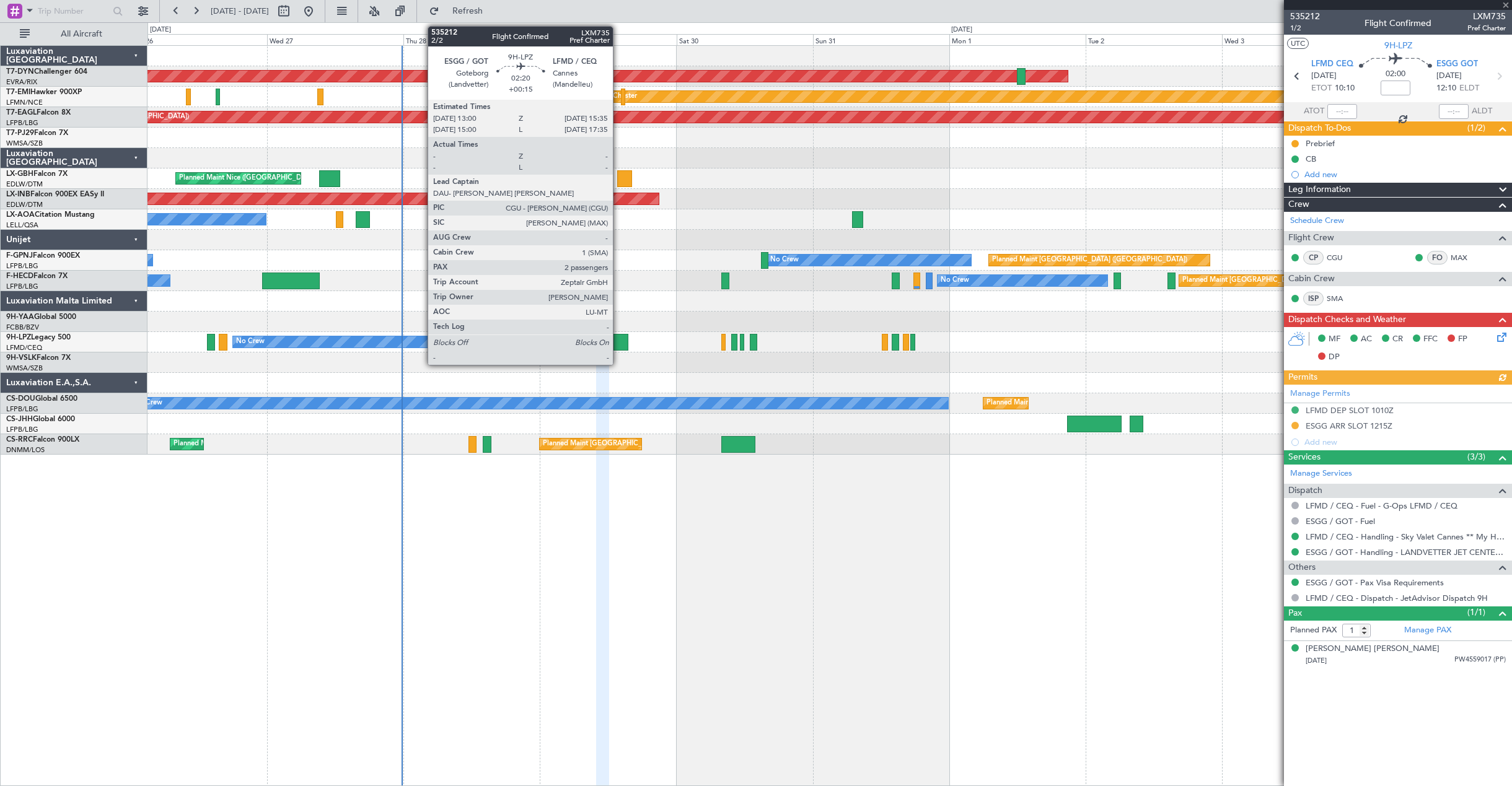
click at [618, 346] on div at bounding box center [621, 342] width 15 height 17
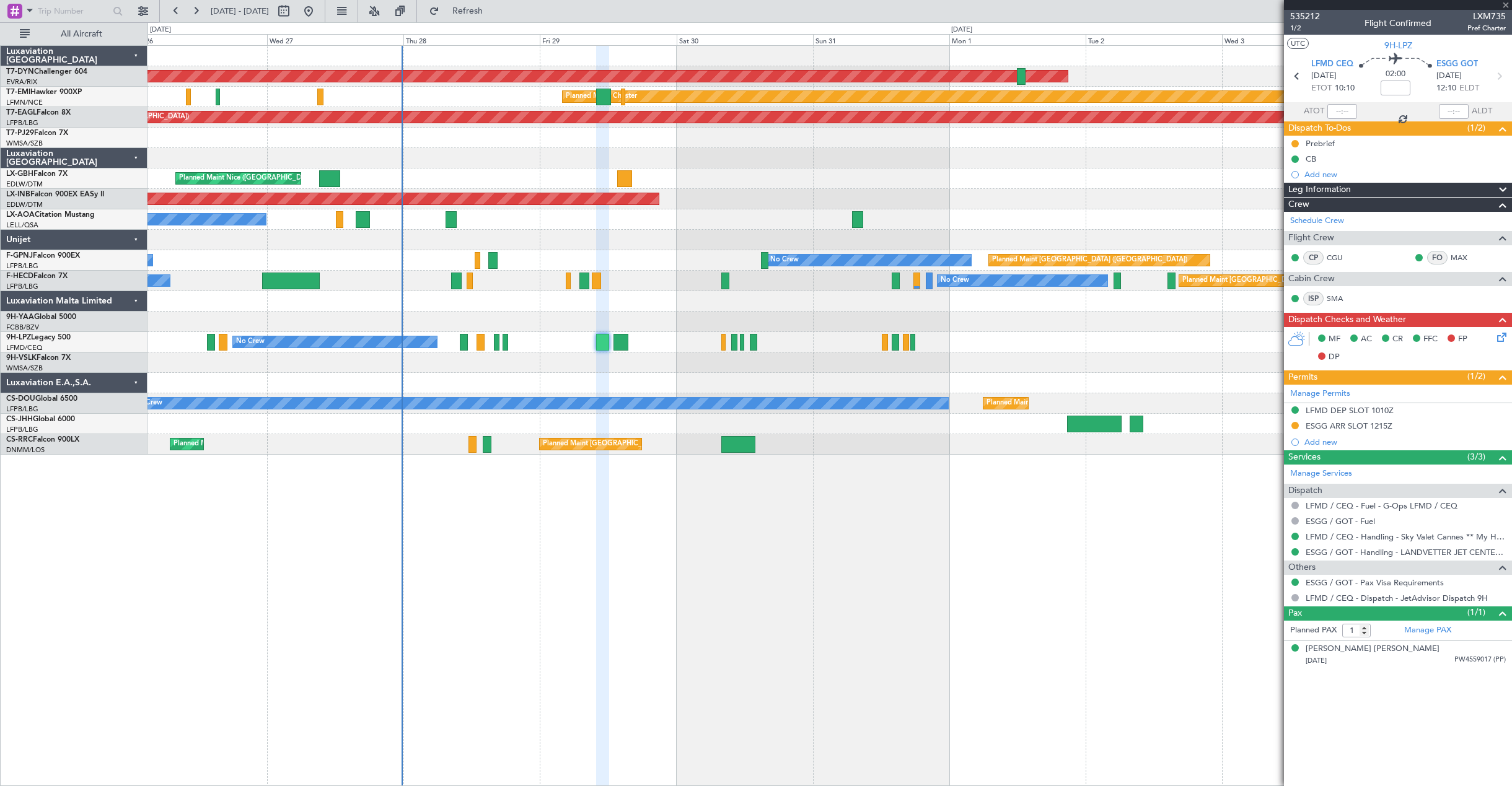
type input "+00:15"
type input "2"
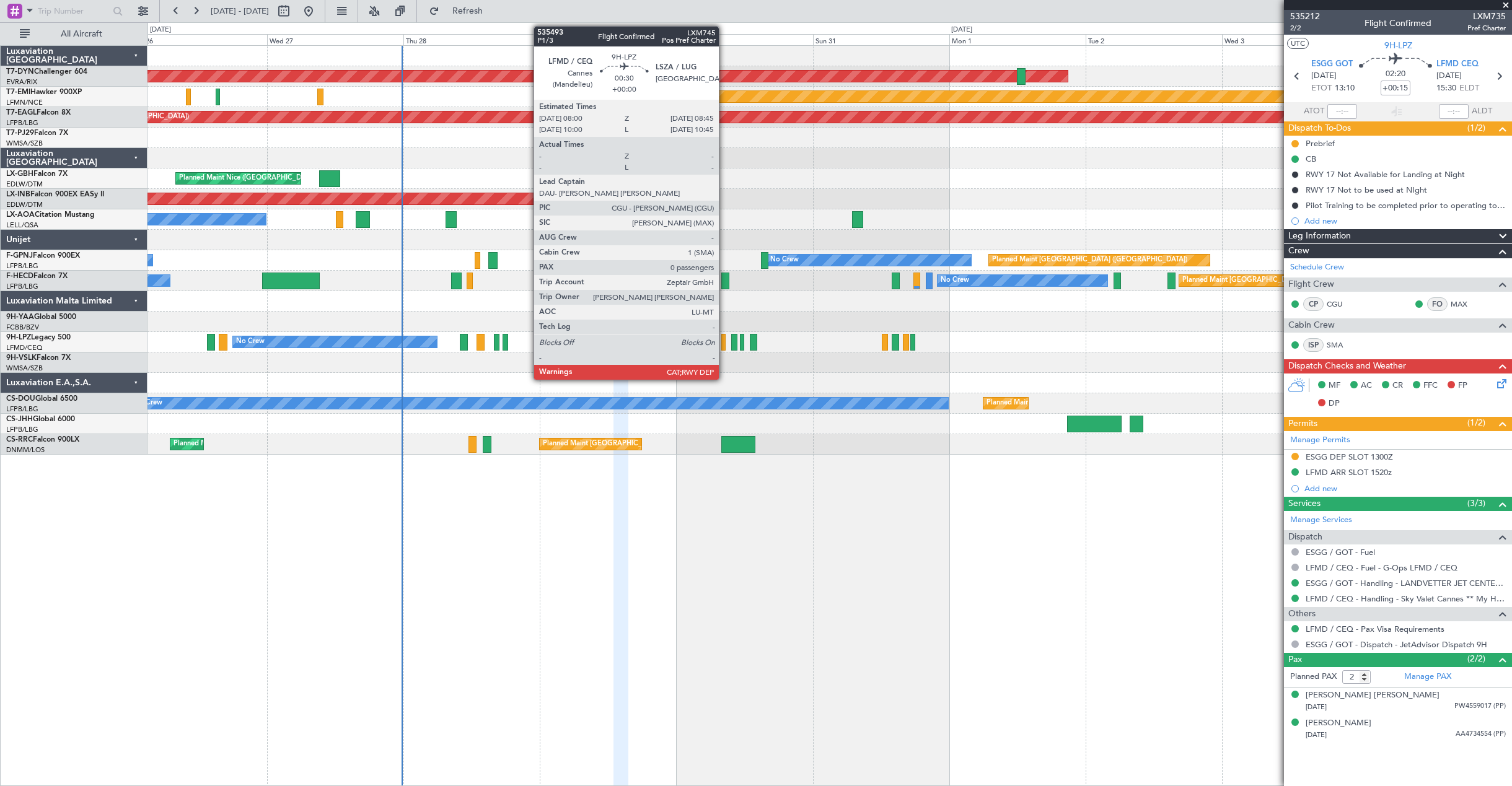
click at [724, 339] on div at bounding box center [723, 342] width 4 height 17
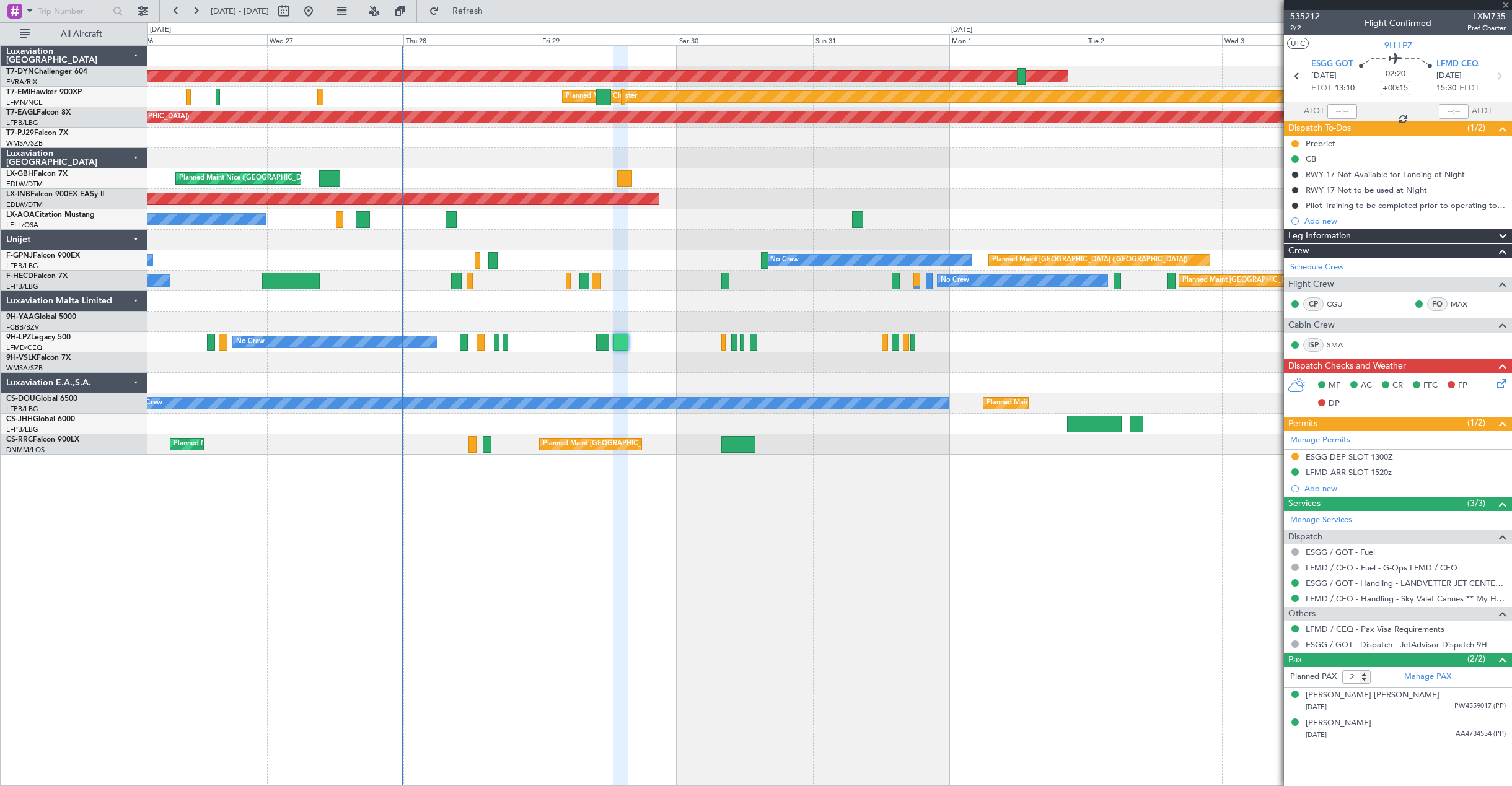
type input "0"
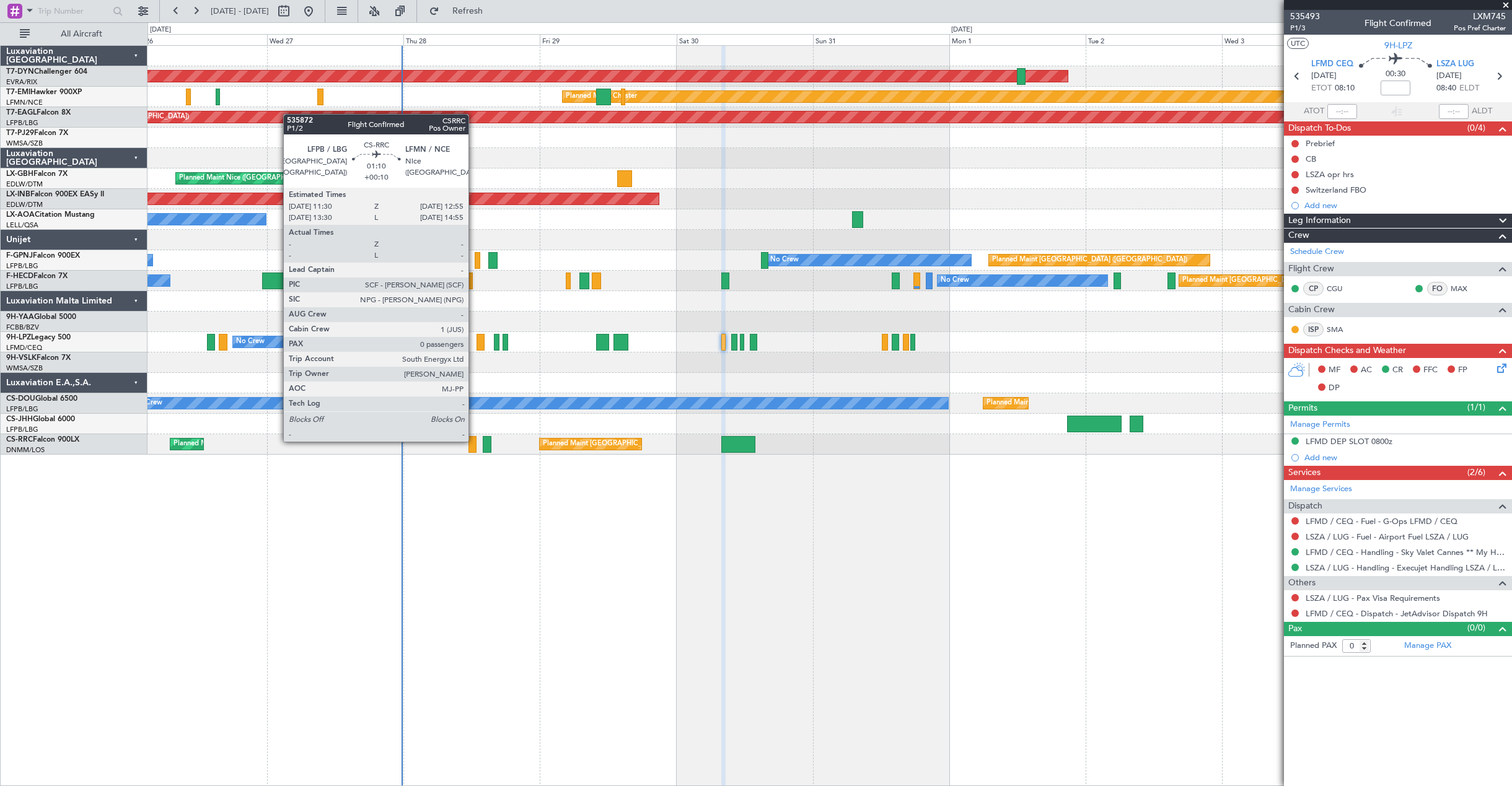
click at [474, 440] on div at bounding box center [472, 444] width 8 height 17
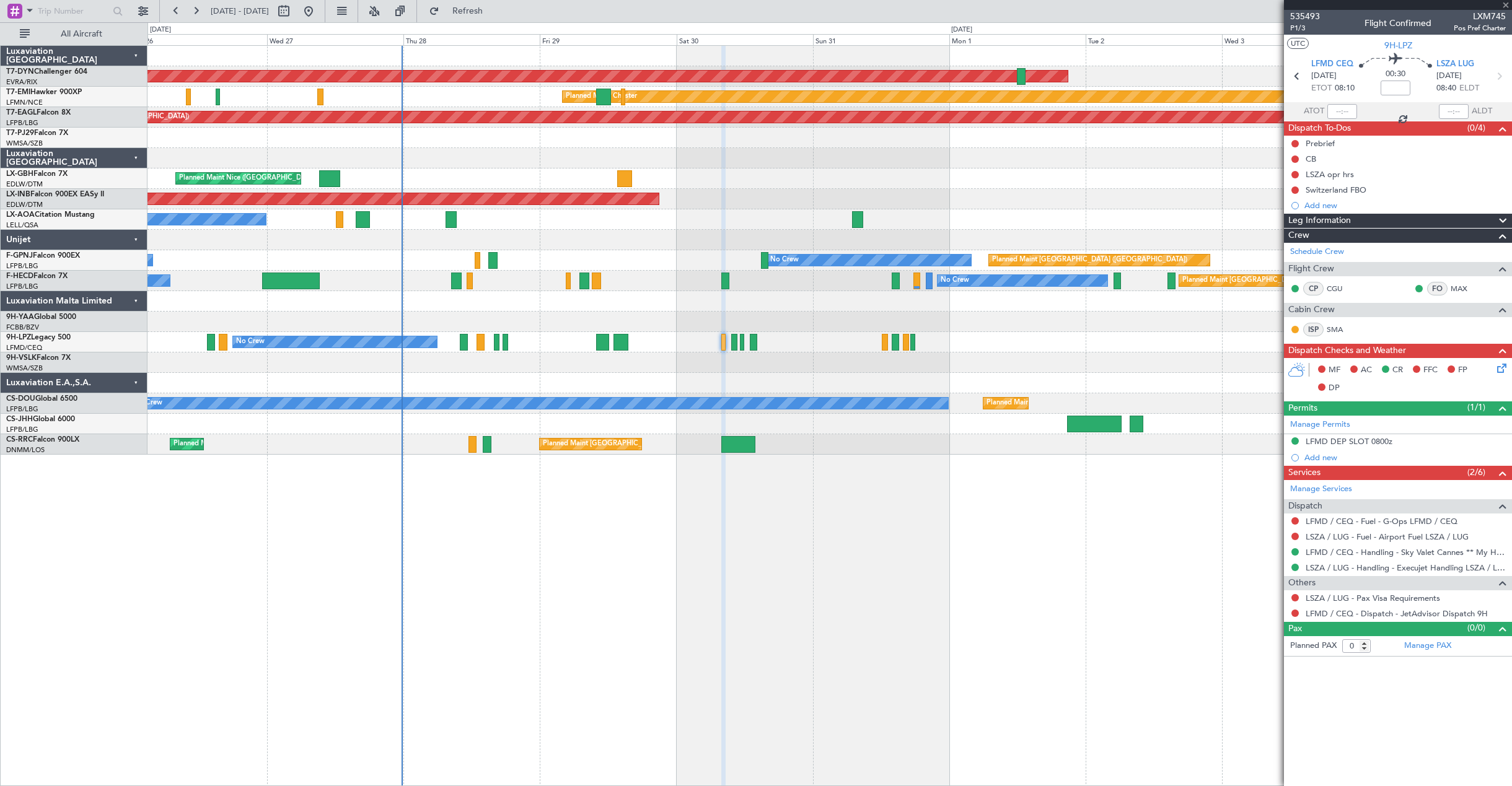
type input "+00:10"
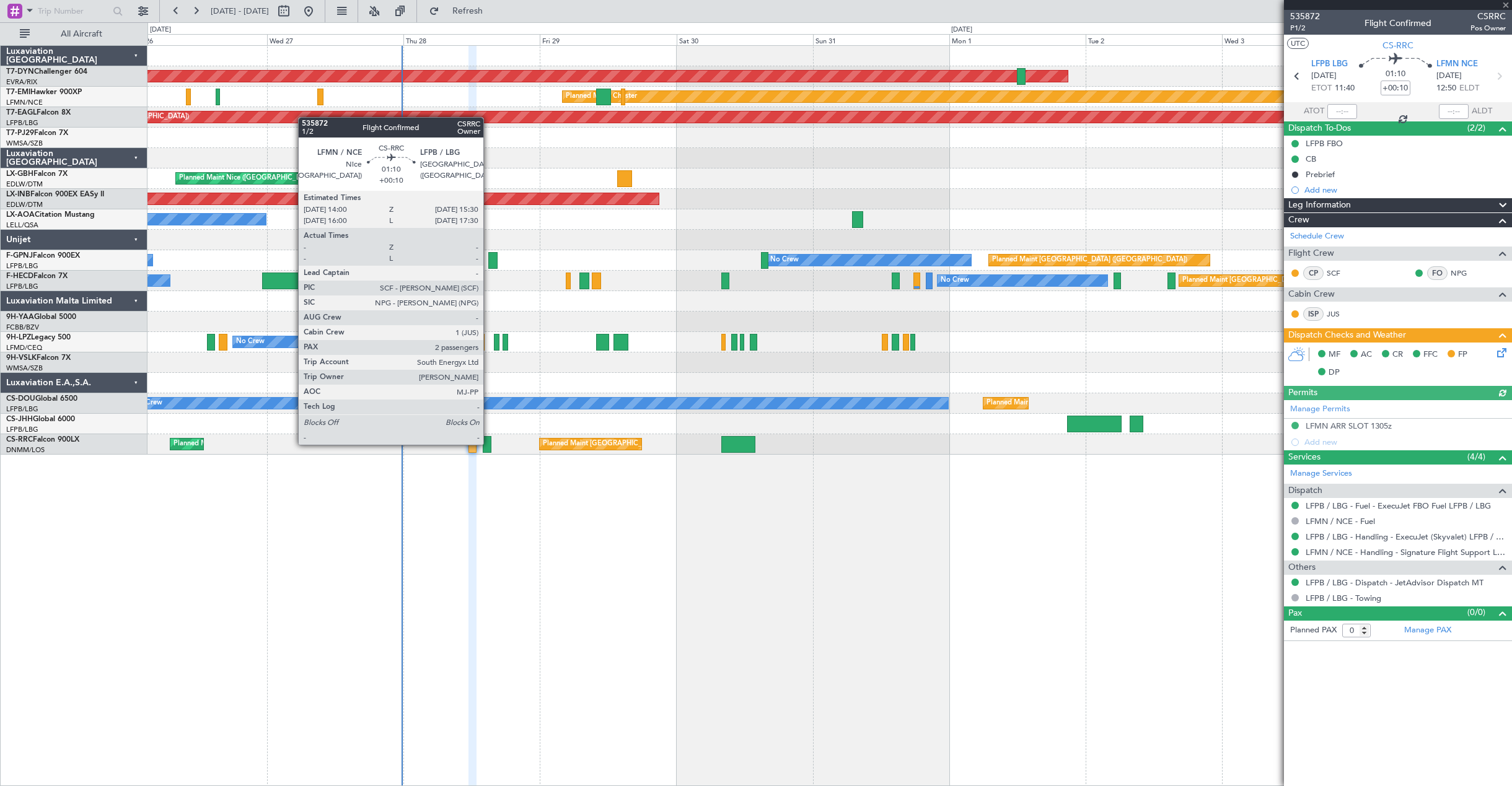
click at [489, 444] on div at bounding box center [487, 444] width 9 height 17
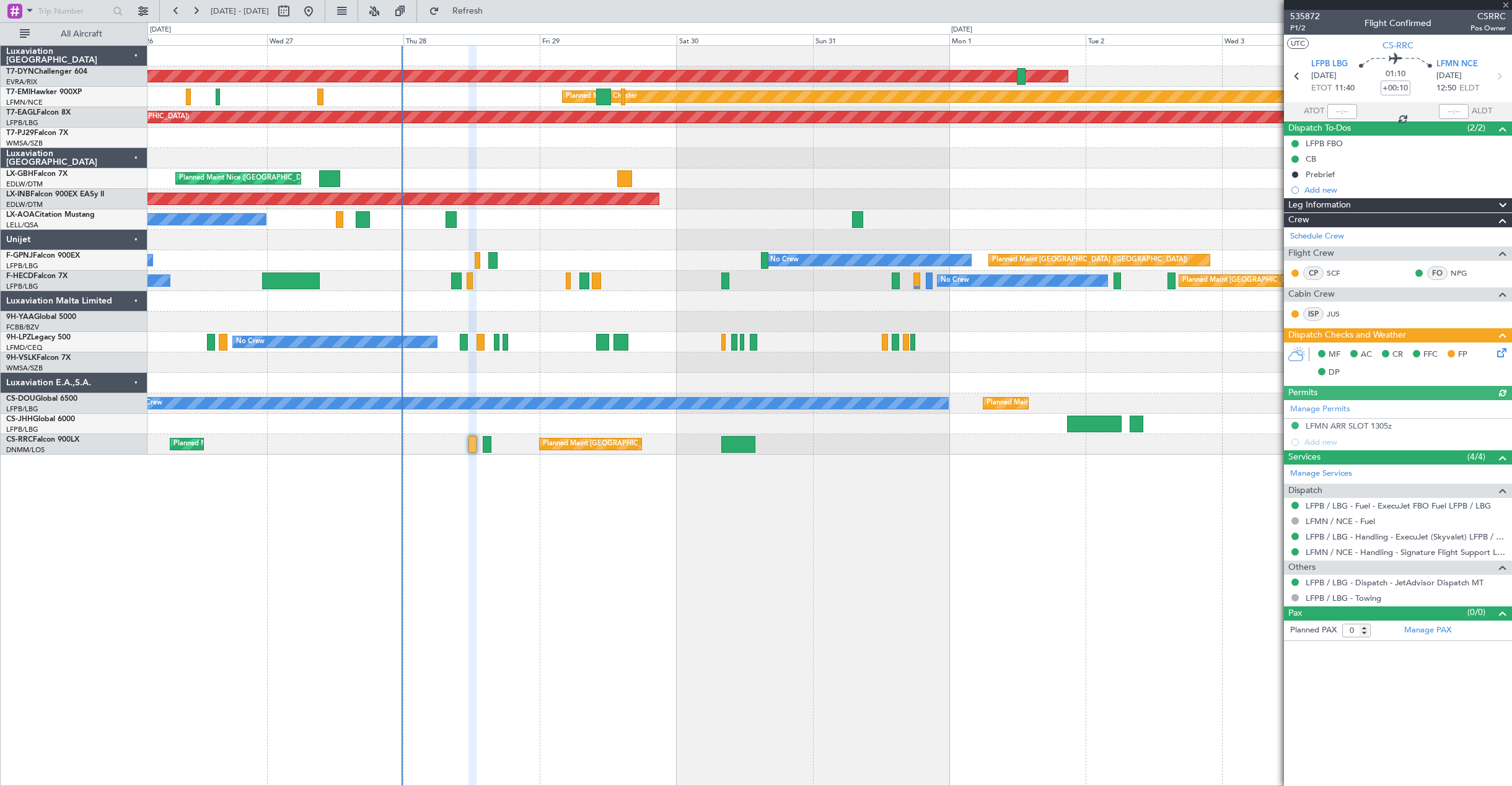
type input "2"
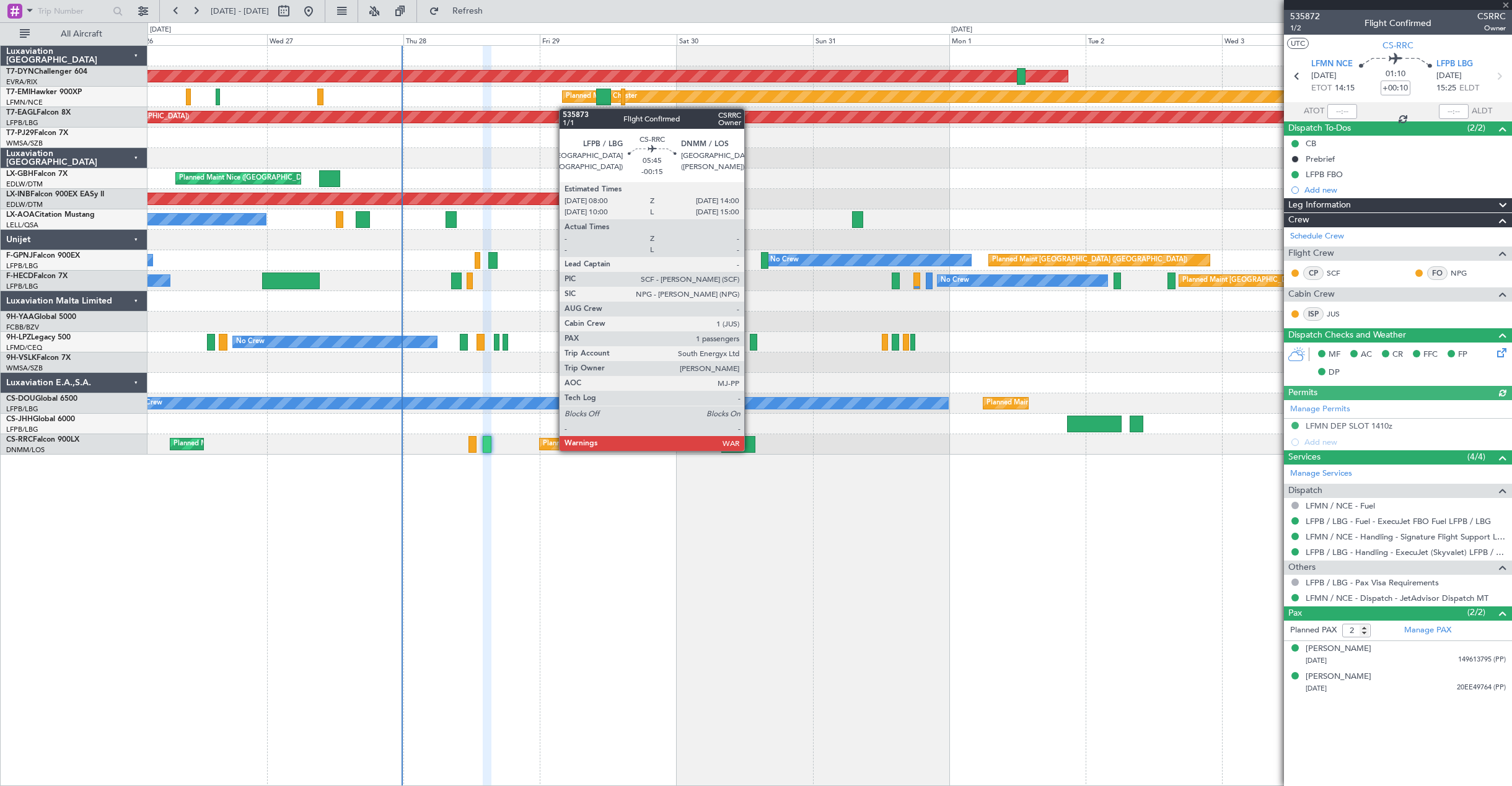
click at [750, 449] on div at bounding box center [739, 444] width 35 height 17
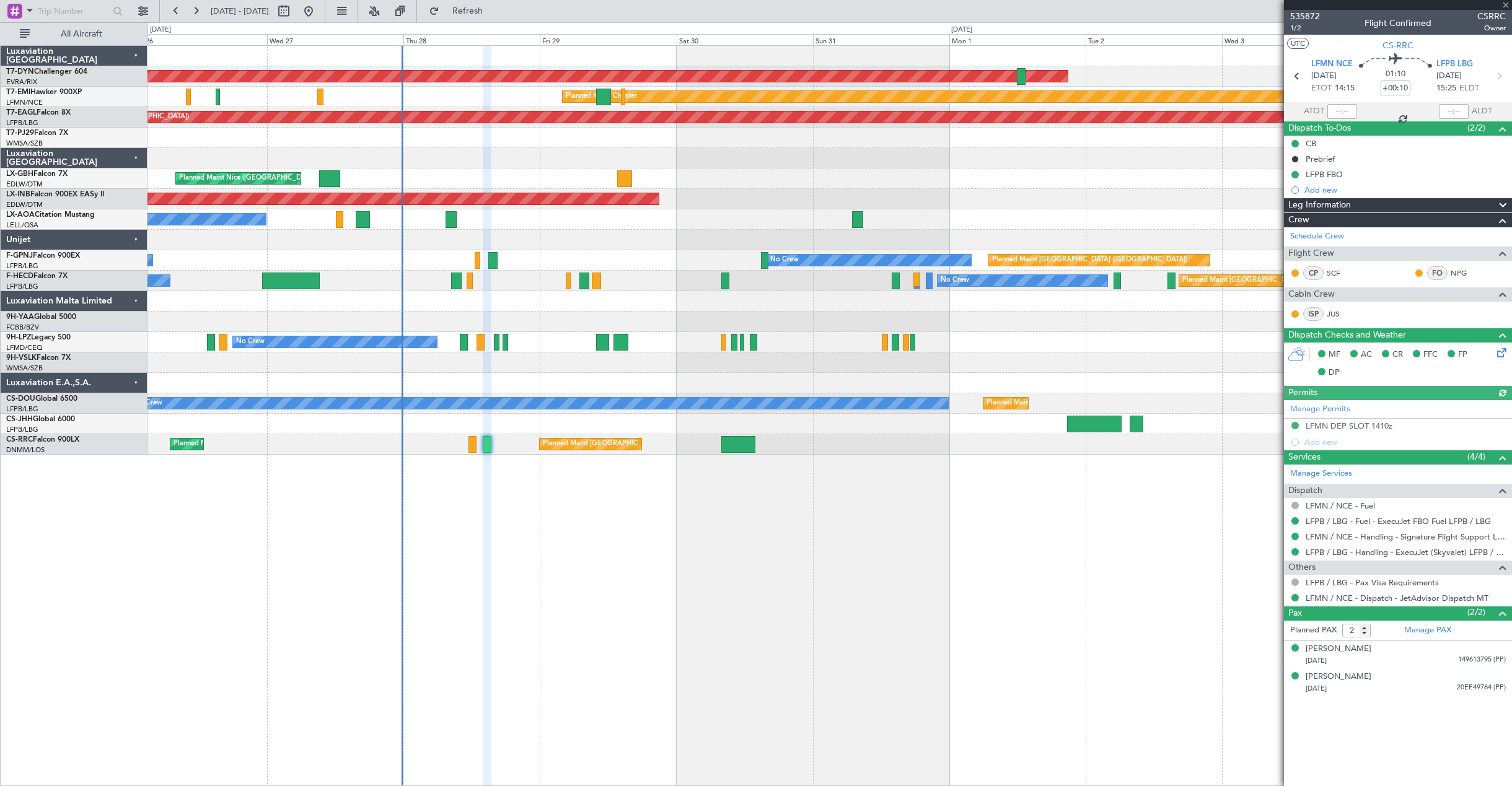
type input "-00:15"
type input "1"
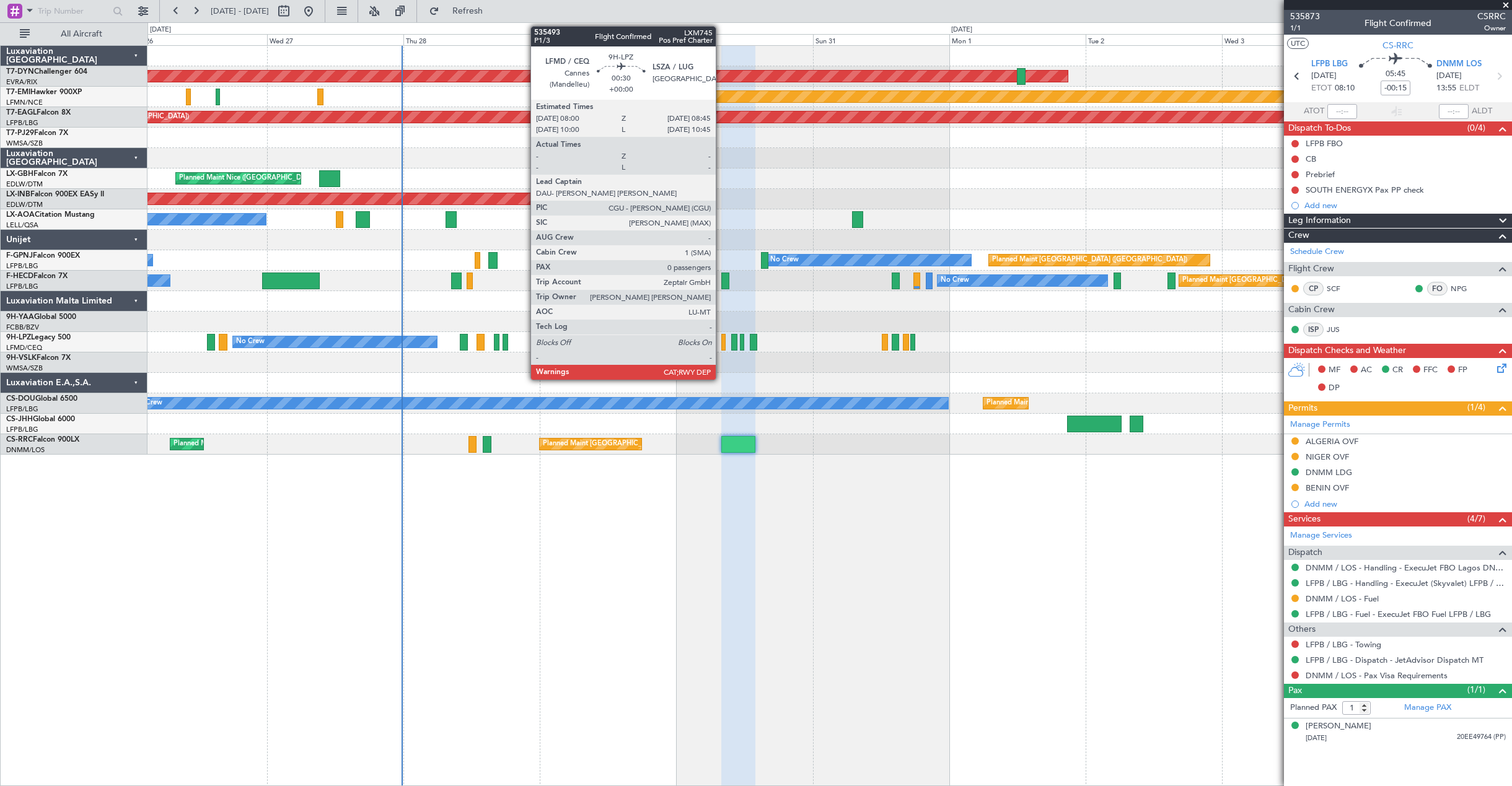
click at [721, 342] on div at bounding box center [723, 342] width 4 height 17
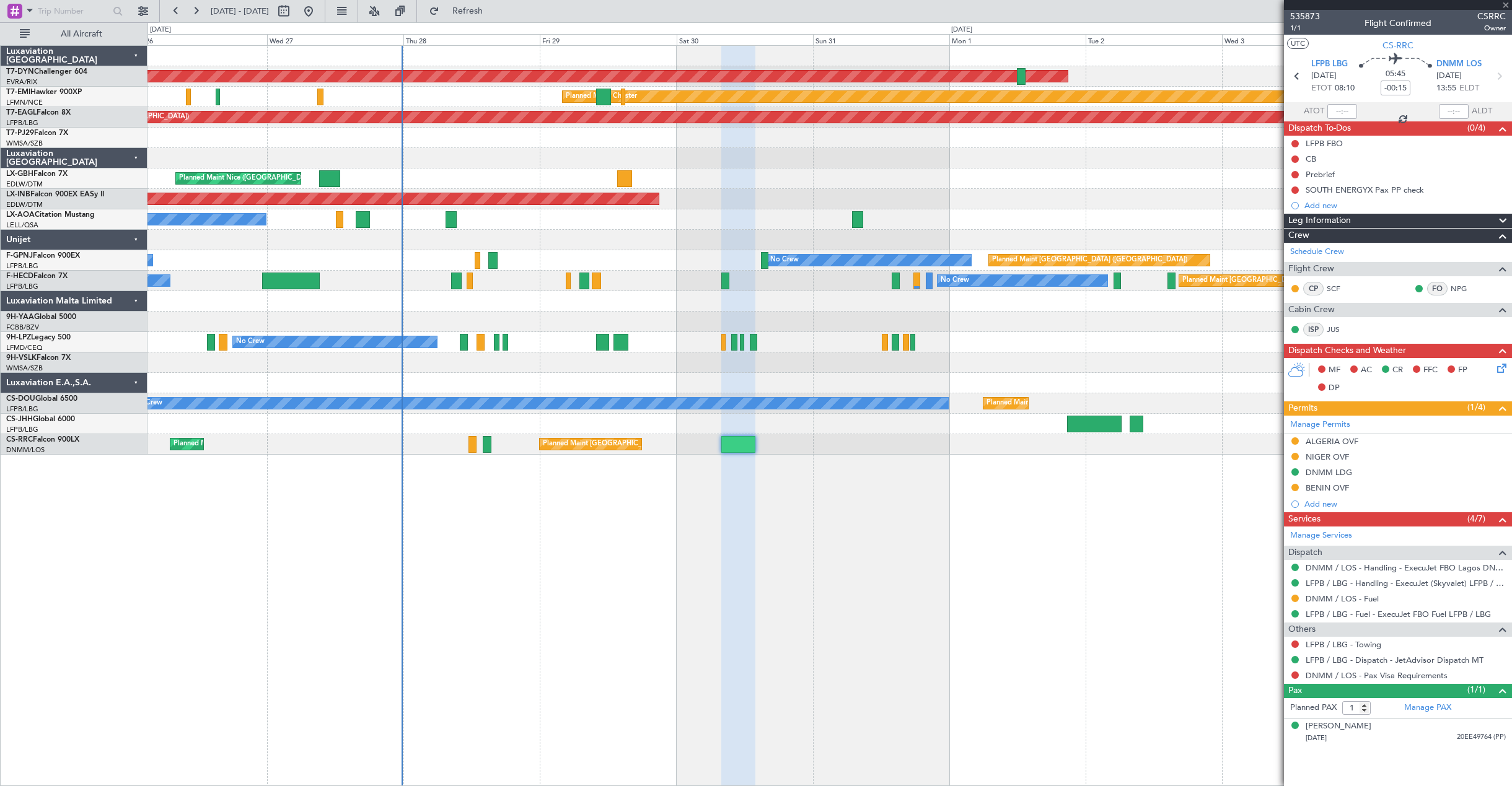
type input "0"
